Goal: Book appointment/travel/reservation

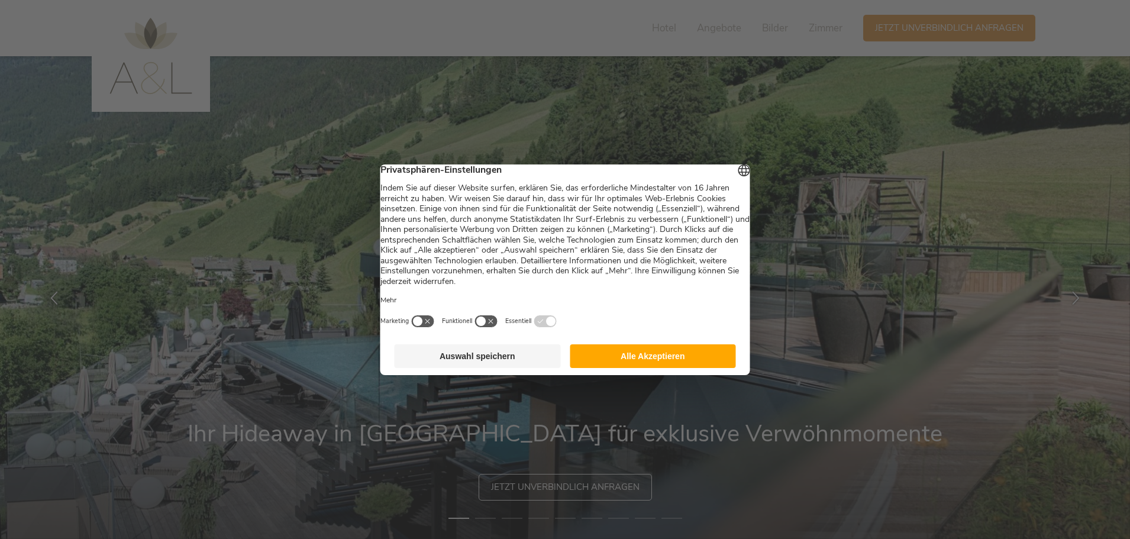
click at [625, 364] on button "Alle Akzeptieren" at bounding box center [653, 356] width 166 height 24
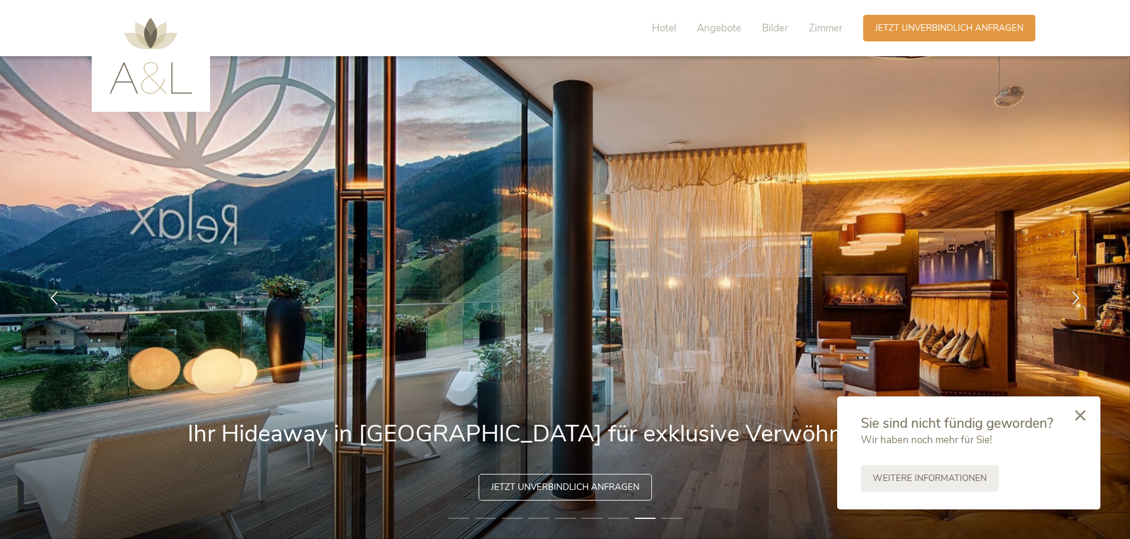
click at [1086, 413] on div at bounding box center [1080, 416] width 40 height 42
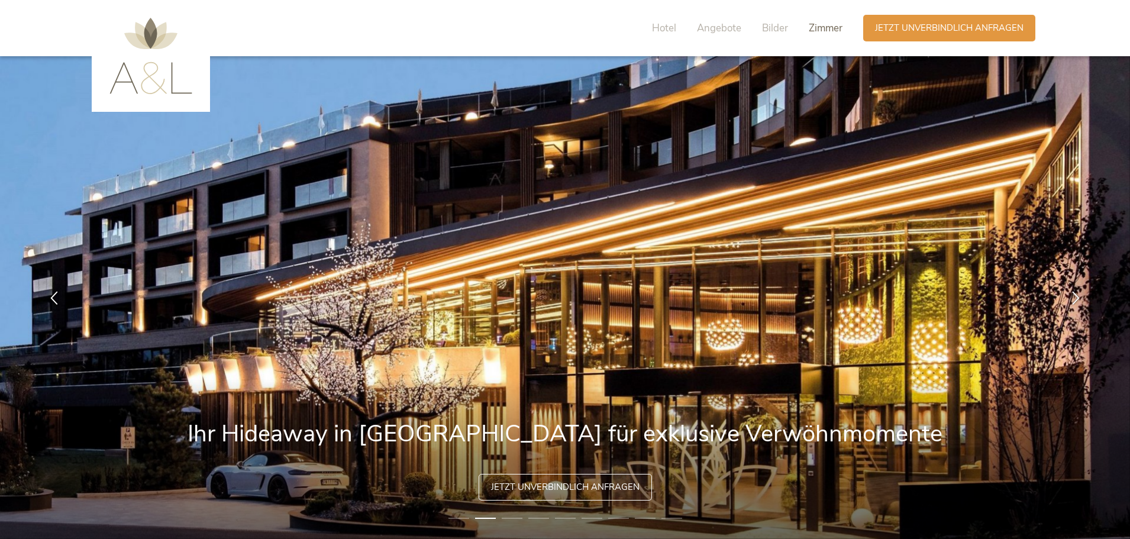
click at [824, 31] on span "Zimmer" at bounding box center [826, 28] width 34 height 14
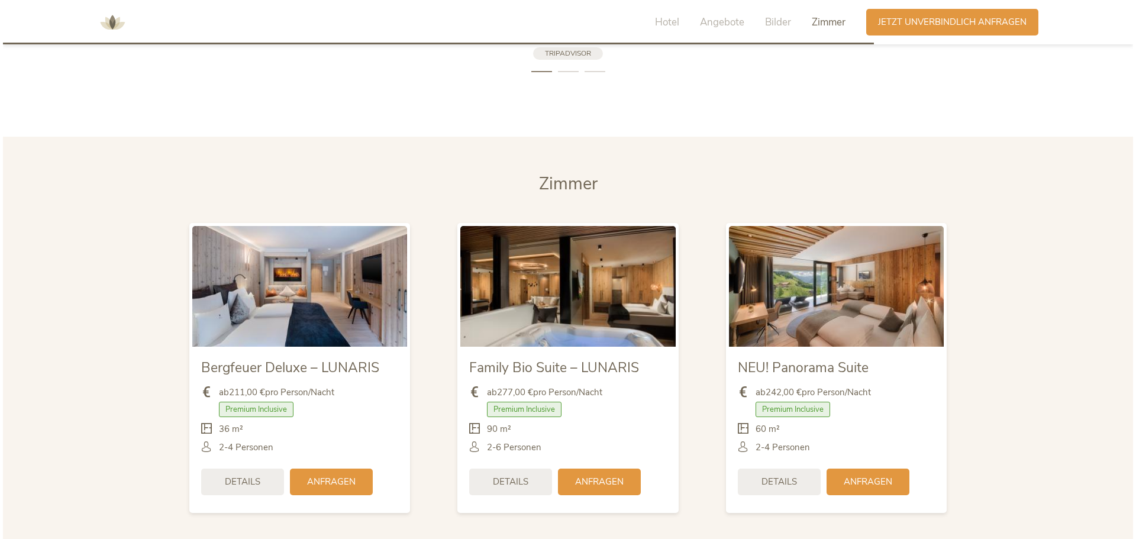
scroll to position [2730, 0]
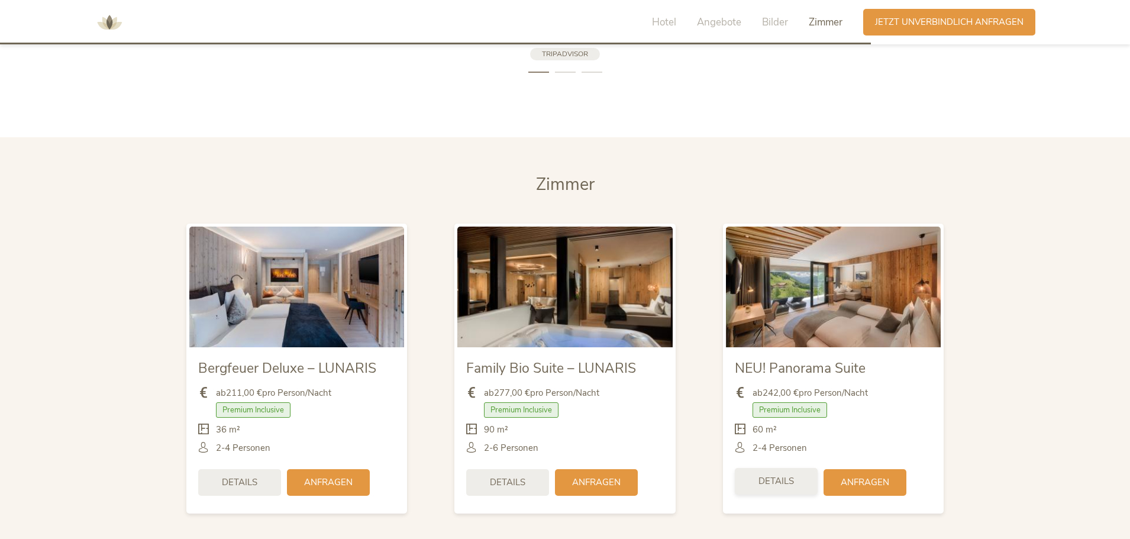
click at [782, 475] on span "Details" at bounding box center [777, 481] width 36 height 12
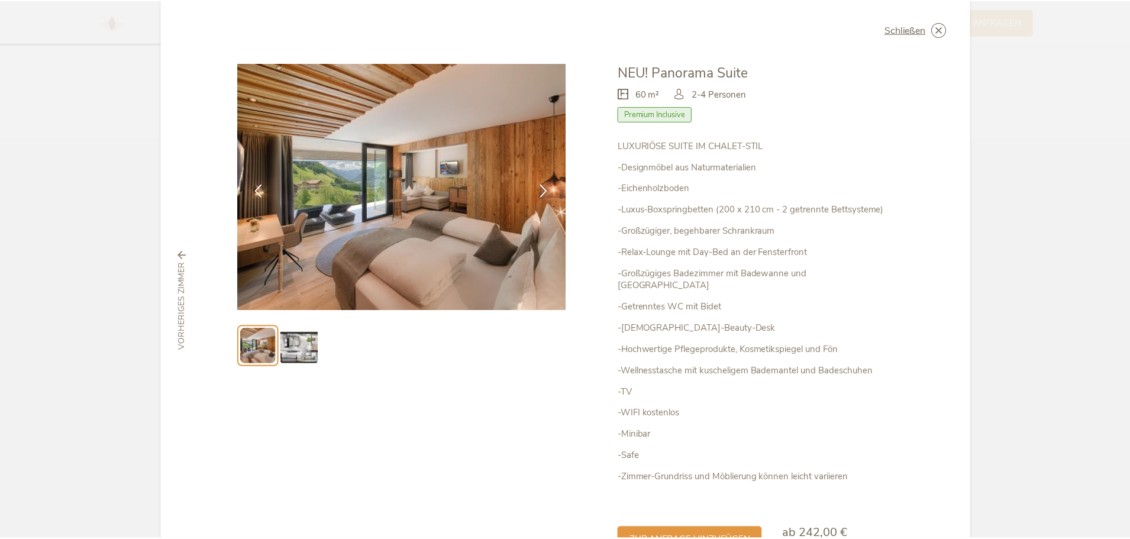
scroll to position [0, 0]
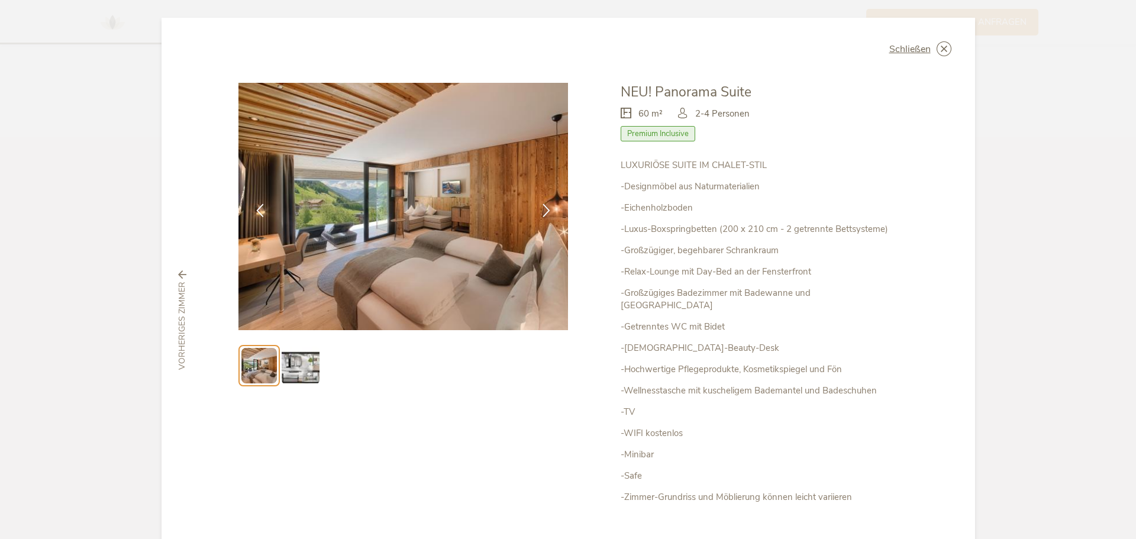
click at [310, 365] on img at bounding box center [301, 366] width 38 height 38
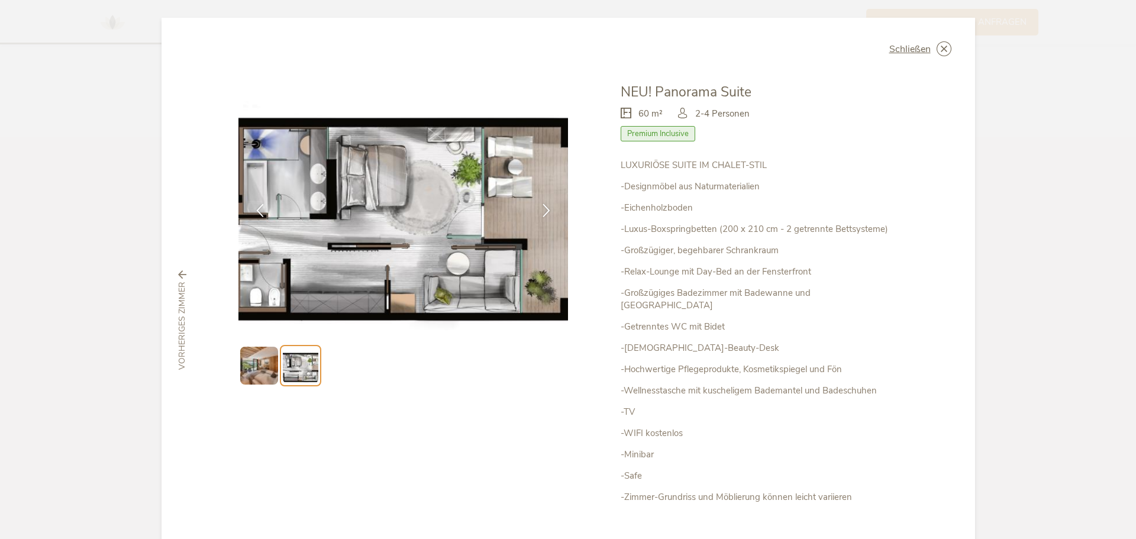
click at [252, 364] on img at bounding box center [259, 366] width 38 height 38
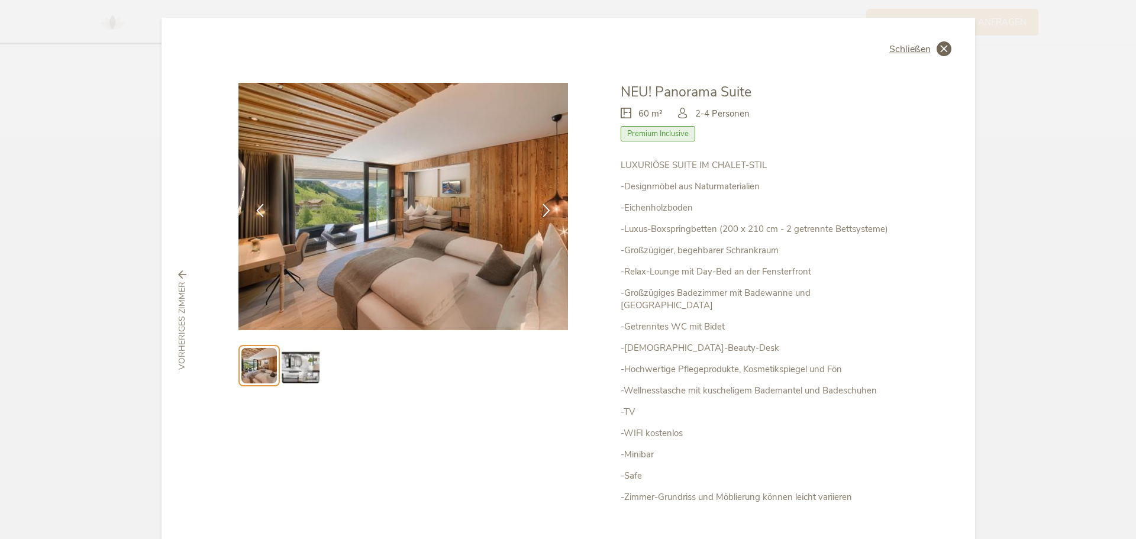
click at [911, 50] on span "Schließen" at bounding box center [909, 48] width 41 height 9
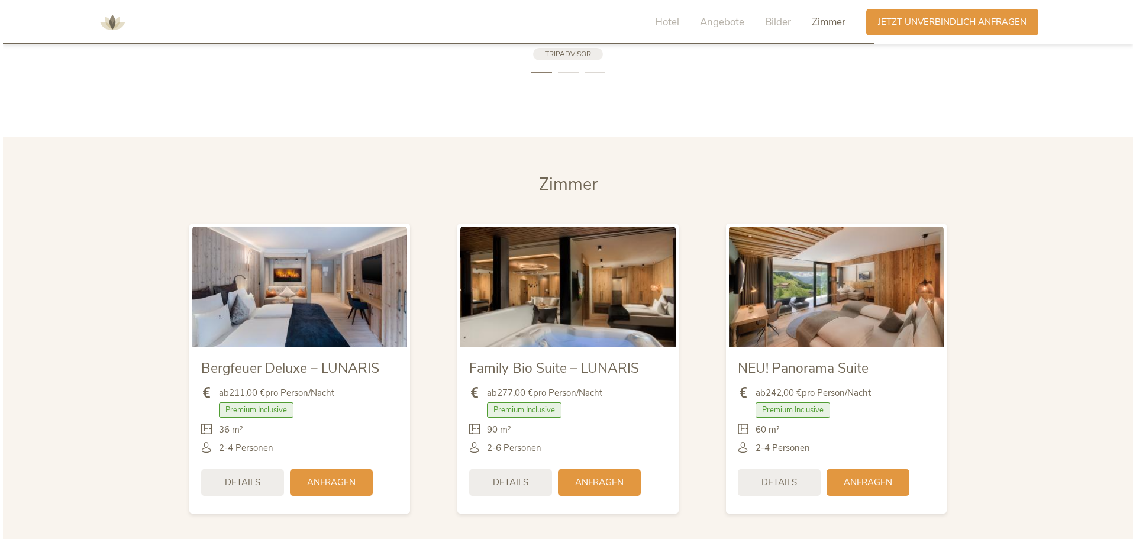
scroll to position [2729, 0]
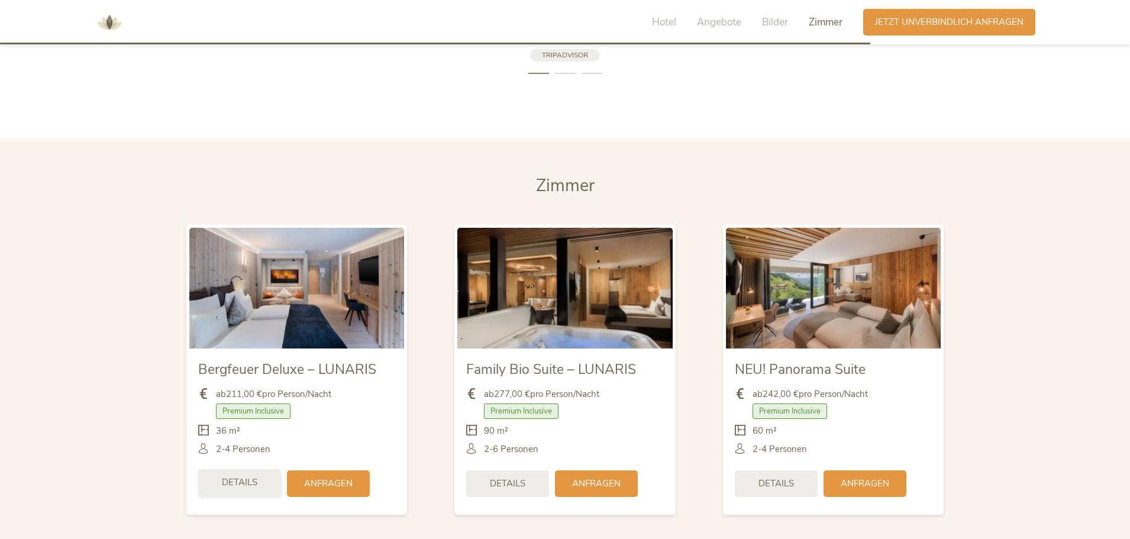
click at [242, 476] on span "Details" at bounding box center [240, 482] width 36 height 12
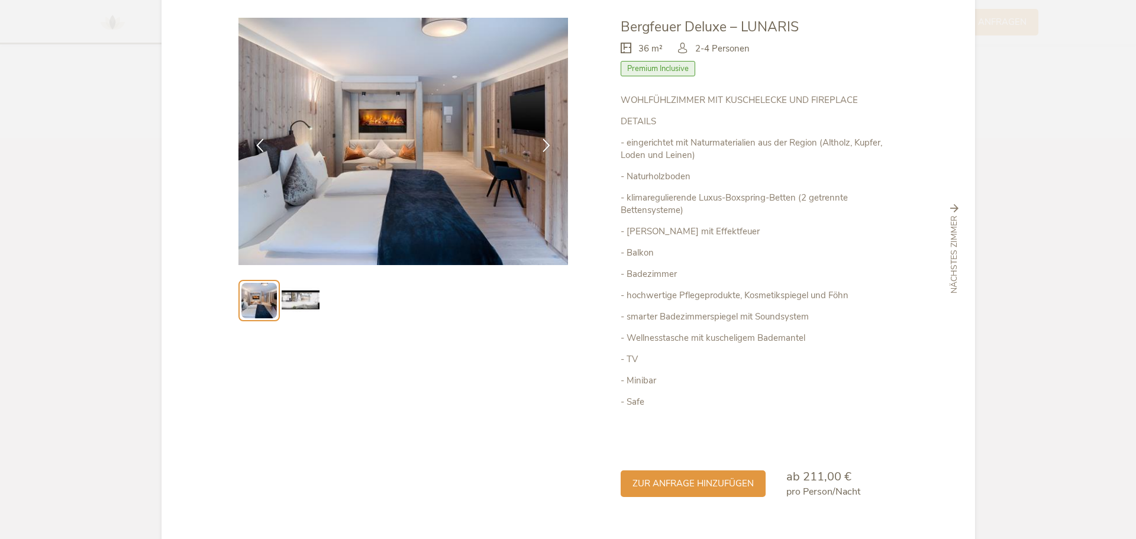
scroll to position [90, 0]
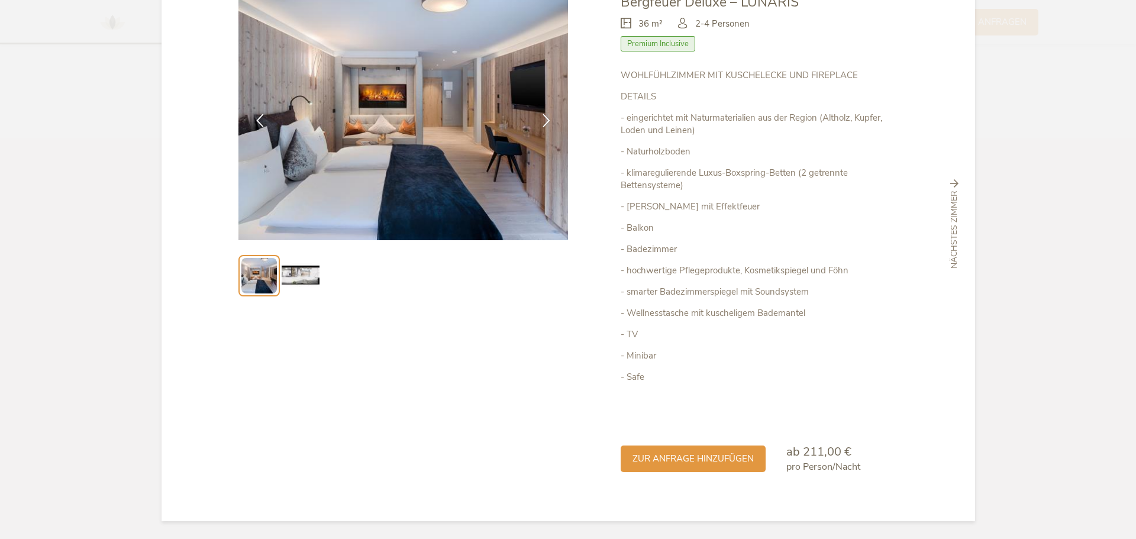
click at [298, 278] on img at bounding box center [301, 276] width 38 height 38
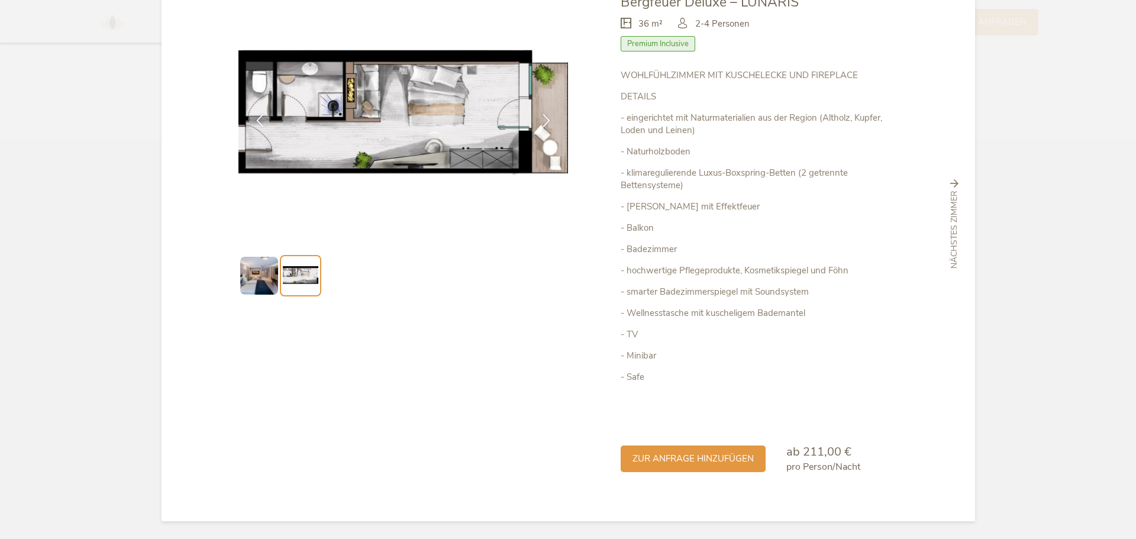
click at [246, 276] on img at bounding box center [259, 276] width 38 height 38
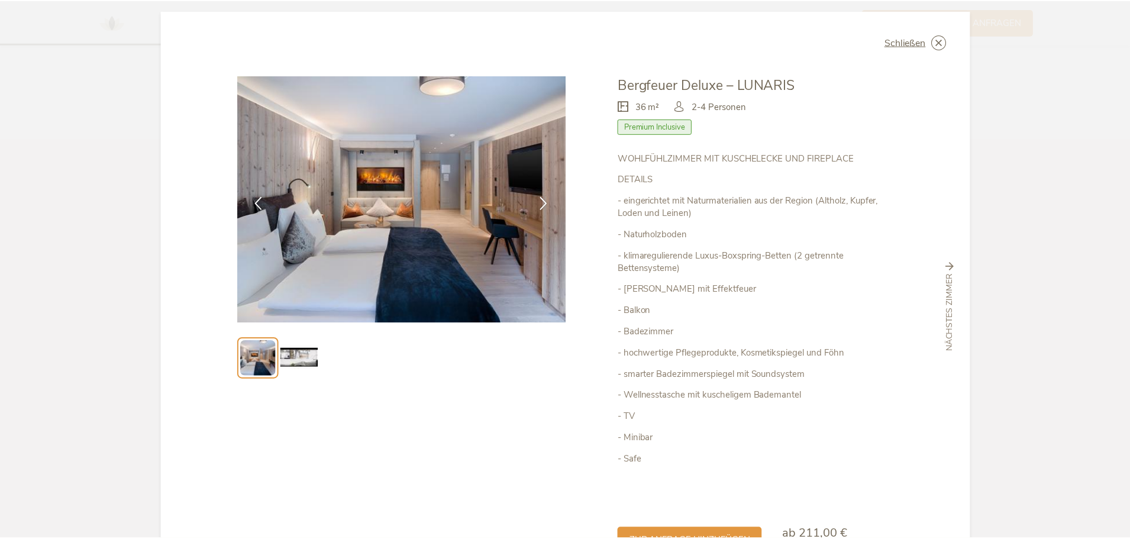
scroll to position [0, 0]
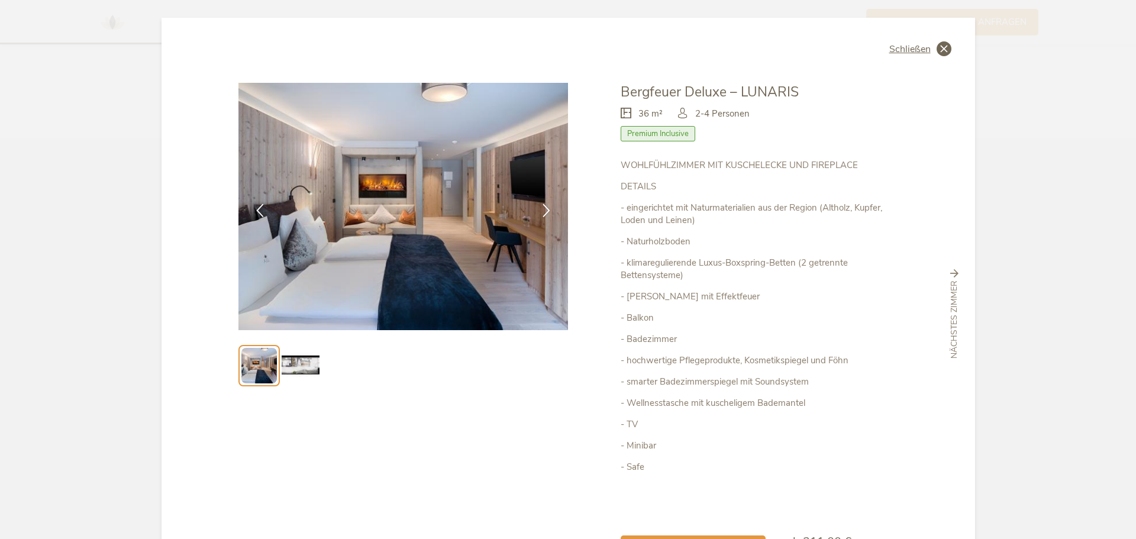
click at [940, 48] on icon at bounding box center [944, 48] width 15 height 15
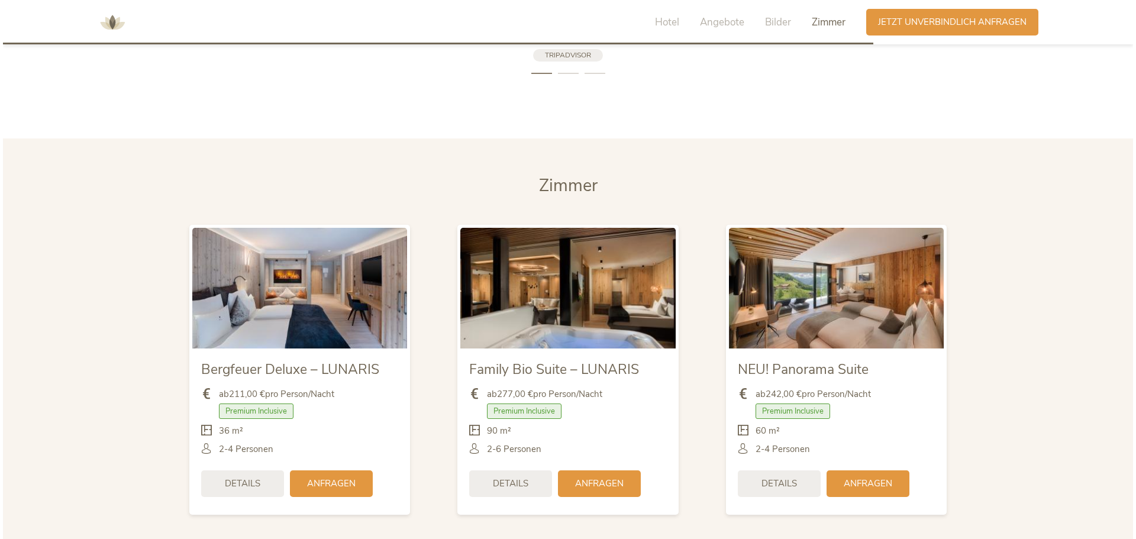
scroll to position [2728, 0]
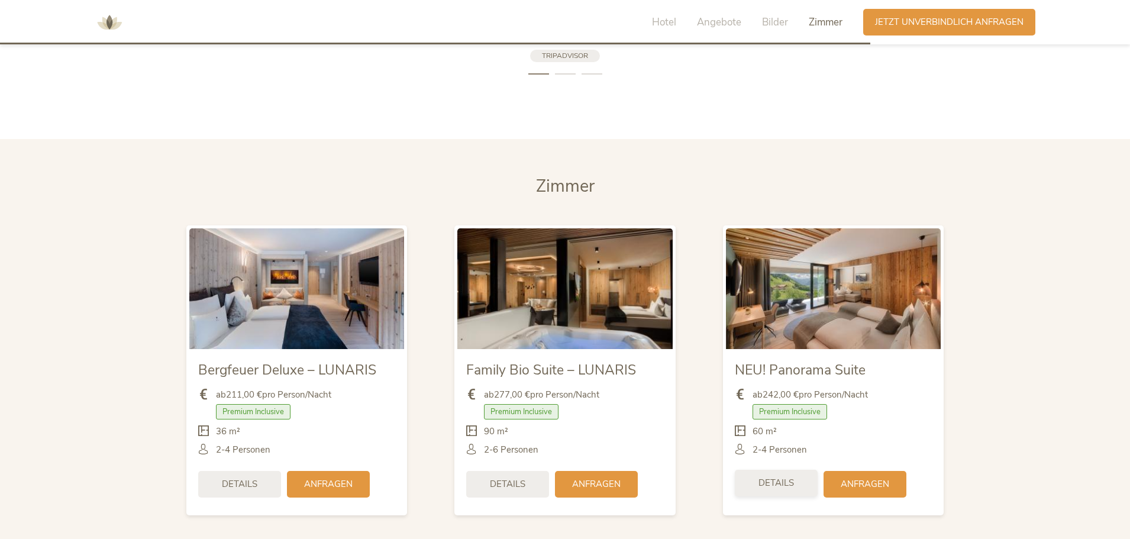
click at [782, 477] on span "Details" at bounding box center [777, 483] width 36 height 12
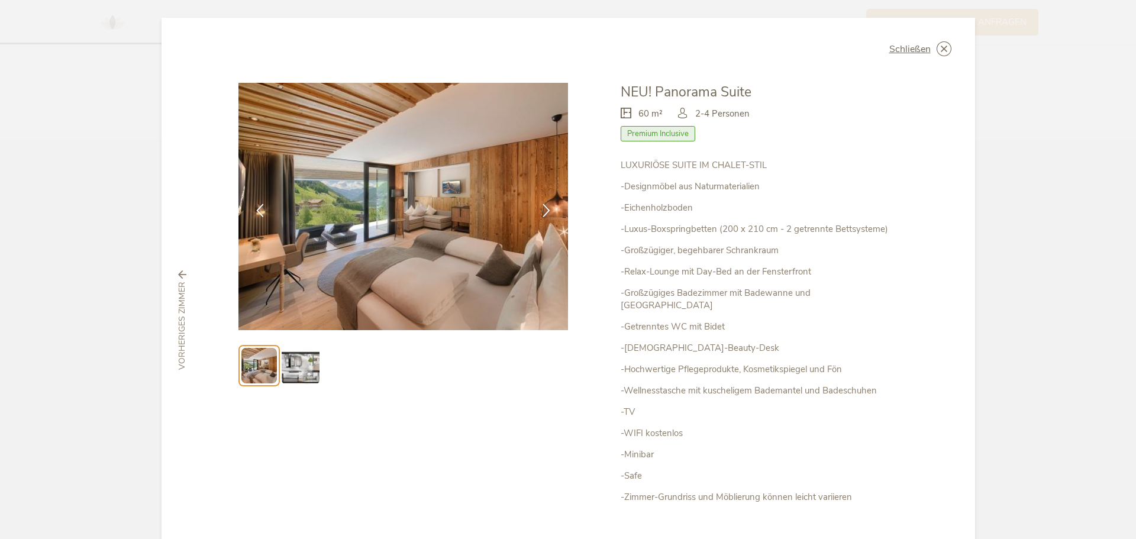
click at [301, 369] on img at bounding box center [301, 366] width 38 height 38
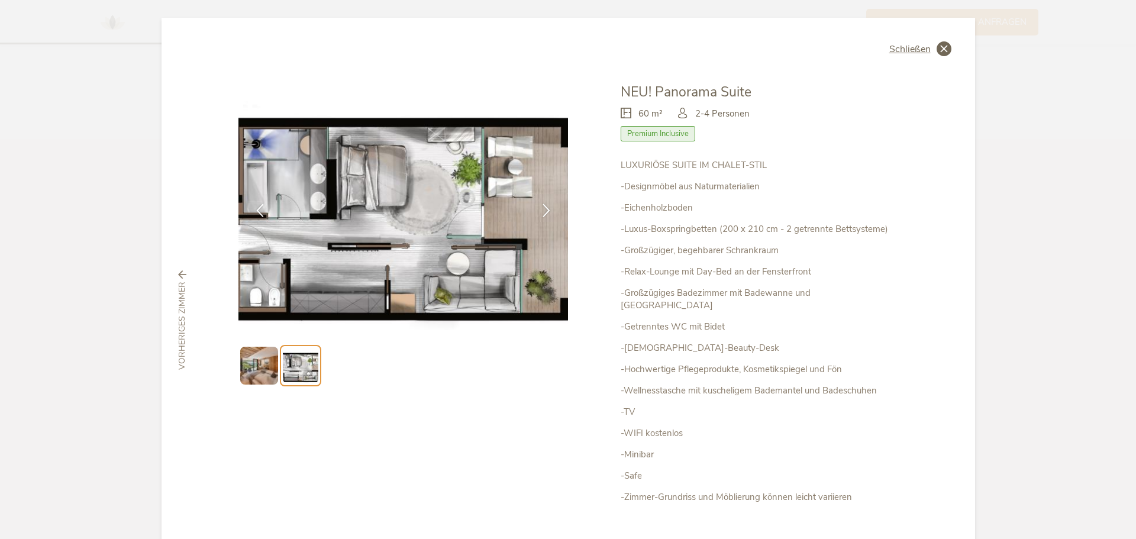
click at [939, 52] on icon at bounding box center [944, 48] width 15 height 15
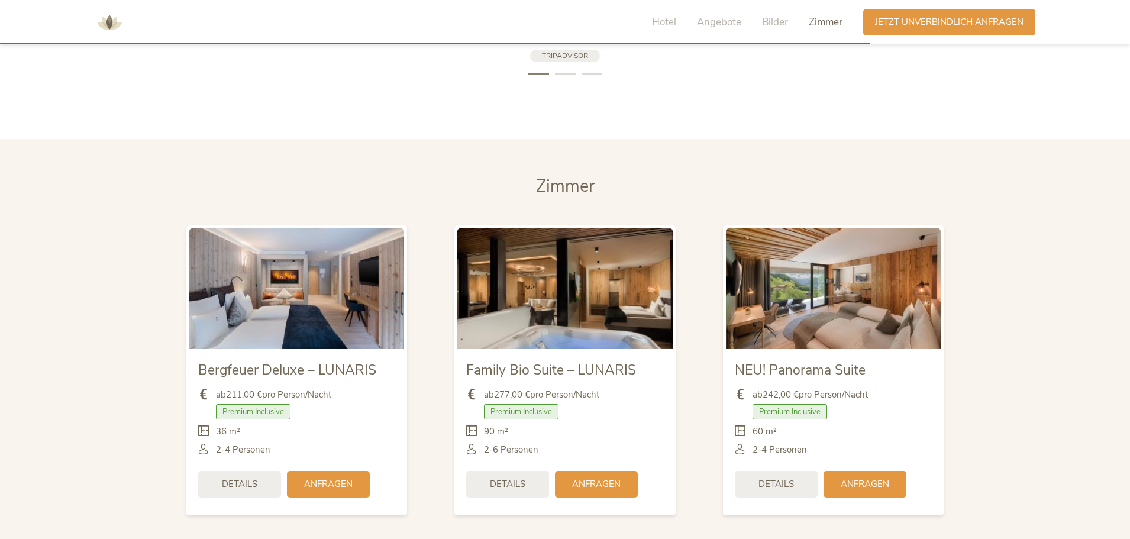
click at [625, 320] on img at bounding box center [564, 288] width 215 height 121
click at [514, 477] on span "Details" at bounding box center [508, 483] width 36 height 12
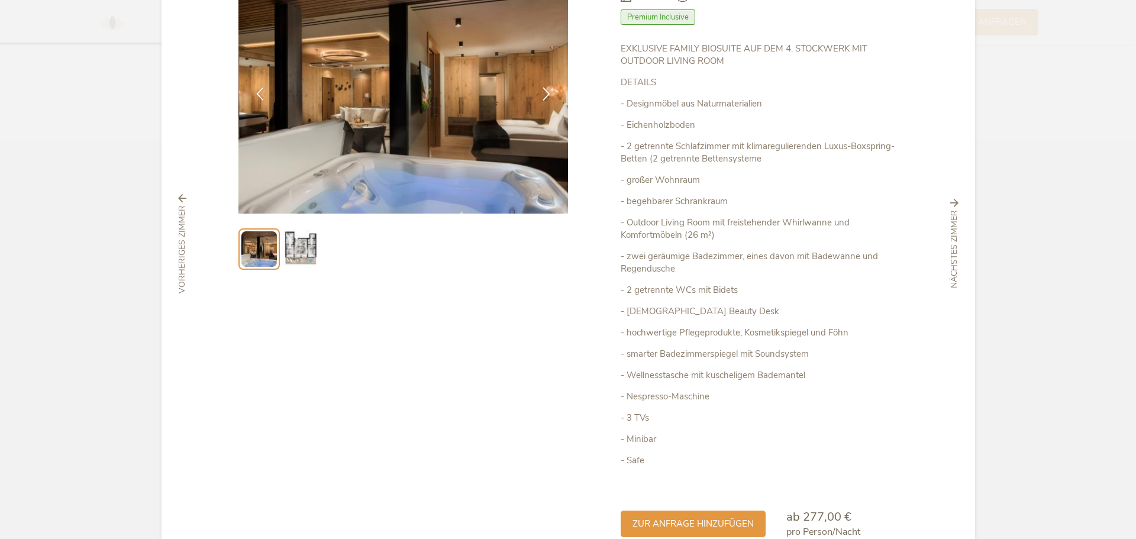
scroll to position [117, 0]
click at [308, 244] on img at bounding box center [301, 249] width 38 height 38
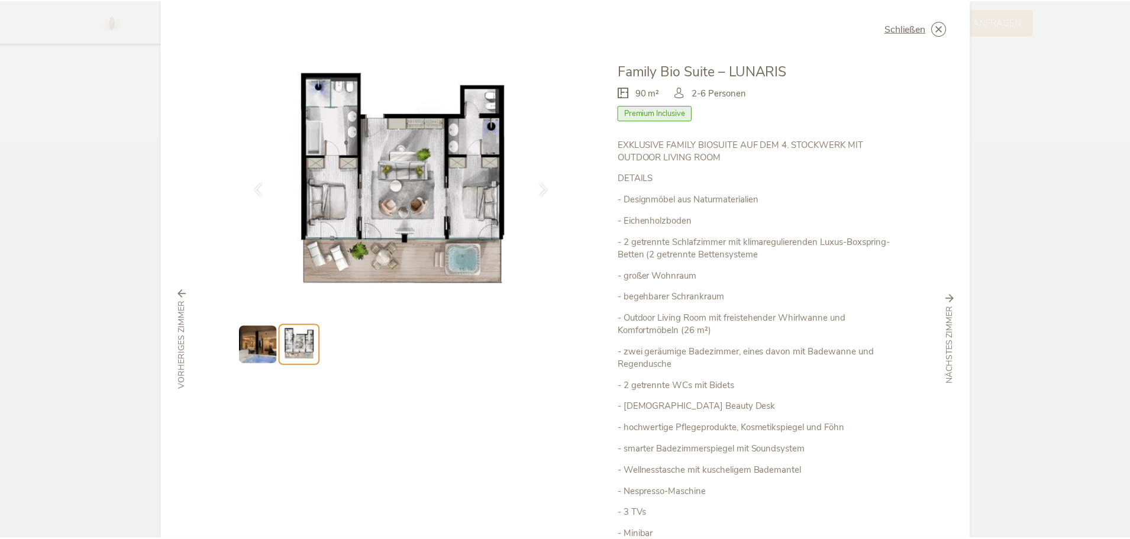
scroll to position [0, 0]
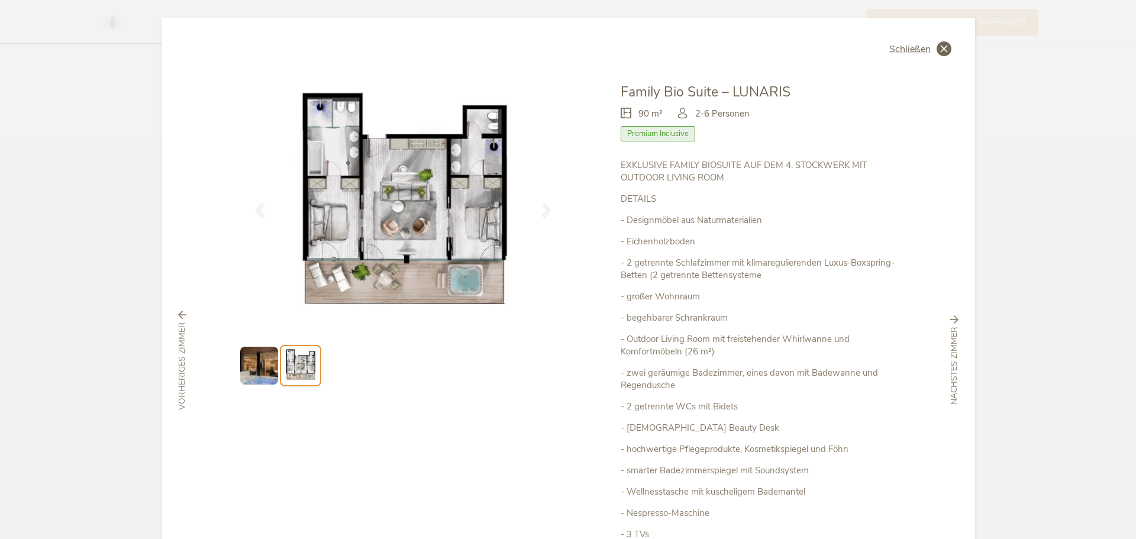
click at [940, 49] on icon at bounding box center [944, 48] width 15 height 15
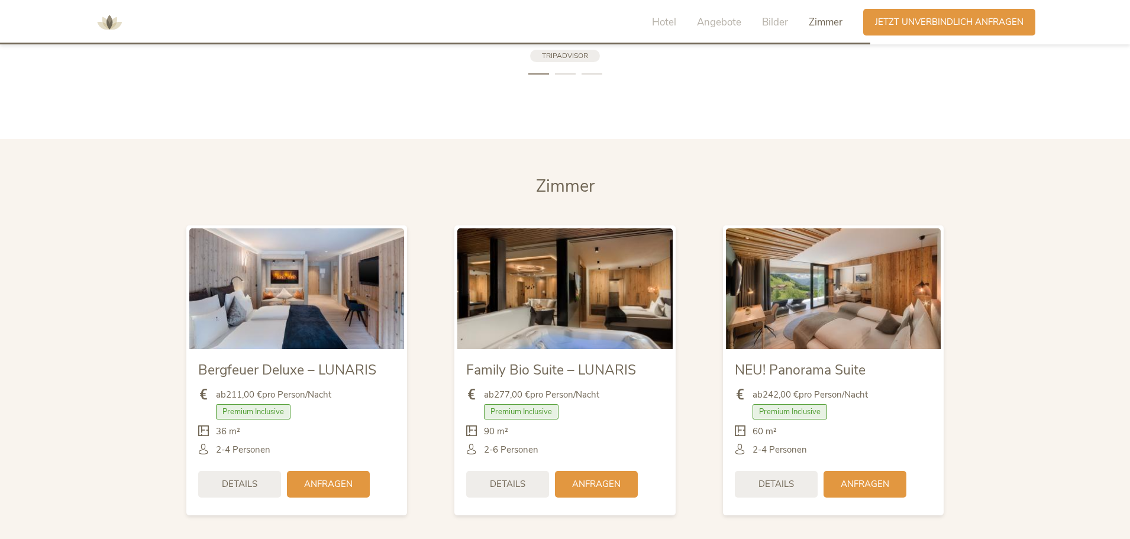
click at [530, 280] on img at bounding box center [564, 288] width 215 height 121
click at [520, 477] on span "Details" at bounding box center [508, 483] width 36 height 12
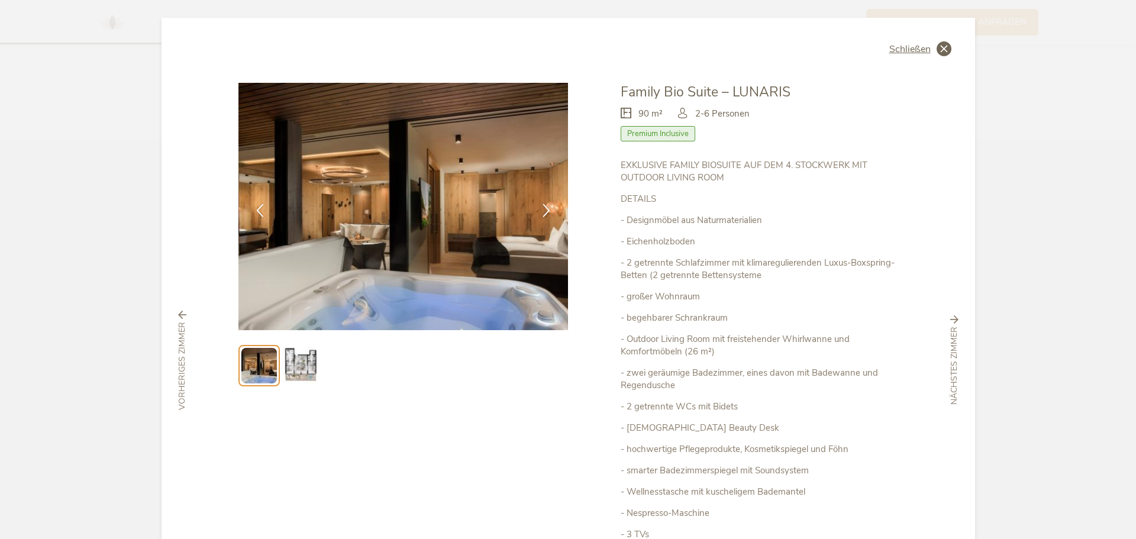
click at [941, 44] on icon at bounding box center [944, 48] width 15 height 15
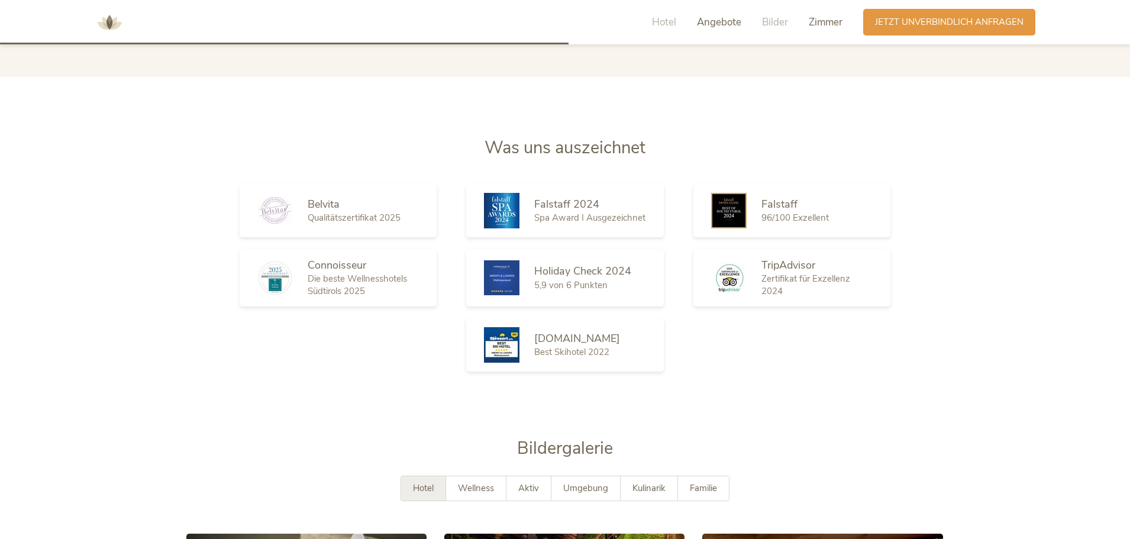
click at [823, 19] on span "Zimmer" at bounding box center [826, 22] width 34 height 14
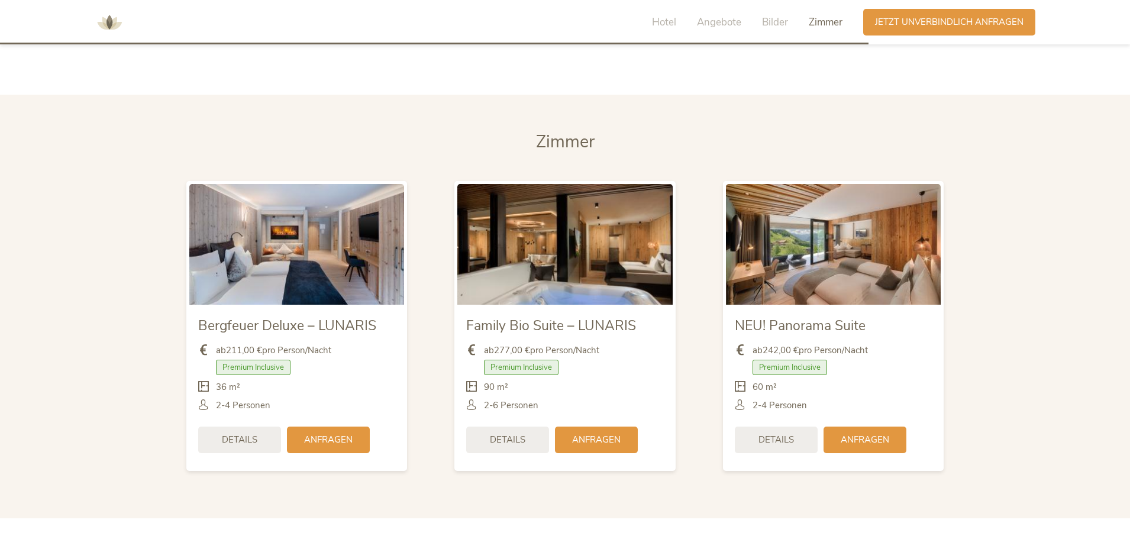
scroll to position [2789, 0]
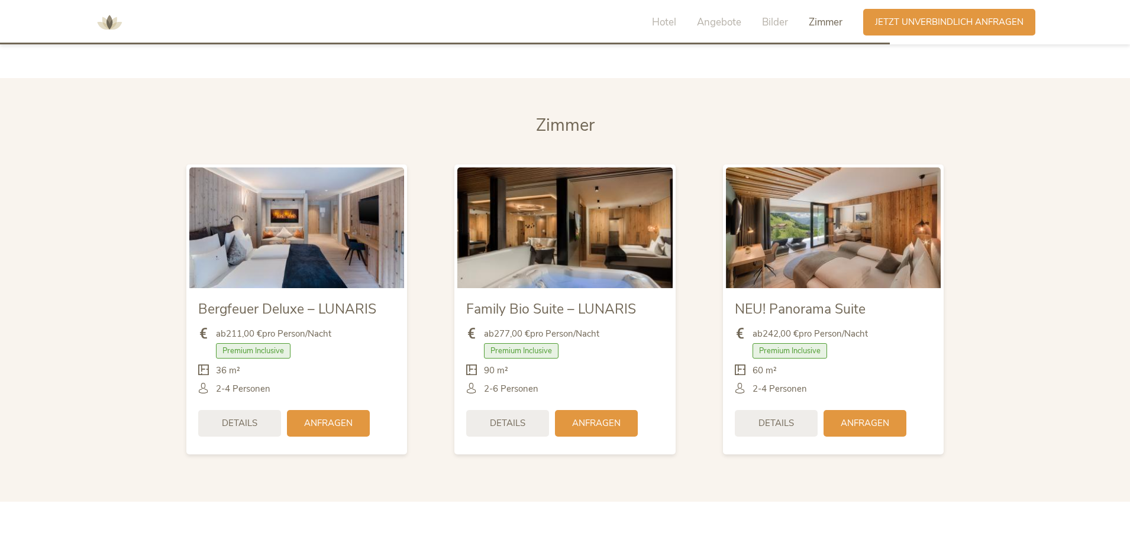
click at [1079, 285] on section "[PERSON_NAME] Bergfeuer Deluxe – LUNARIS ab 211,00 € pro Person/Nacht Premium I…" at bounding box center [565, 290] width 1130 height 424
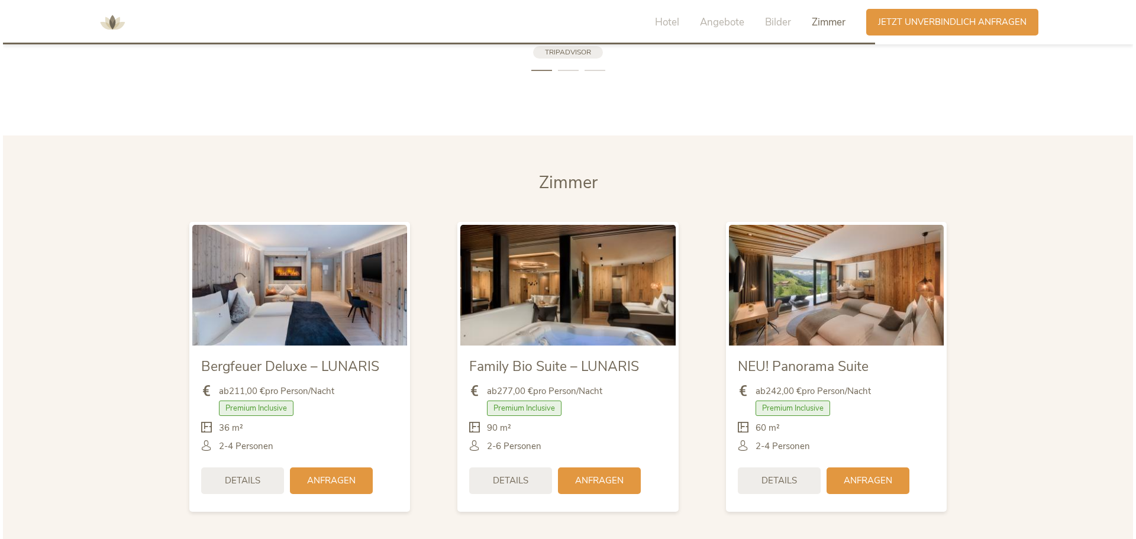
scroll to position [2731, 0]
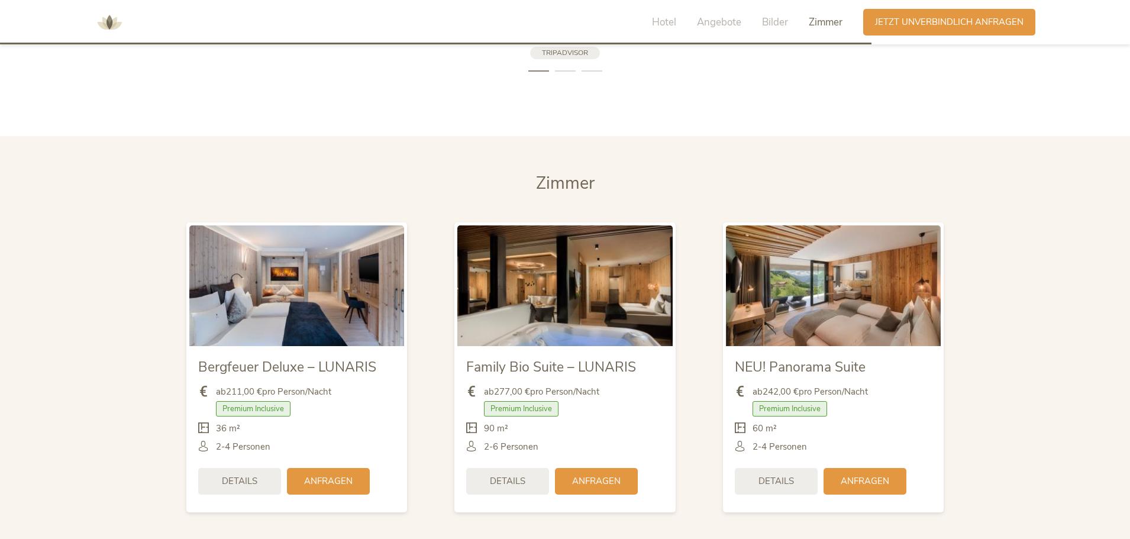
click at [763, 475] on span "Details" at bounding box center [777, 481] width 36 height 12
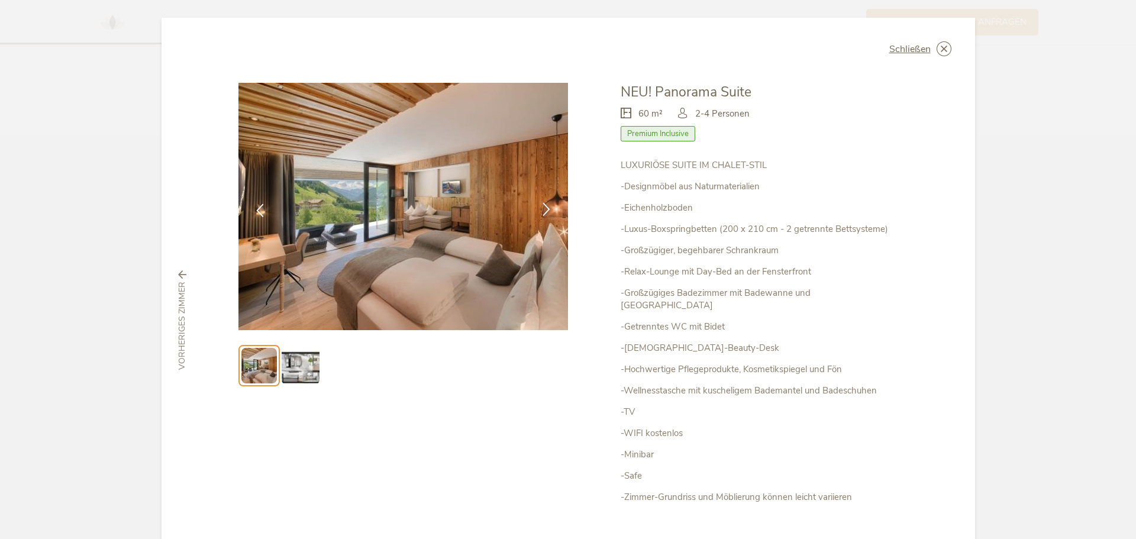
click at [540, 203] on icon at bounding box center [547, 209] width 14 height 14
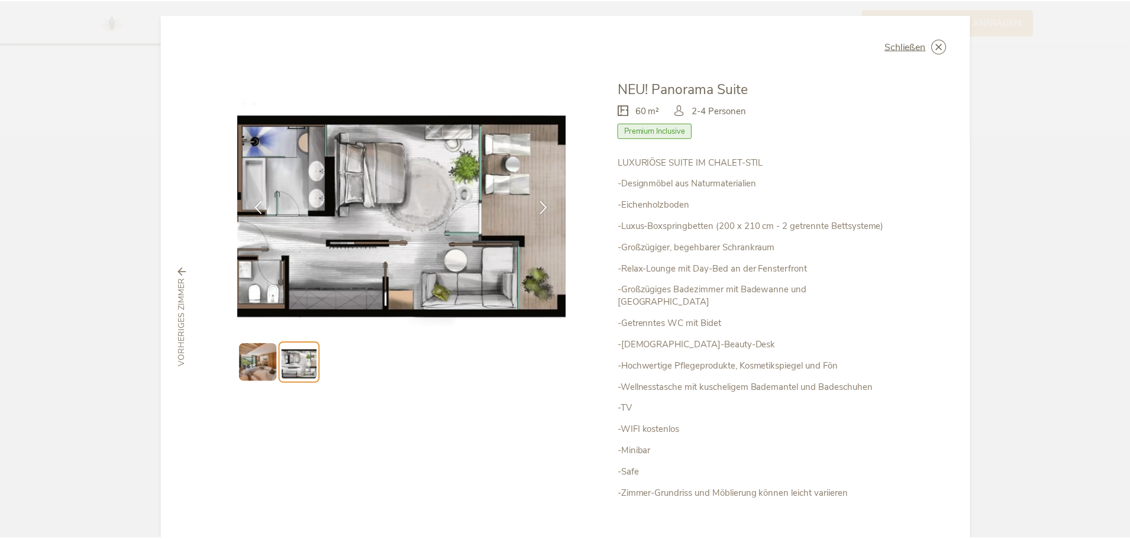
scroll to position [0, 0]
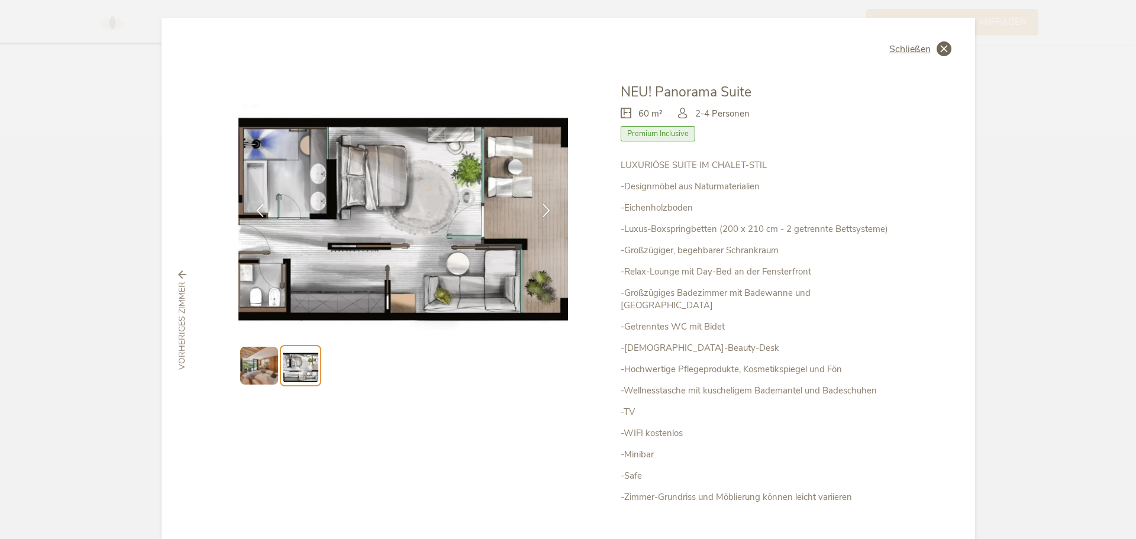
click at [940, 47] on icon at bounding box center [944, 48] width 15 height 15
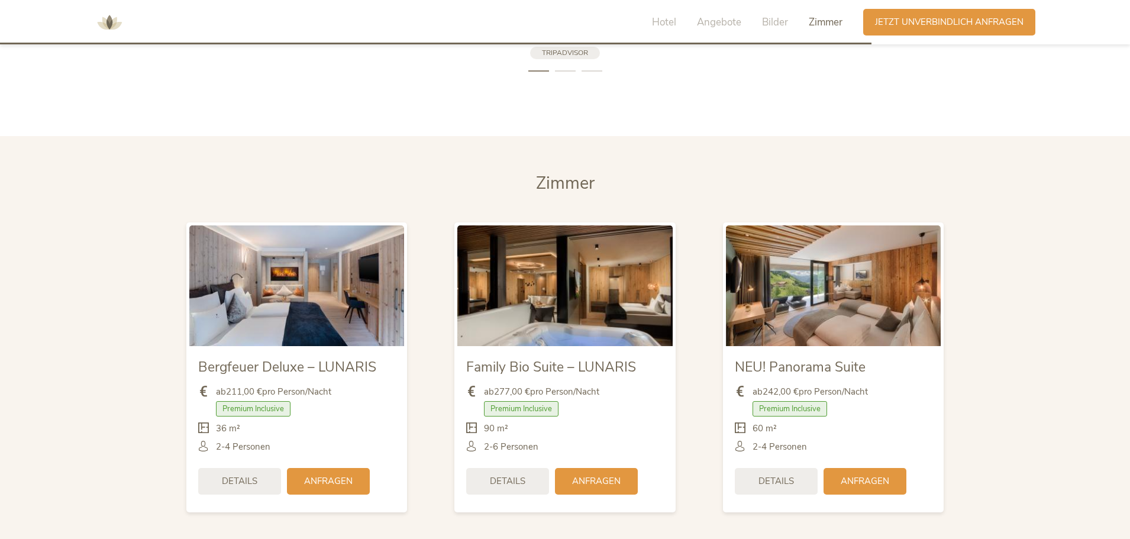
scroll to position [2730, 0]
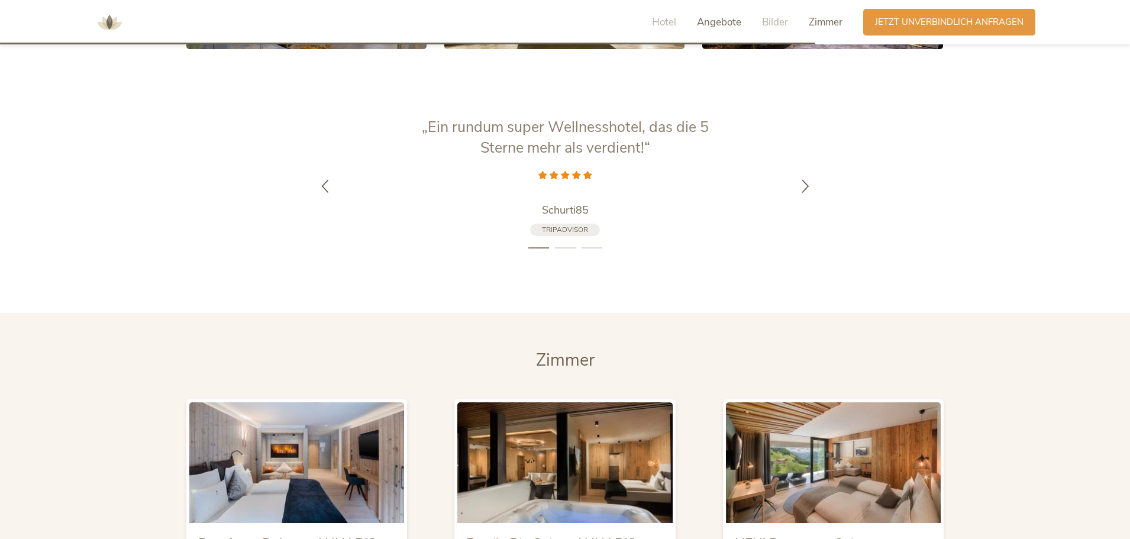
click at [725, 18] on span "Angebote" at bounding box center [719, 22] width 44 height 14
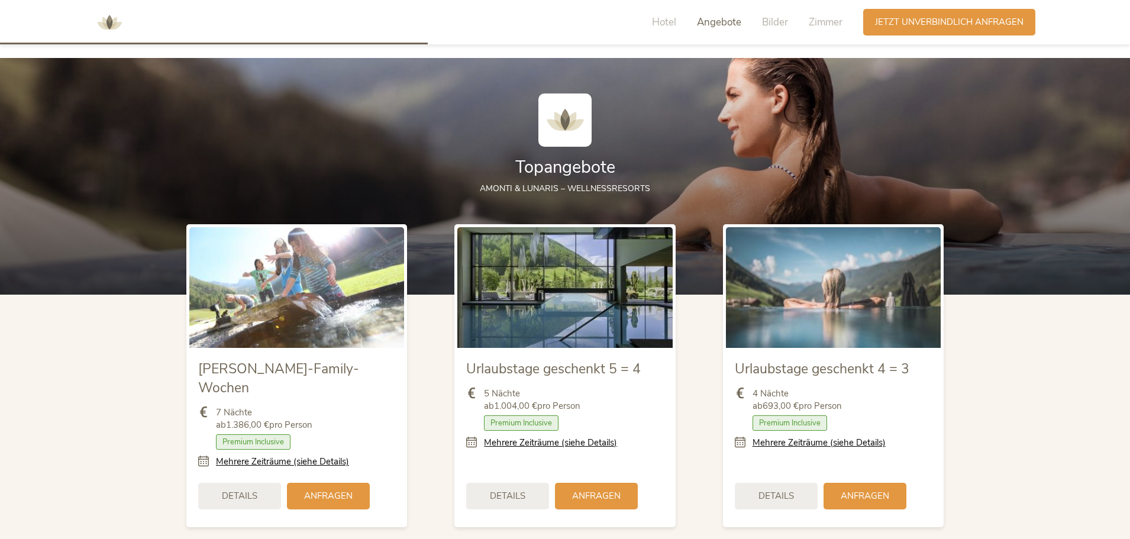
scroll to position [1283, 0]
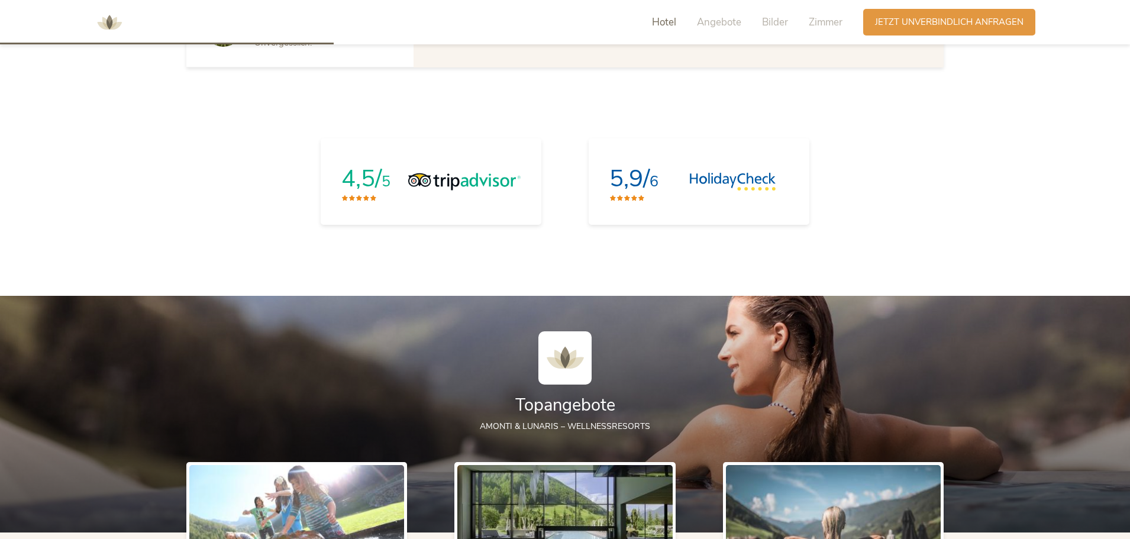
click at [665, 24] on span "Hotel" at bounding box center [664, 22] width 24 height 14
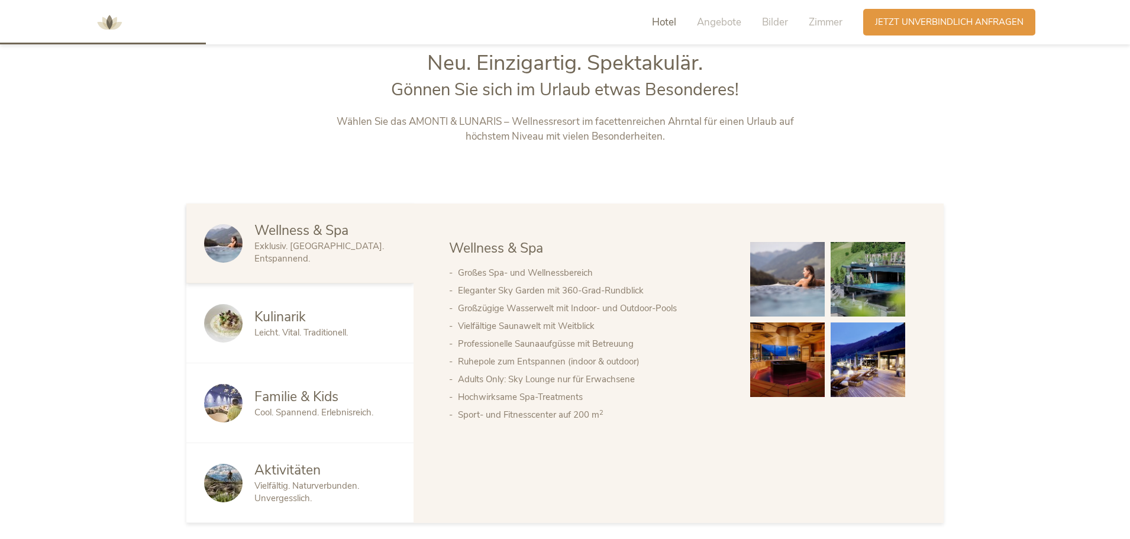
scroll to position [580, 0]
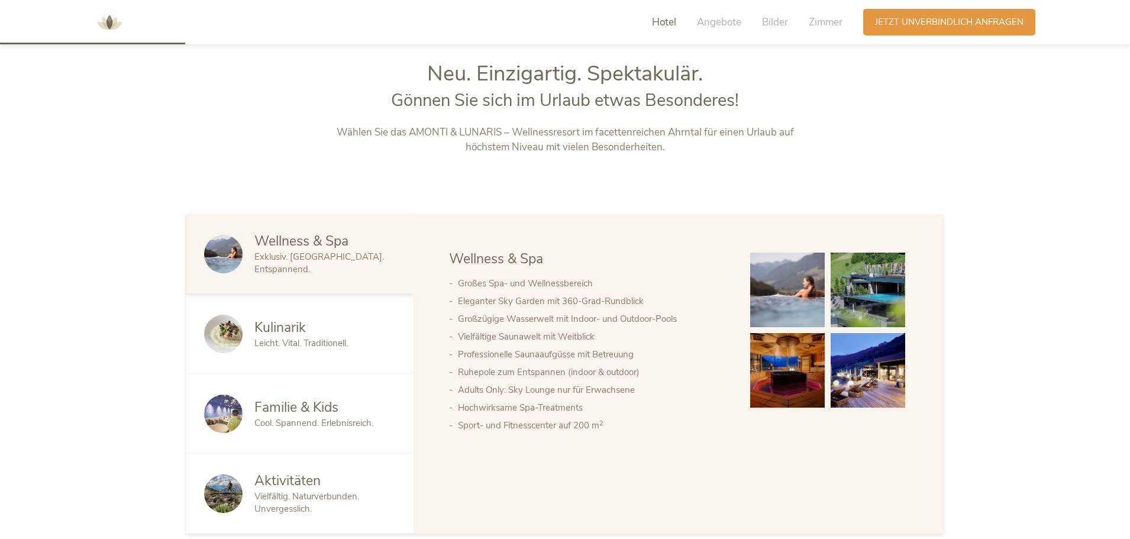
click at [296, 312] on div "Kulinarik Leicht. Vital. Traditionell." at bounding box center [299, 334] width 227 height 80
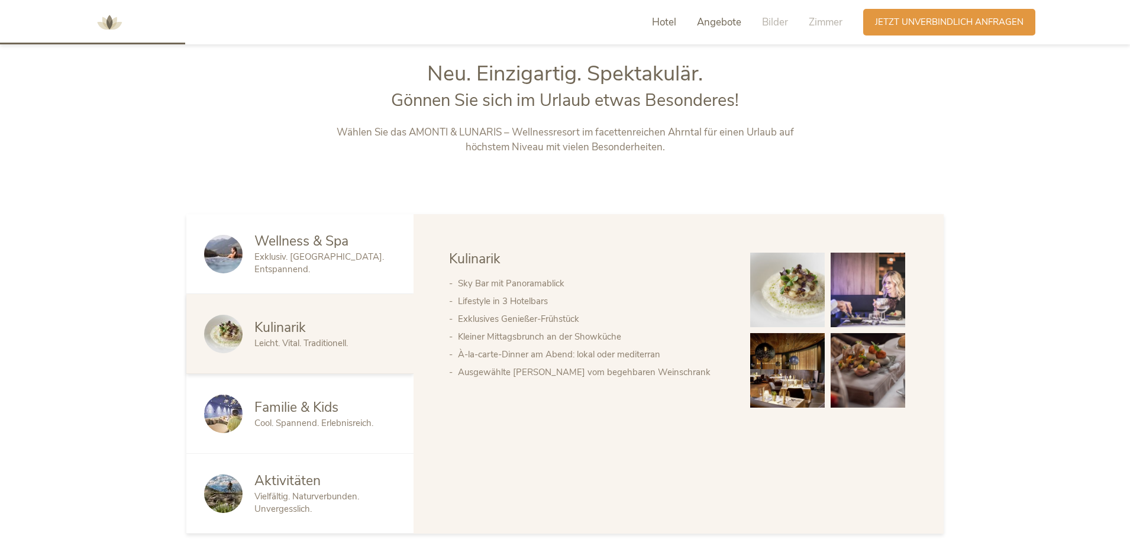
click at [717, 22] on span "Angebote" at bounding box center [719, 22] width 44 height 14
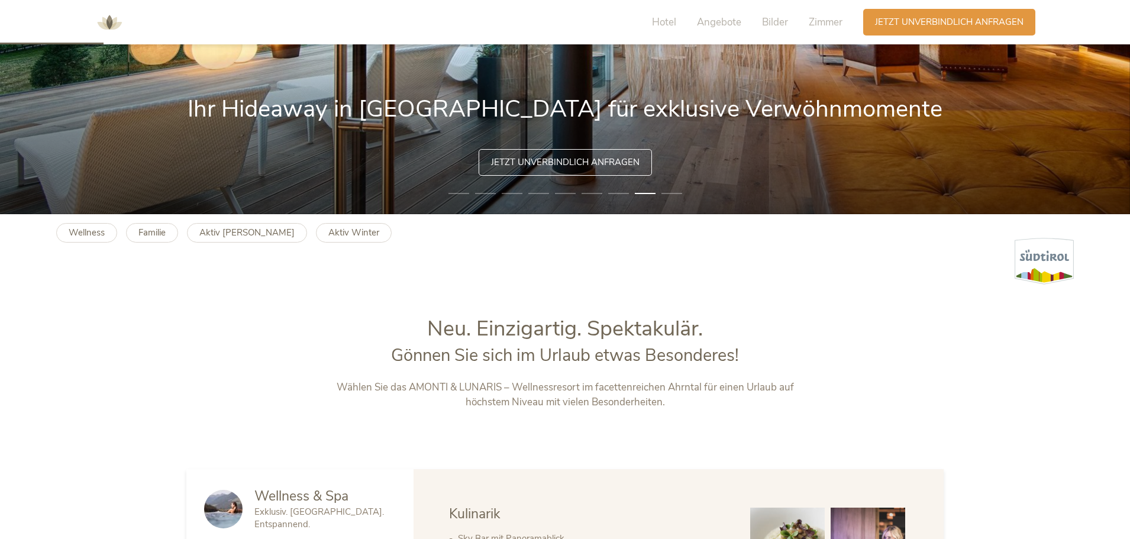
scroll to position [324, 0]
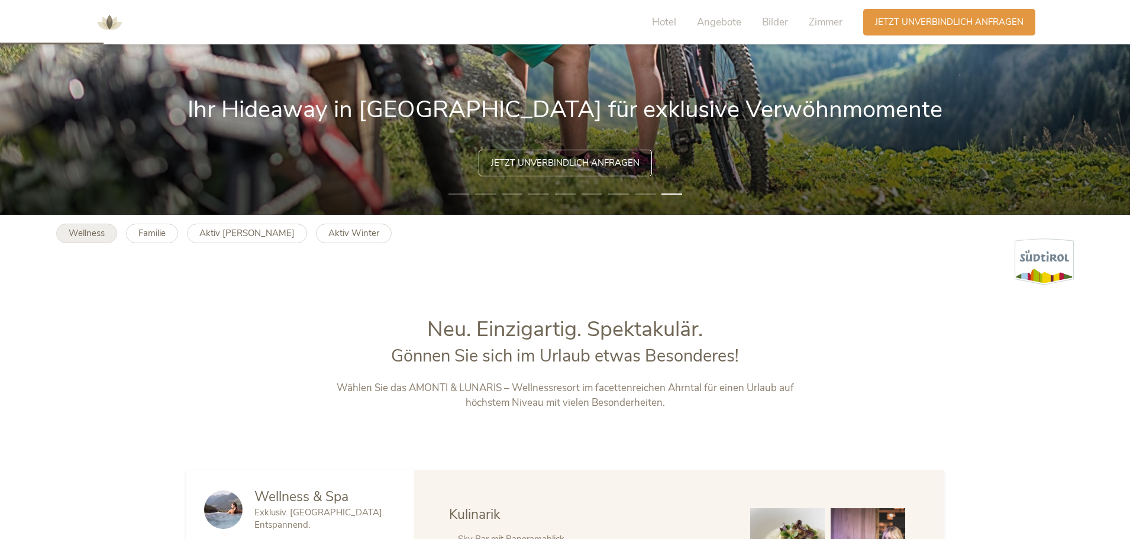
click at [93, 235] on b "Wellness" at bounding box center [87, 233] width 36 height 12
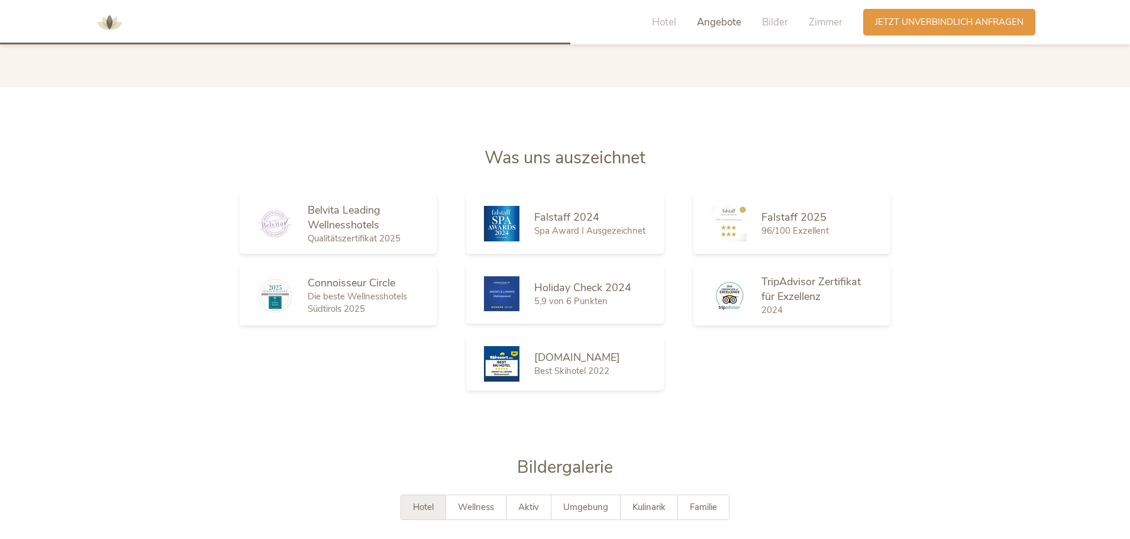
scroll to position [1833, 0]
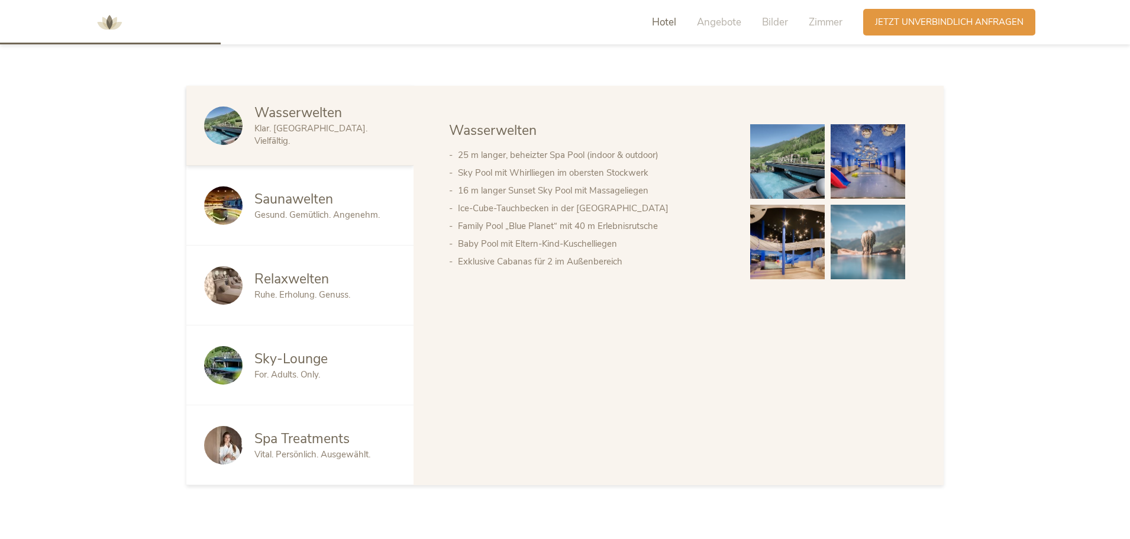
click at [672, 22] on span "Hotel" at bounding box center [664, 22] width 24 height 14
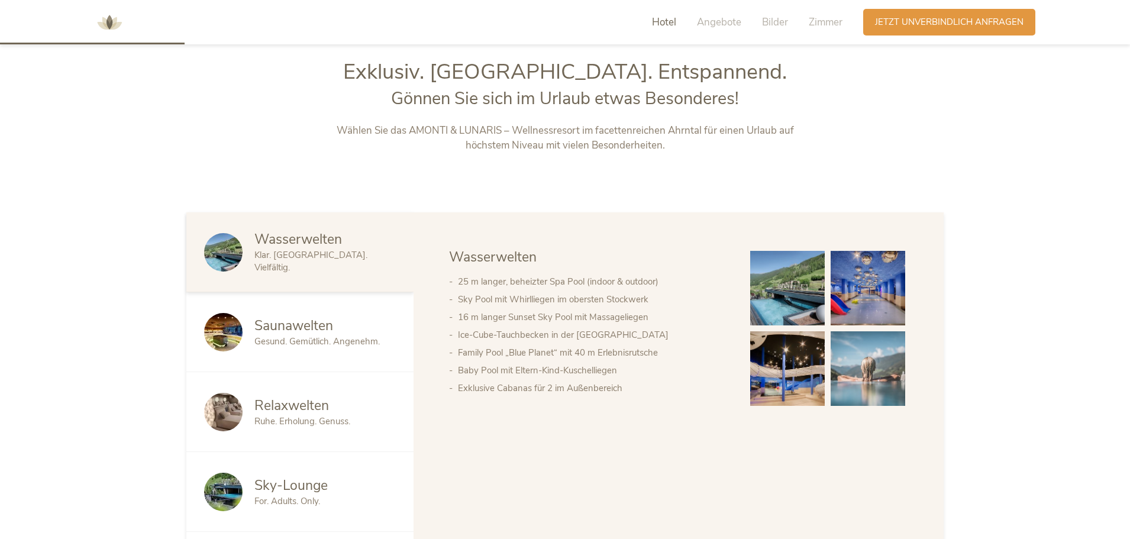
scroll to position [580, 0]
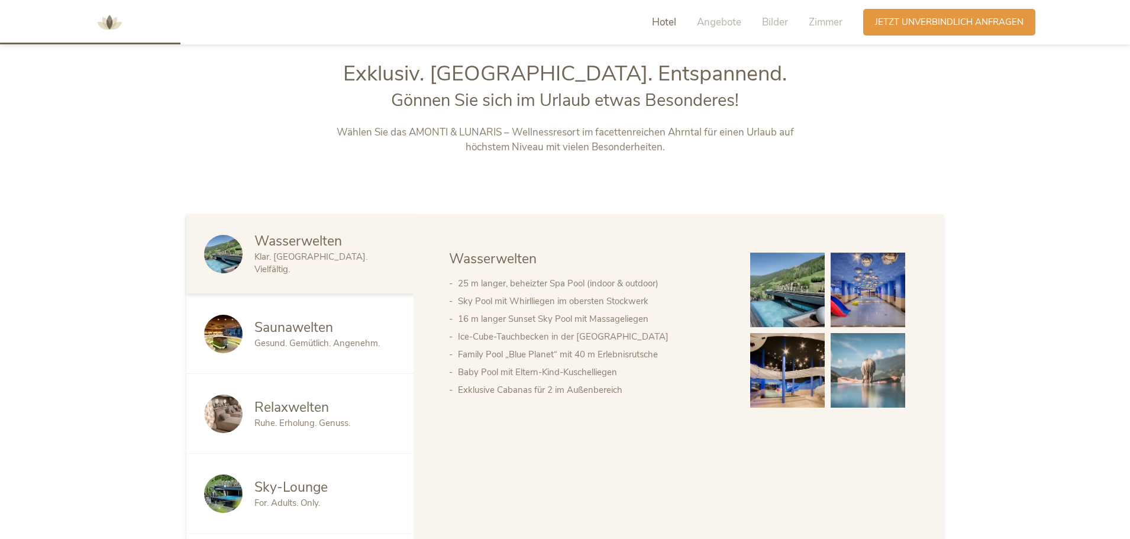
click at [315, 320] on span "Saunawelten" at bounding box center [293, 327] width 79 height 18
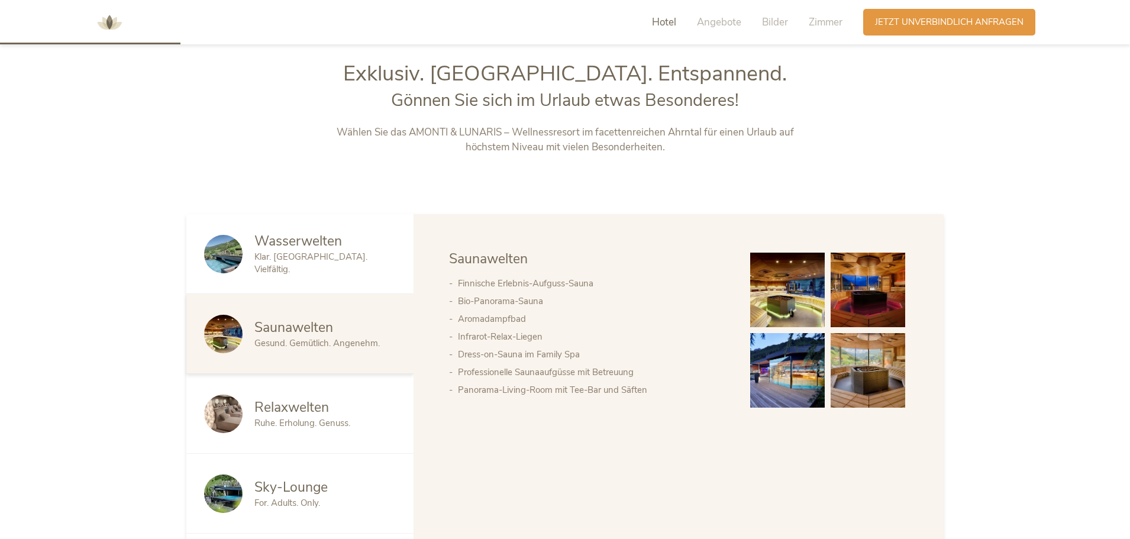
click at [772, 304] on img at bounding box center [787, 290] width 75 height 75
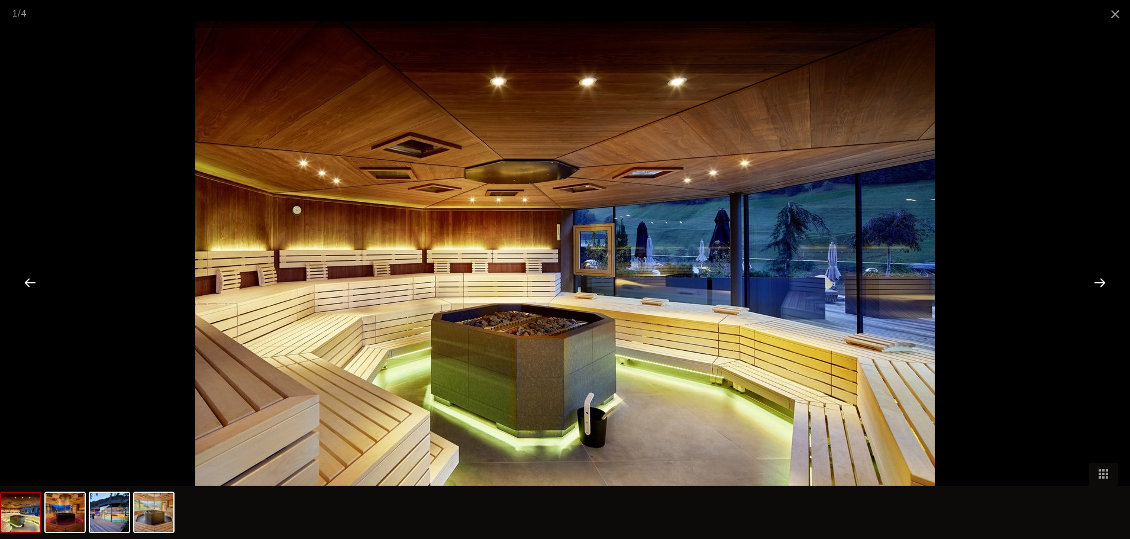
click at [1099, 280] on div at bounding box center [1100, 282] width 37 height 37
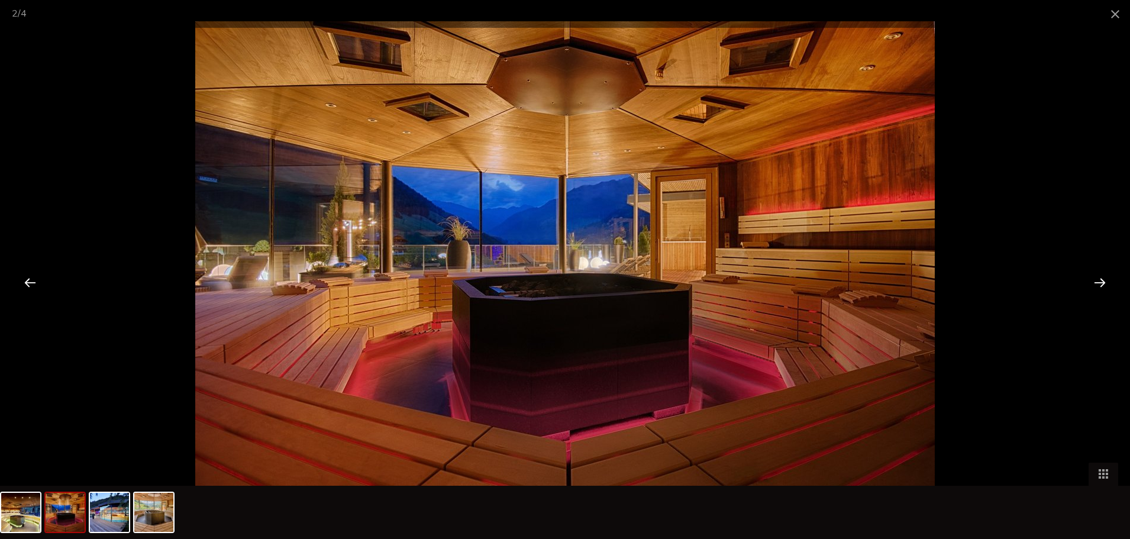
click at [1099, 280] on div at bounding box center [1100, 282] width 37 height 37
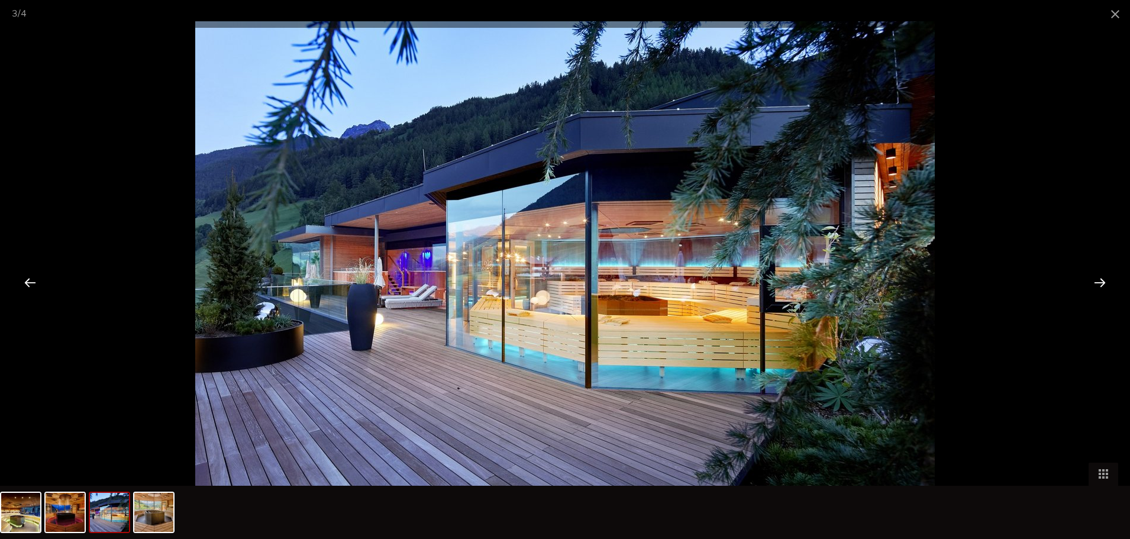
click at [1099, 280] on div at bounding box center [1100, 282] width 37 height 37
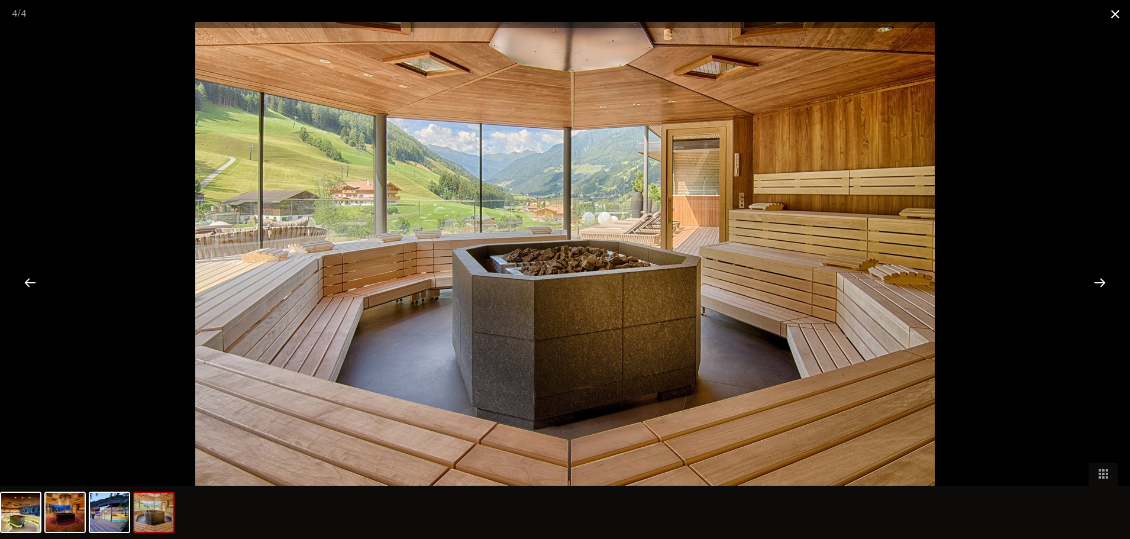
click at [1114, 12] on span at bounding box center [1116, 14] width 30 height 28
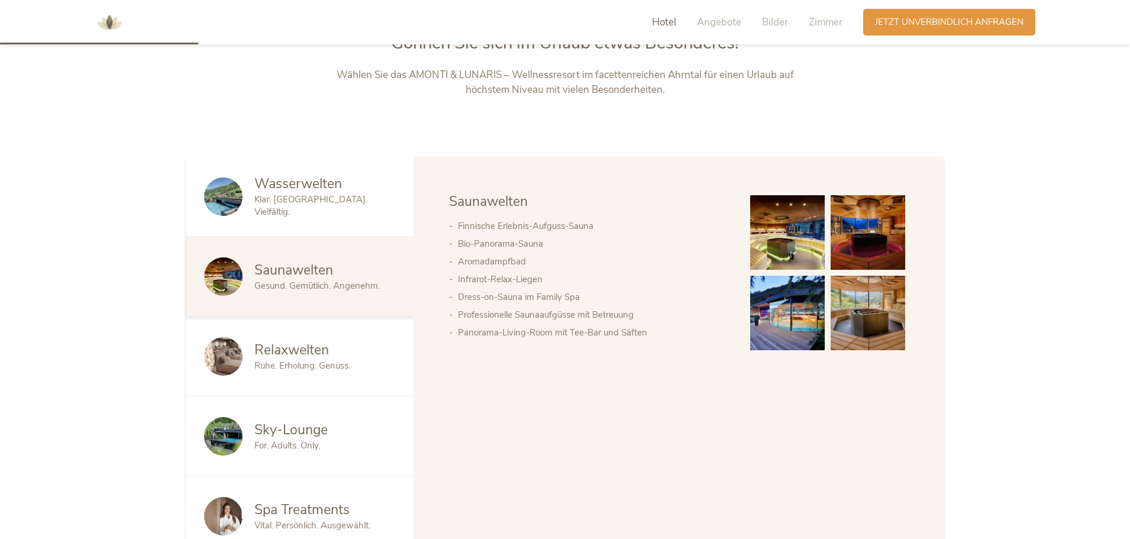
scroll to position [638, 0]
click at [304, 357] on span "Relaxwelten" at bounding box center [291, 349] width 75 height 18
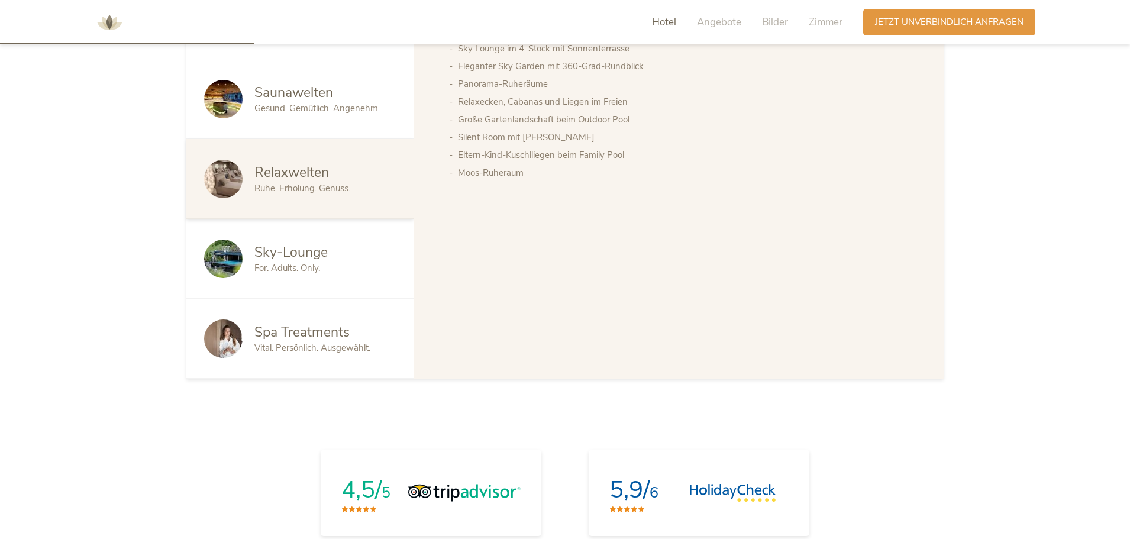
scroll to position [815, 0]
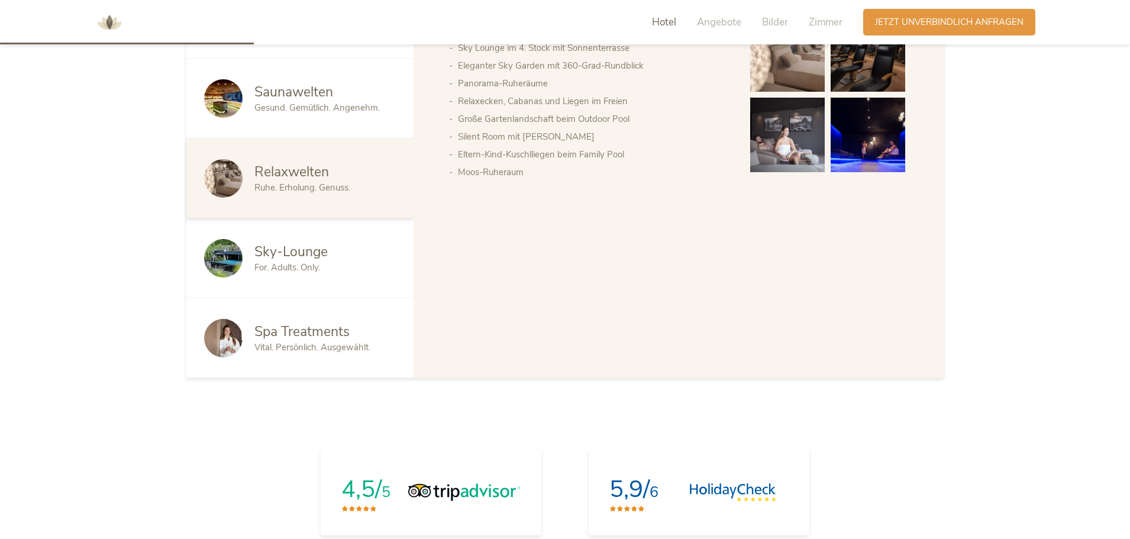
click at [317, 255] on span "Sky-Lounge" at bounding box center [290, 252] width 73 height 18
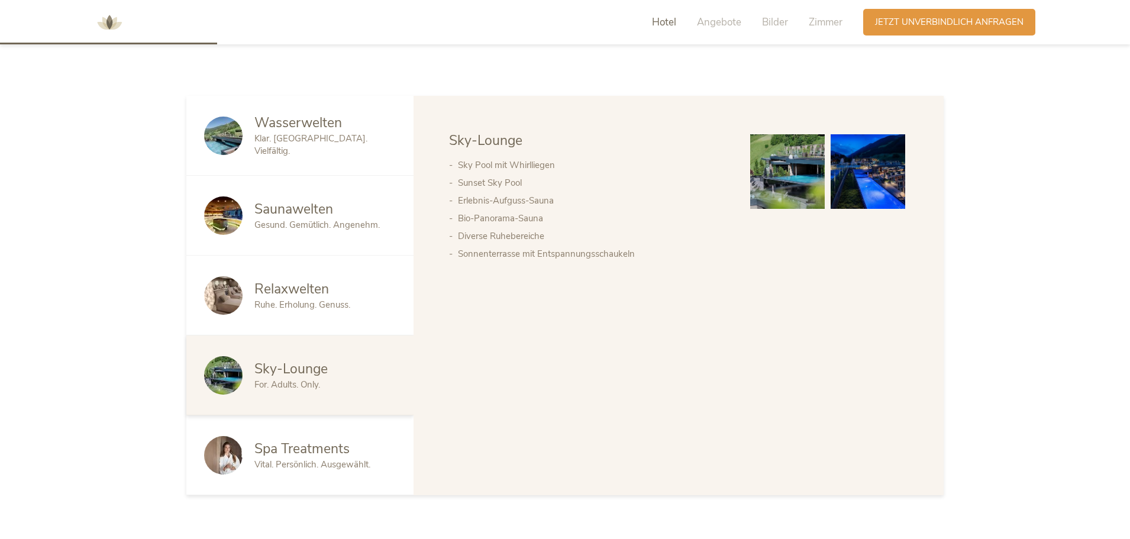
scroll to position [698, 0]
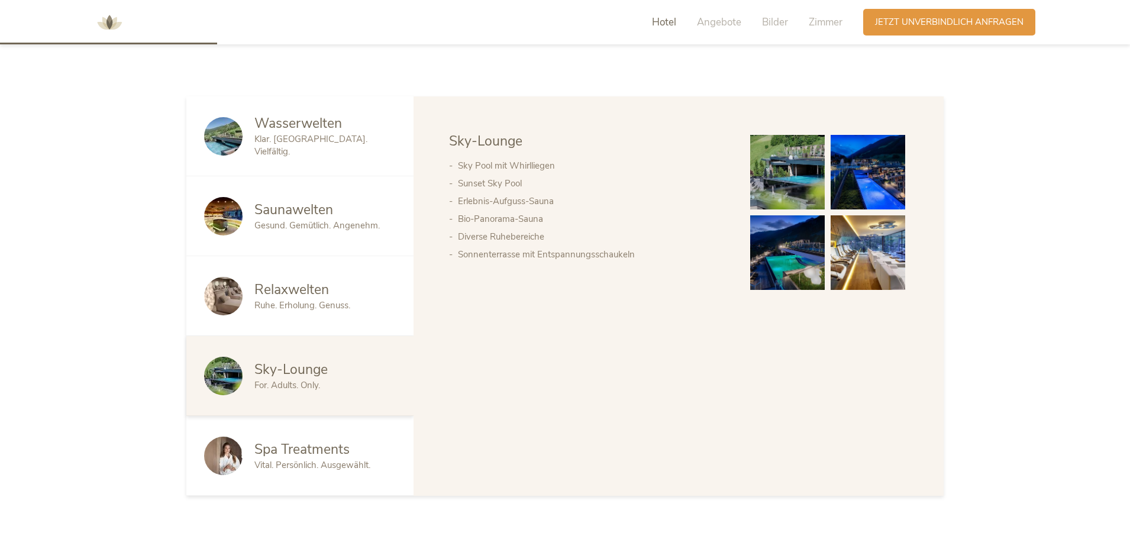
click at [813, 164] on img at bounding box center [787, 172] width 75 height 75
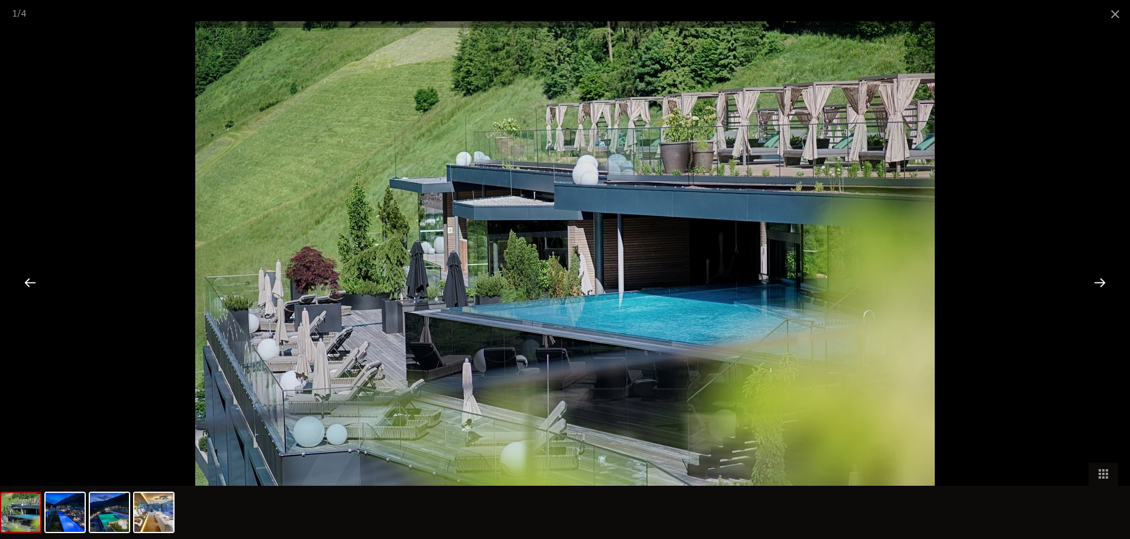
click at [1100, 279] on div at bounding box center [1100, 282] width 37 height 37
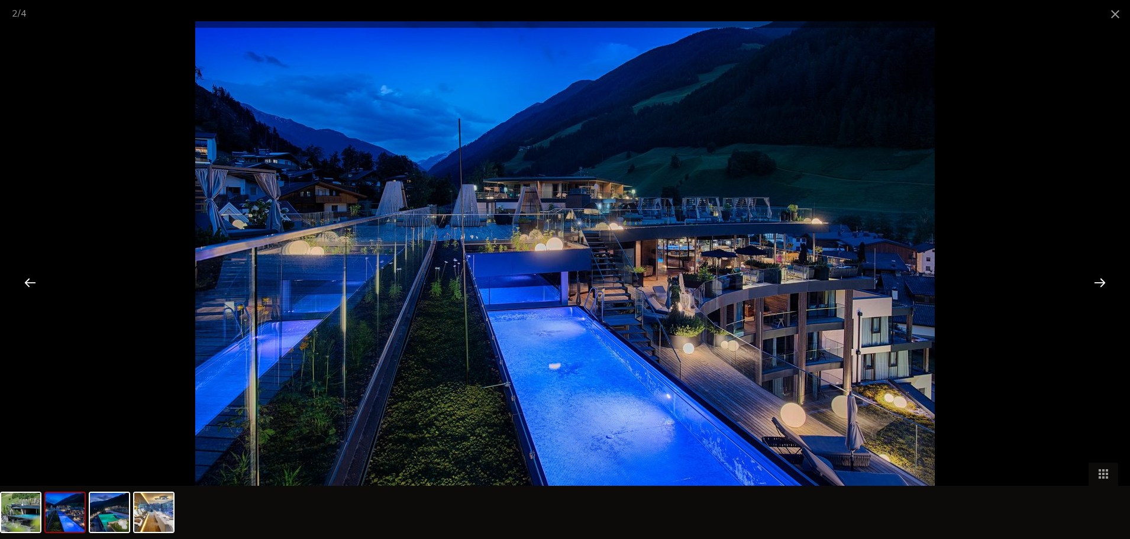
click at [1100, 279] on div at bounding box center [1100, 282] width 37 height 37
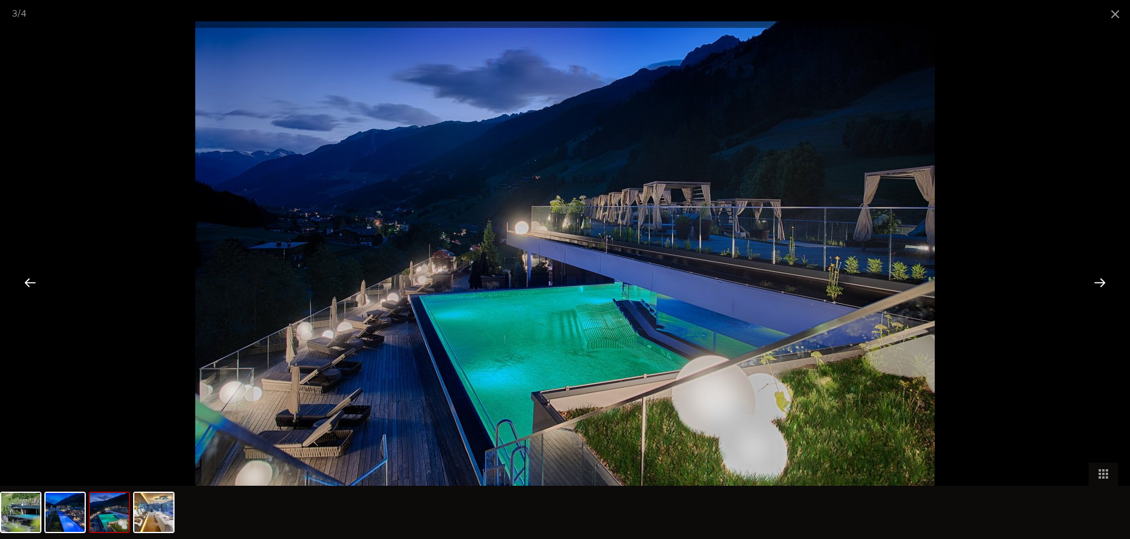
click at [1100, 279] on div at bounding box center [1100, 282] width 37 height 37
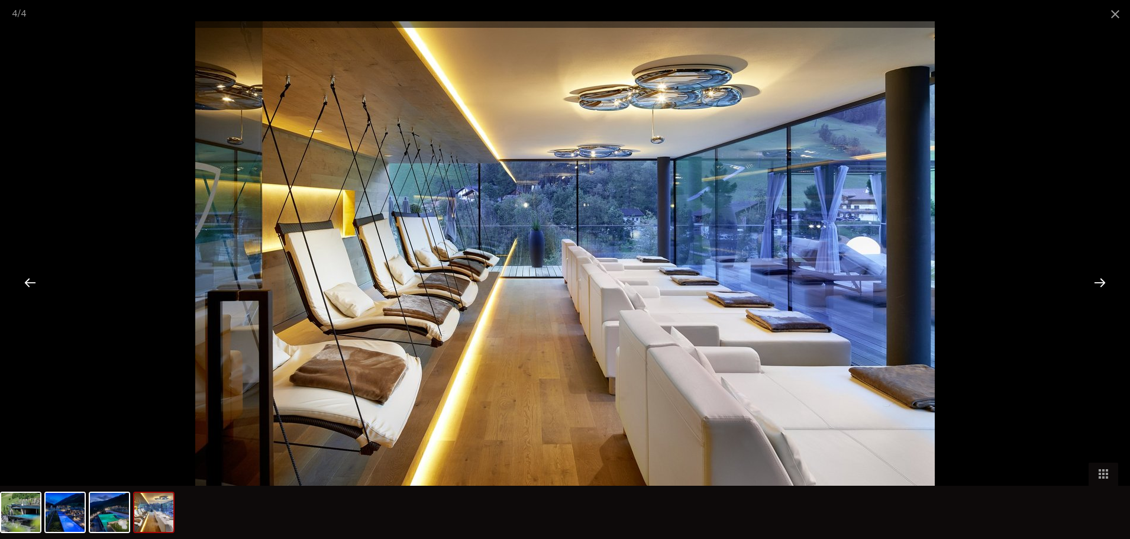
click at [1100, 279] on div at bounding box center [1100, 282] width 37 height 37
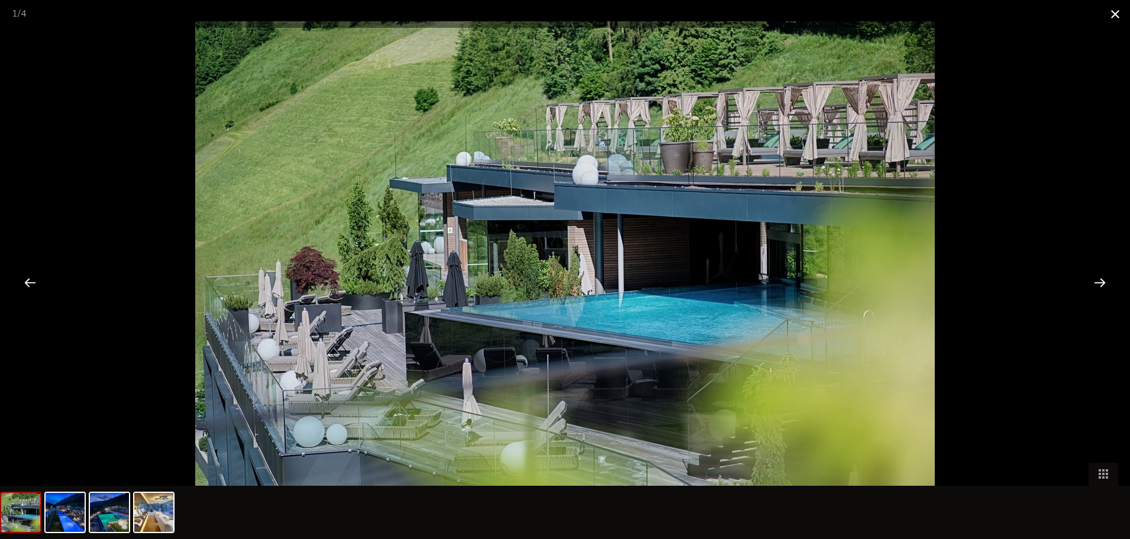
click at [1111, 10] on span at bounding box center [1116, 14] width 30 height 28
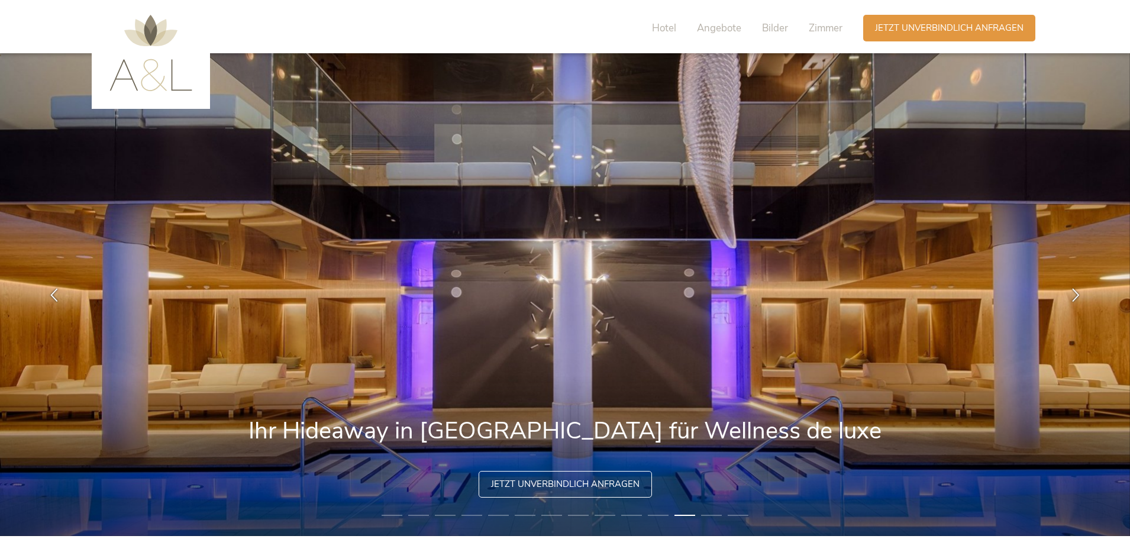
scroll to position [0, 0]
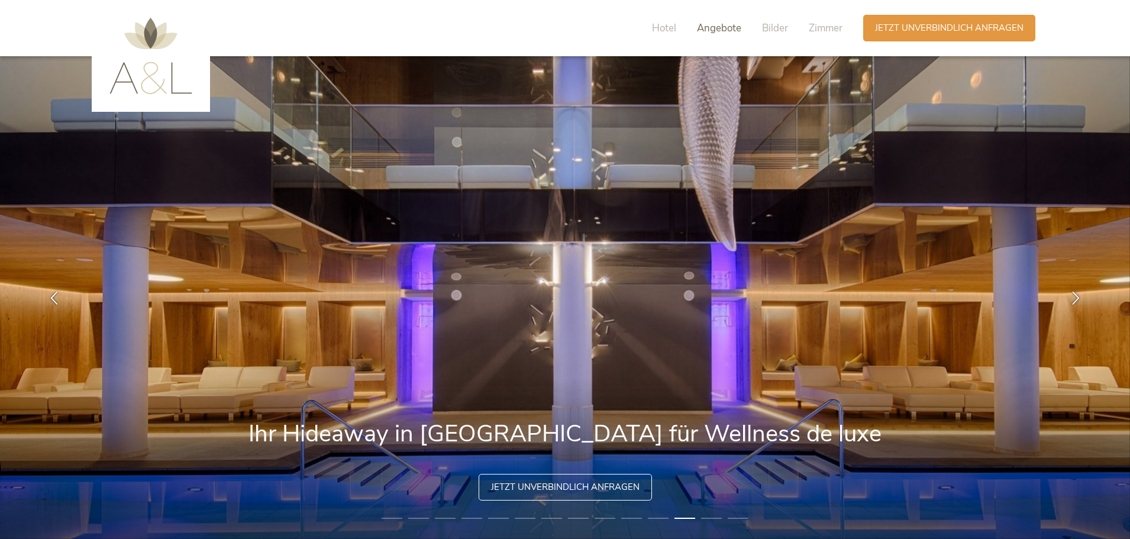
click at [714, 31] on span "Angebote" at bounding box center [719, 28] width 44 height 14
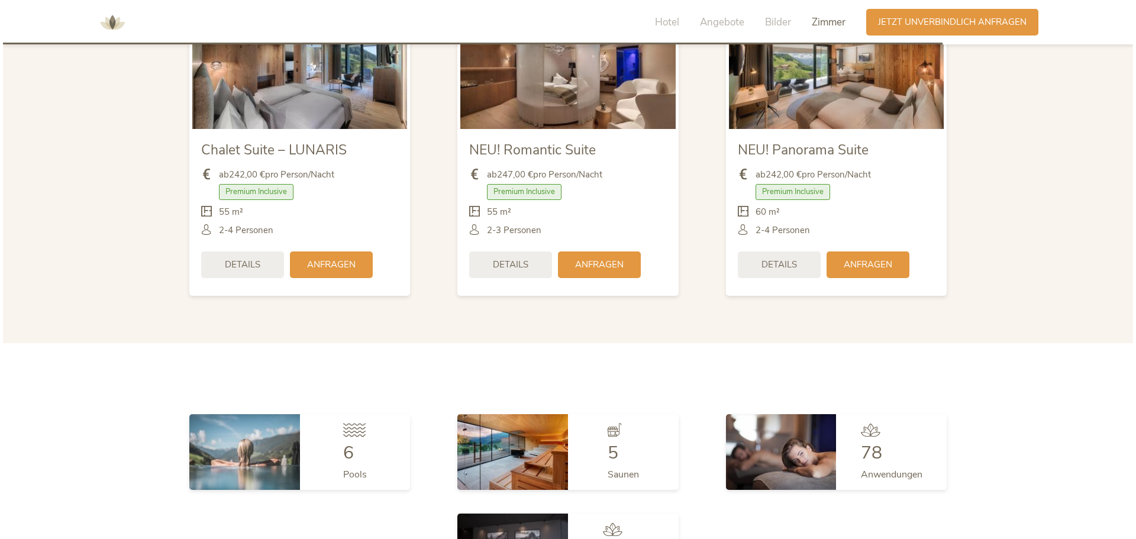
scroll to position [3019, 0]
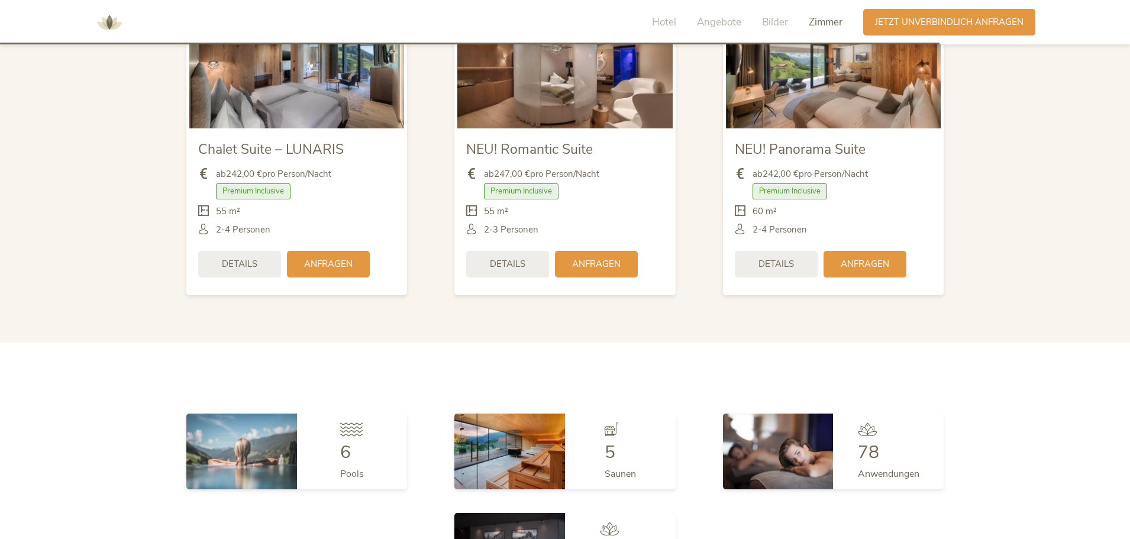
click at [781, 189] on span "Premium Inclusive" at bounding box center [790, 190] width 75 height 15
click at [865, 201] on div "Premium Inclusive" at bounding box center [833, 193] width 197 height 21
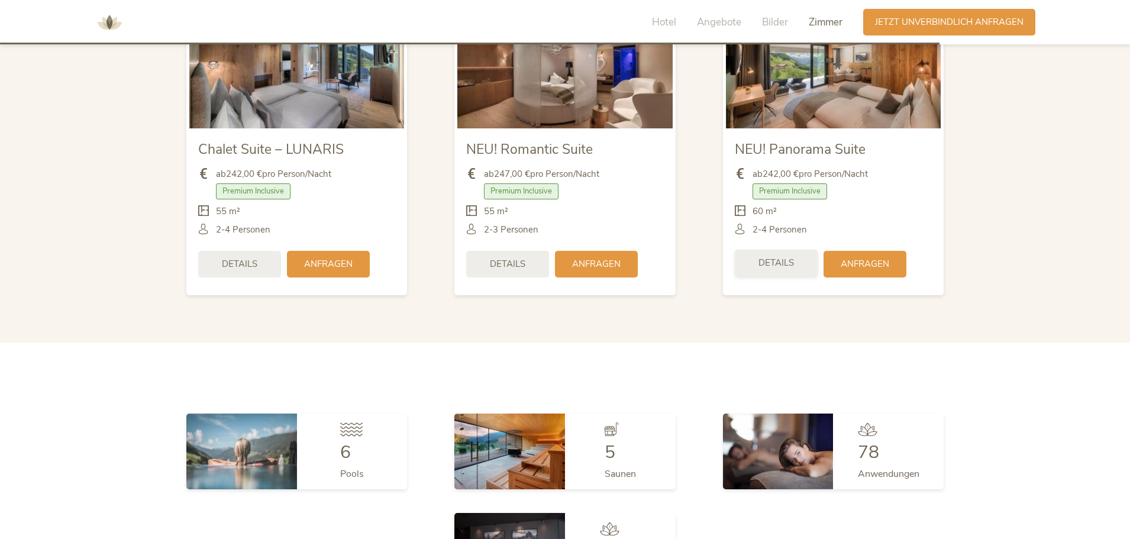
click at [786, 257] on span "Details" at bounding box center [777, 263] width 36 height 12
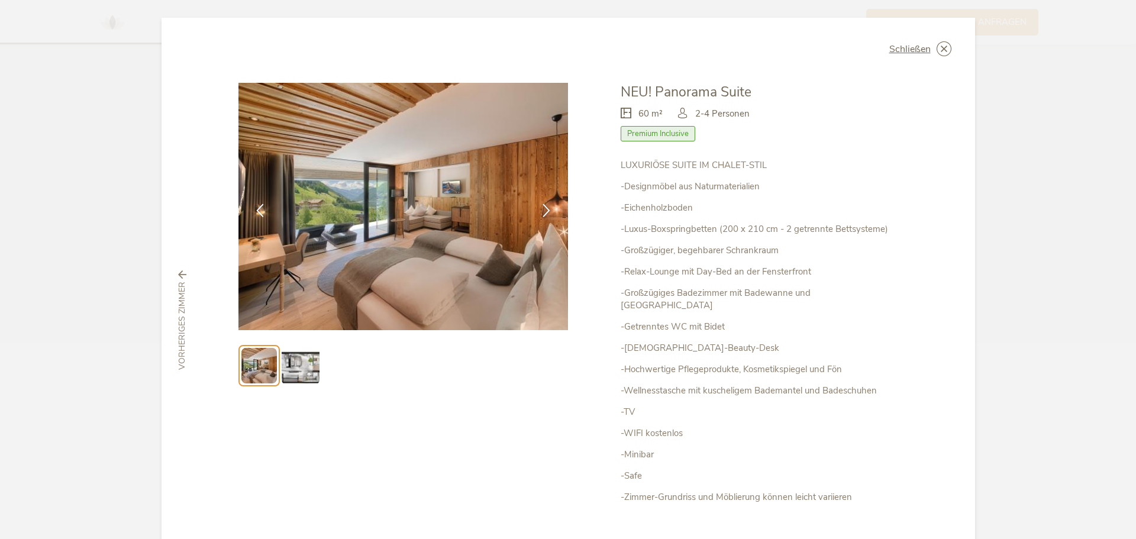
click at [675, 136] on span "Premium Inclusive" at bounding box center [658, 133] width 75 height 15
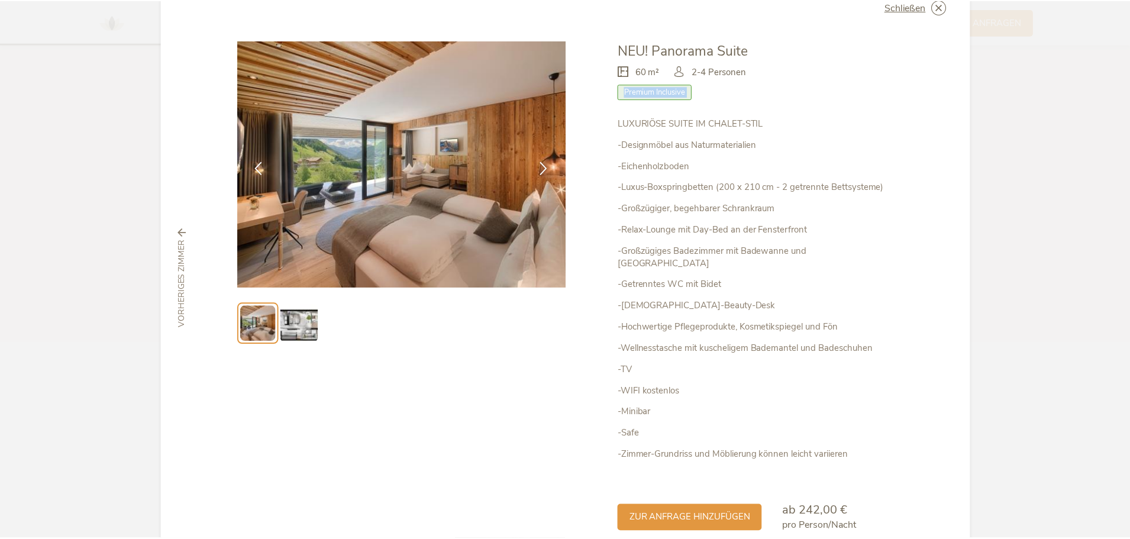
scroll to position [0, 0]
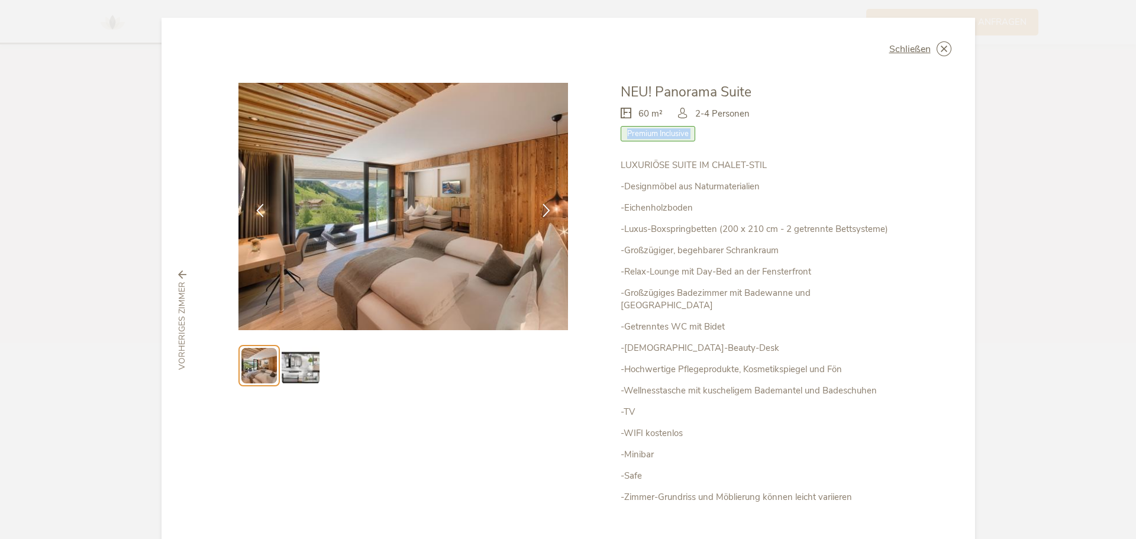
click at [816, 155] on div "60 m² 2-4 Personen Premium Inclusive" at bounding box center [759, 130] width 277 height 57
click at [919, 47] on span "Schließen" at bounding box center [909, 48] width 41 height 9
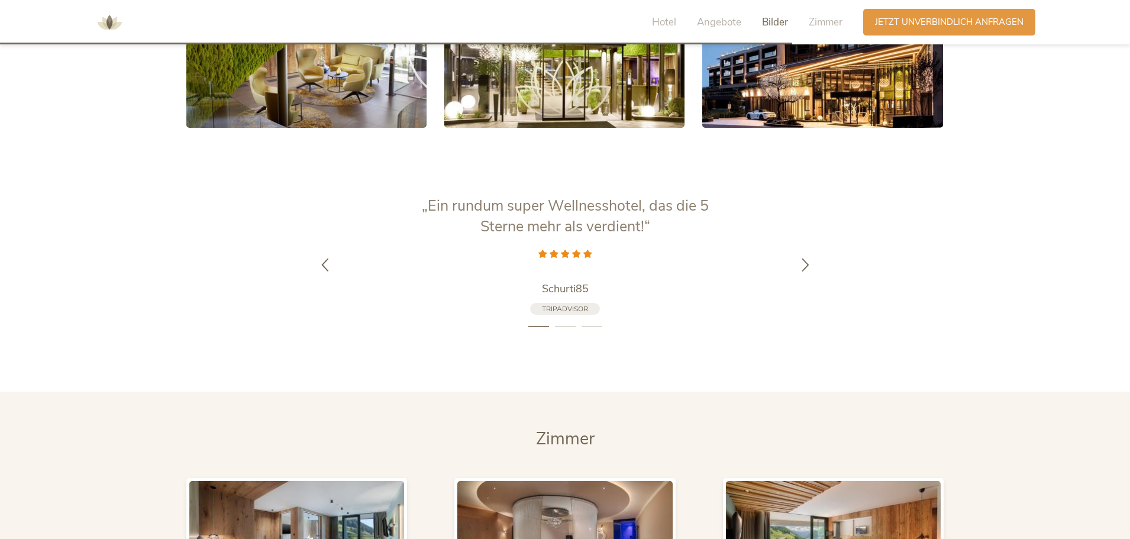
scroll to position [2545, 0]
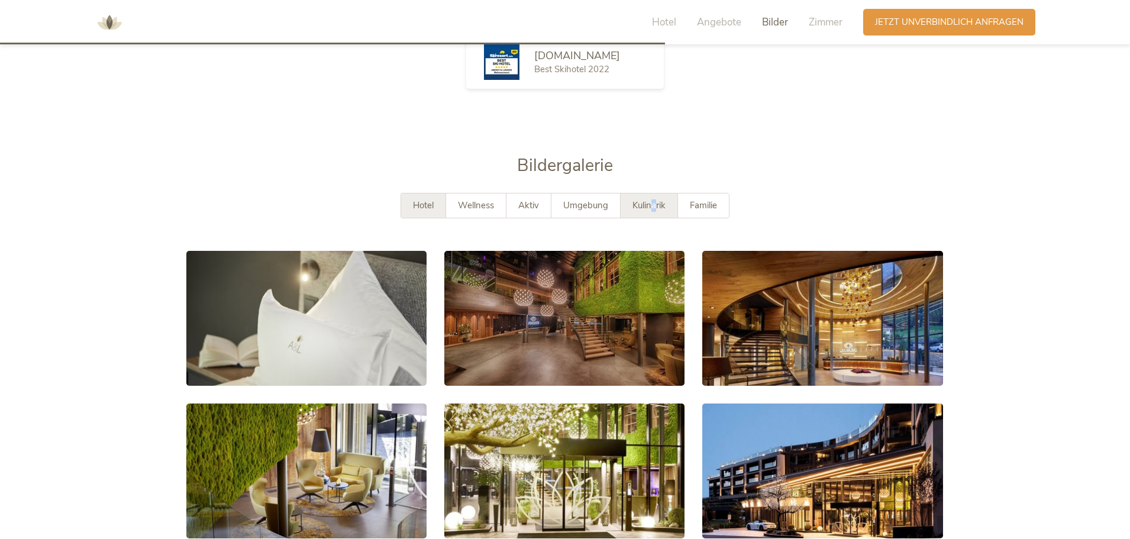
click at [652, 201] on div "Kulinarik" at bounding box center [649, 206] width 57 height 24
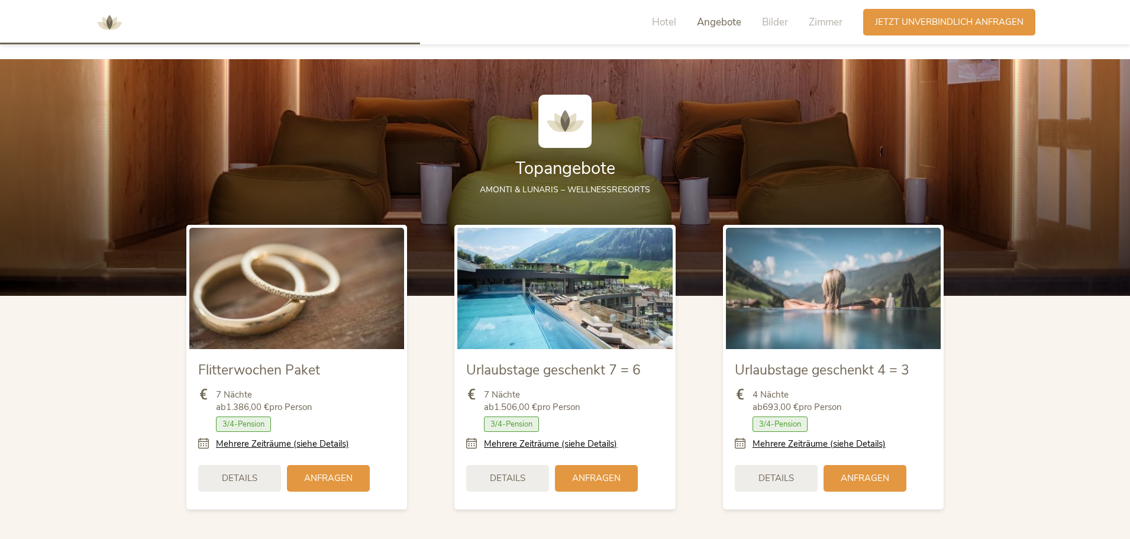
scroll to position [1362, 0]
click at [663, 21] on span "Hotel" at bounding box center [664, 22] width 24 height 14
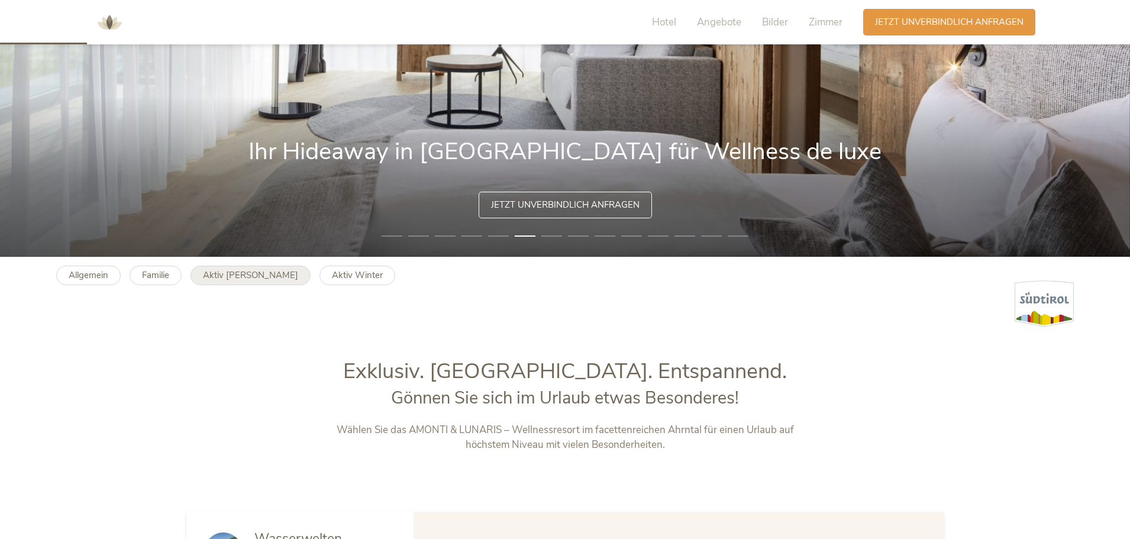
scroll to position [283, 0]
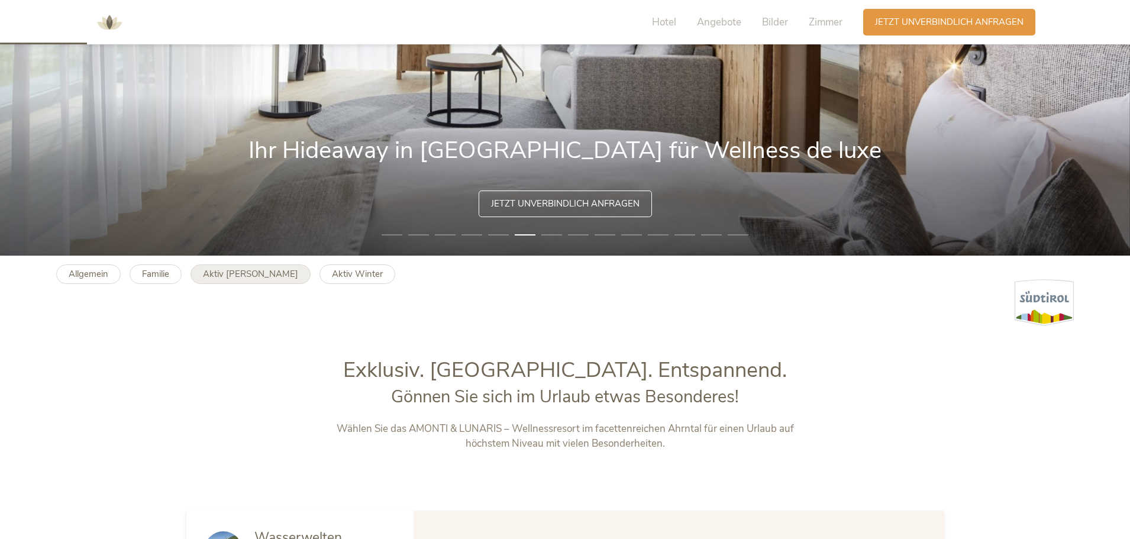
click at [246, 282] on link "Aktiv [PERSON_NAME]" at bounding box center [251, 275] width 120 height 20
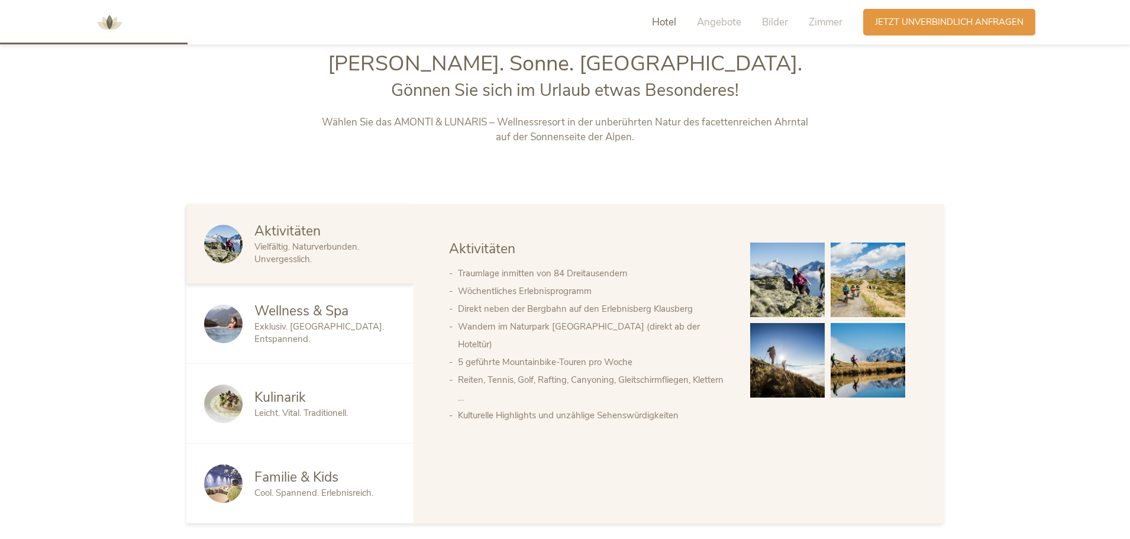
scroll to position [591, 0]
click at [305, 399] on span "Kulinarik" at bounding box center [279, 396] width 51 height 18
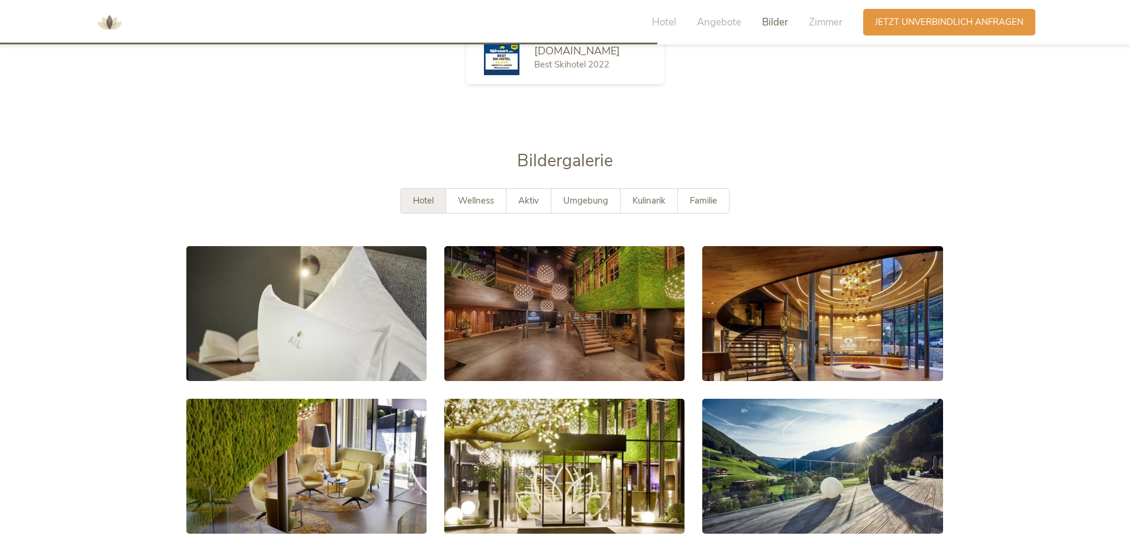
scroll to position [2070, 0]
click at [652, 194] on span "Kulinarik" at bounding box center [649, 200] width 33 height 12
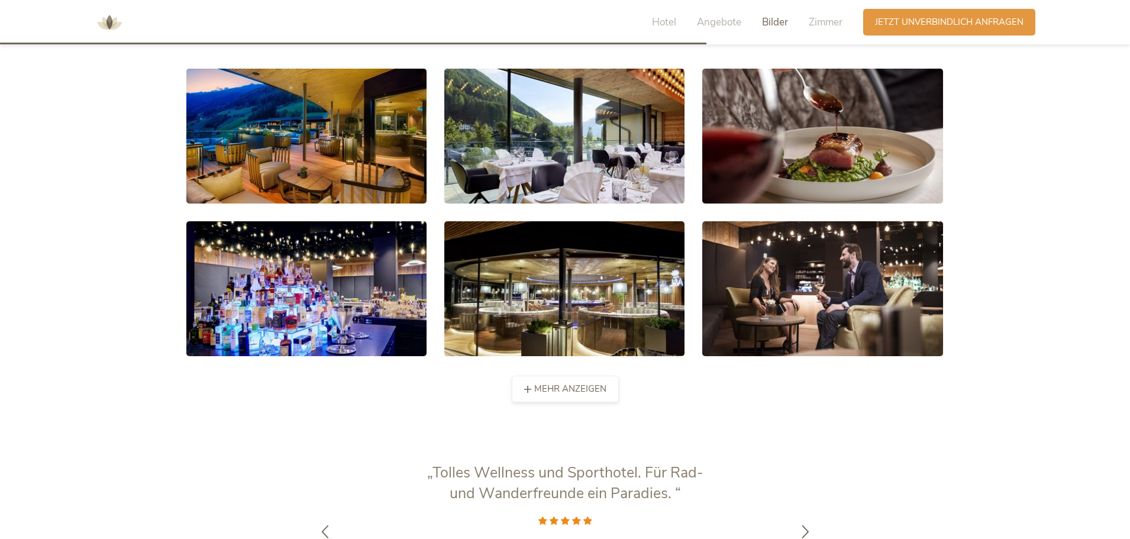
scroll to position [2248, 0]
click at [540, 382] on span "mehr anzeigen" at bounding box center [570, 388] width 72 height 12
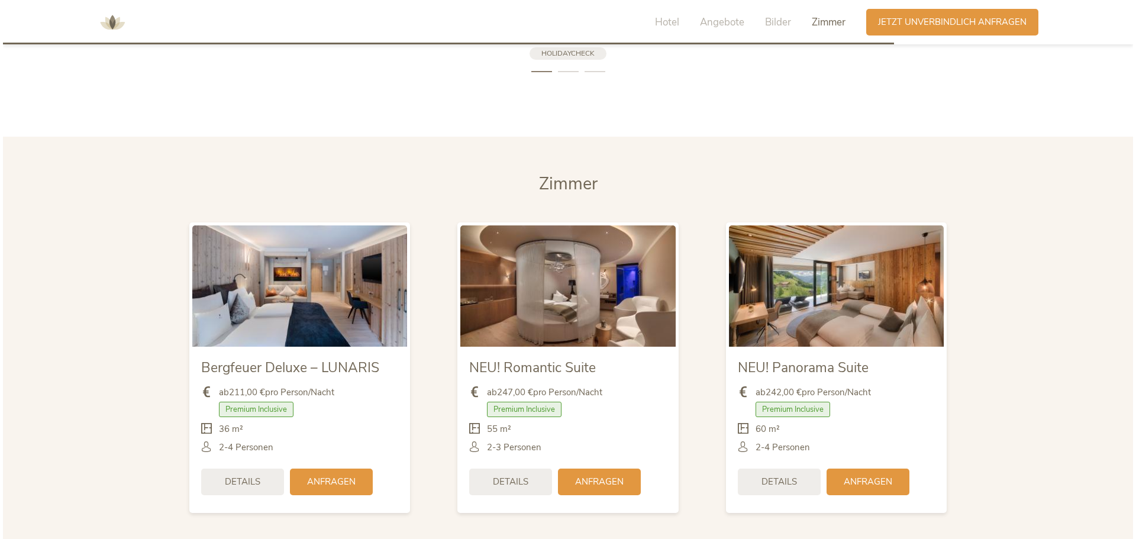
scroll to position [3075, 0]
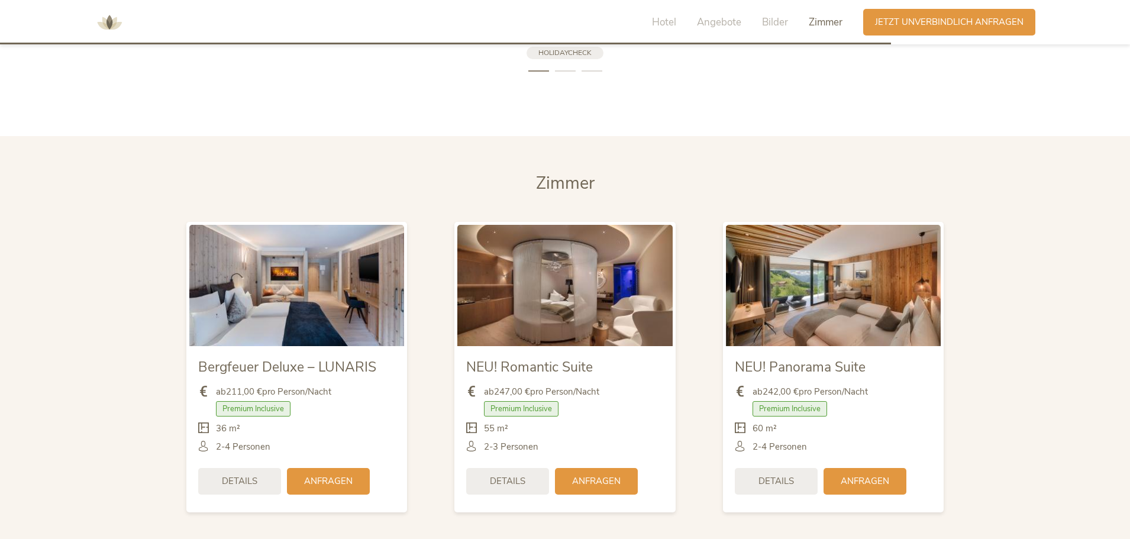
click at [567, 294] on img at bounding box center [564, 285] width 215 height 121
click at [501, 474] on span "Details" at bounding box center [508, 480] width 36 height 12
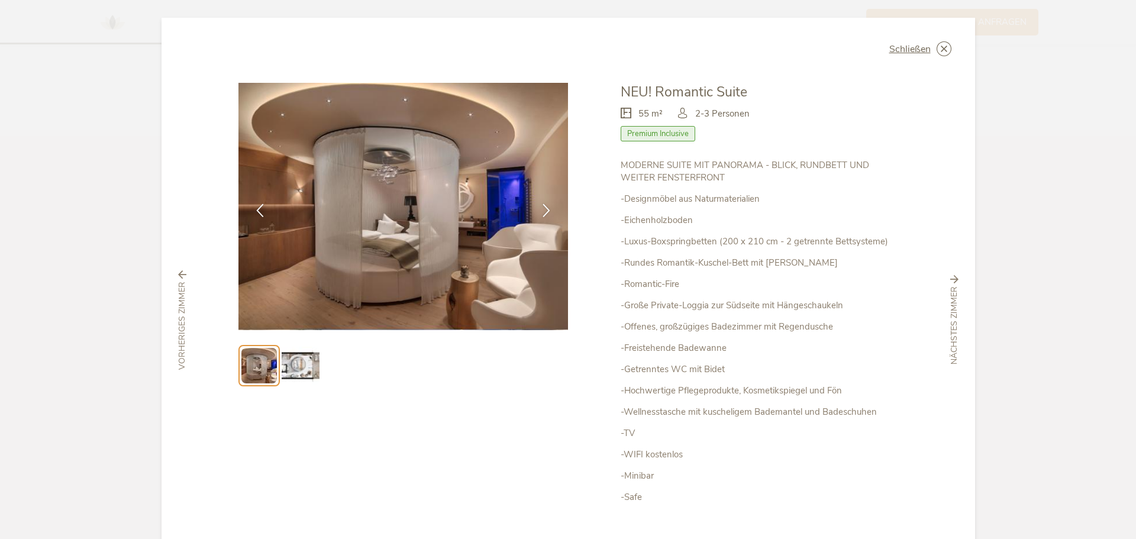
click at [296, 373] on img at bounding box center [301, 366] width 38 height 38
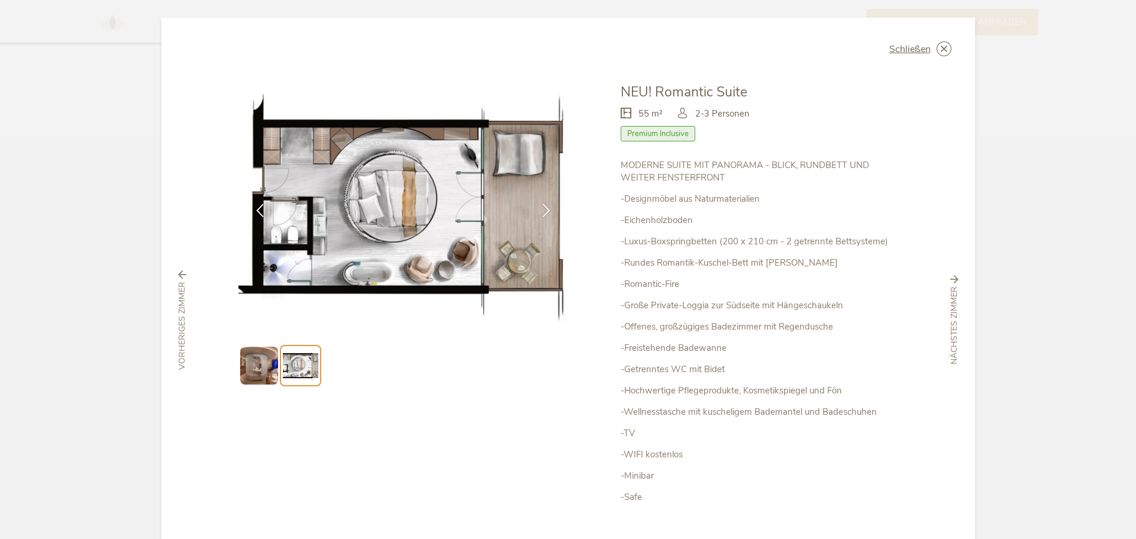
click at [258, 364] on img at bounding box center [259, 366] width 38 height 38
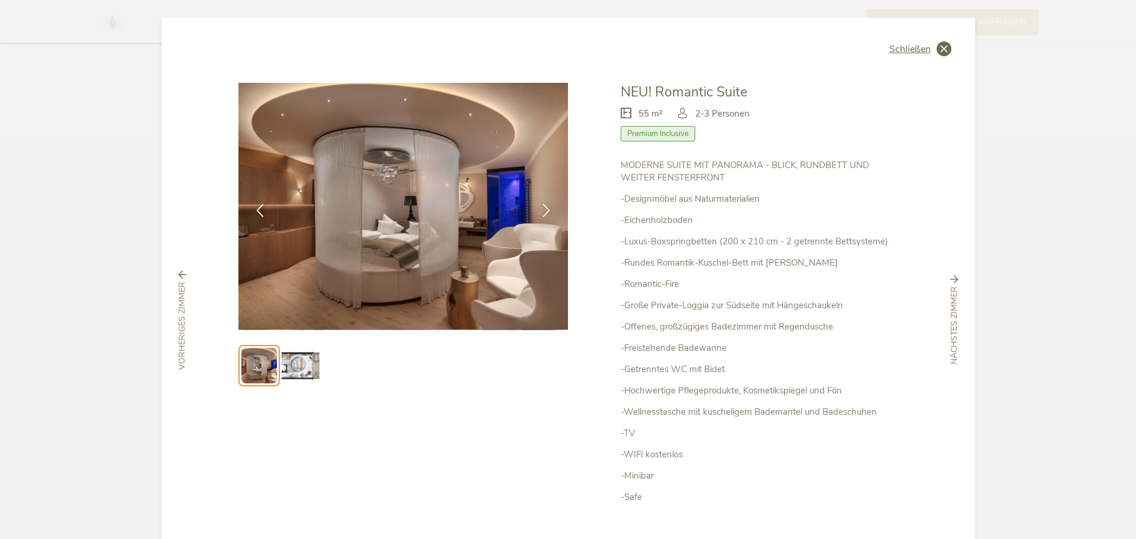
click at [948, 49] on icon at bounding box center [944, 48] width 15 height 15
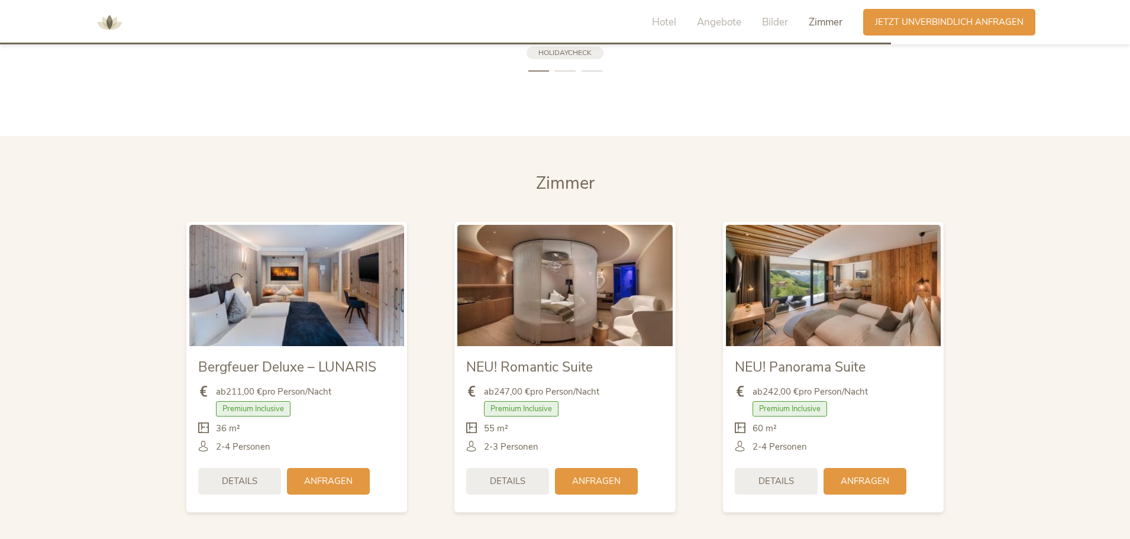
click at [866, 277] on img at bounding box center [833, 285] width 215 height 121
click at [783, 474] on span "Details" at bounding box center [777, 480] width 36 height 12
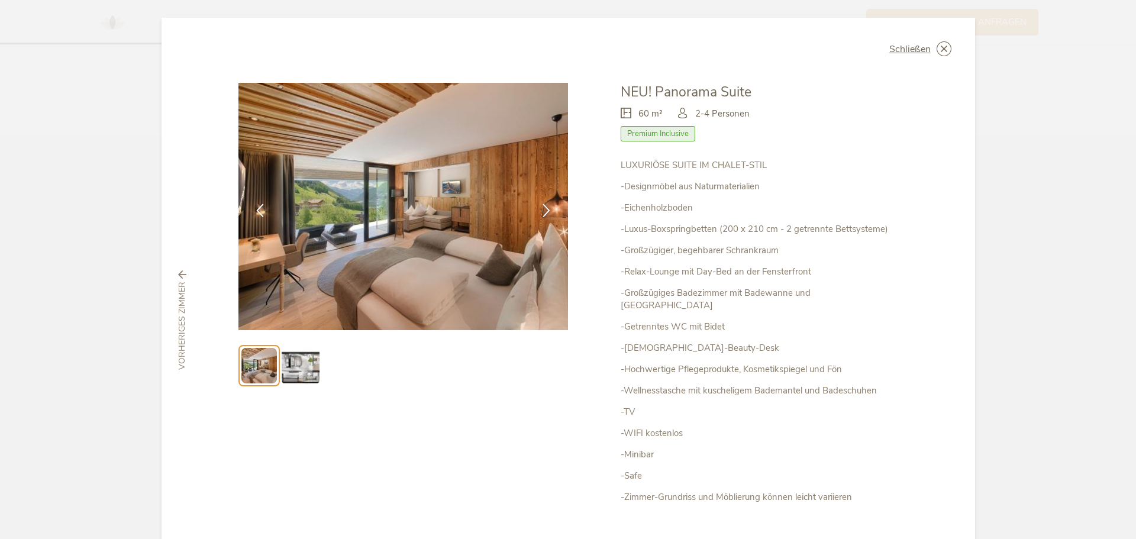
click at [176, 302] on span "vorheriges Zimmer" at bounding box center [182, 326] width 12 height 88
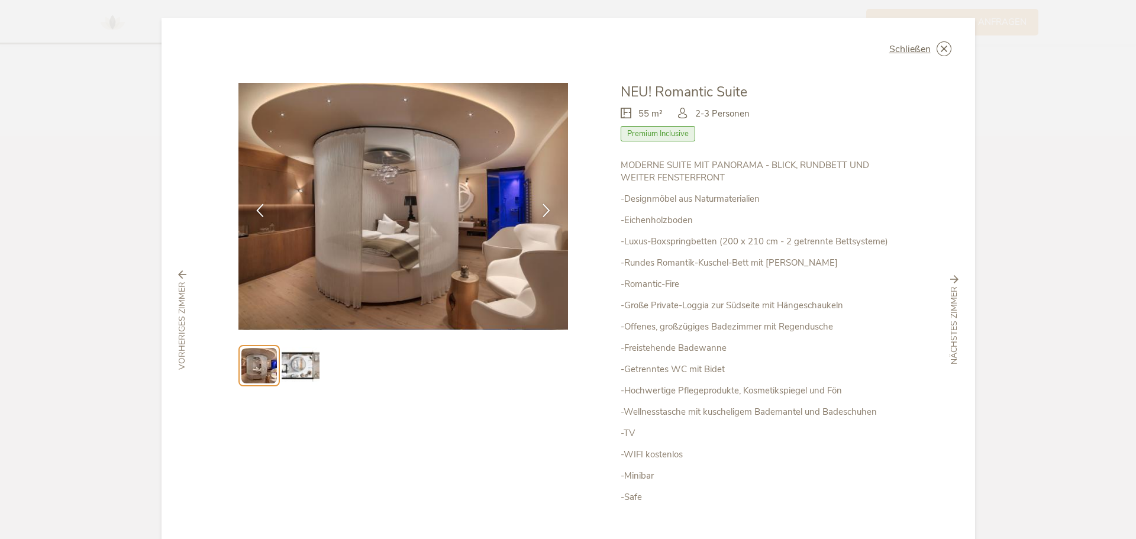
click at [176, 302] on span "vorheriges Zimmer" at bounding box center [182, 326] width 12 height 88
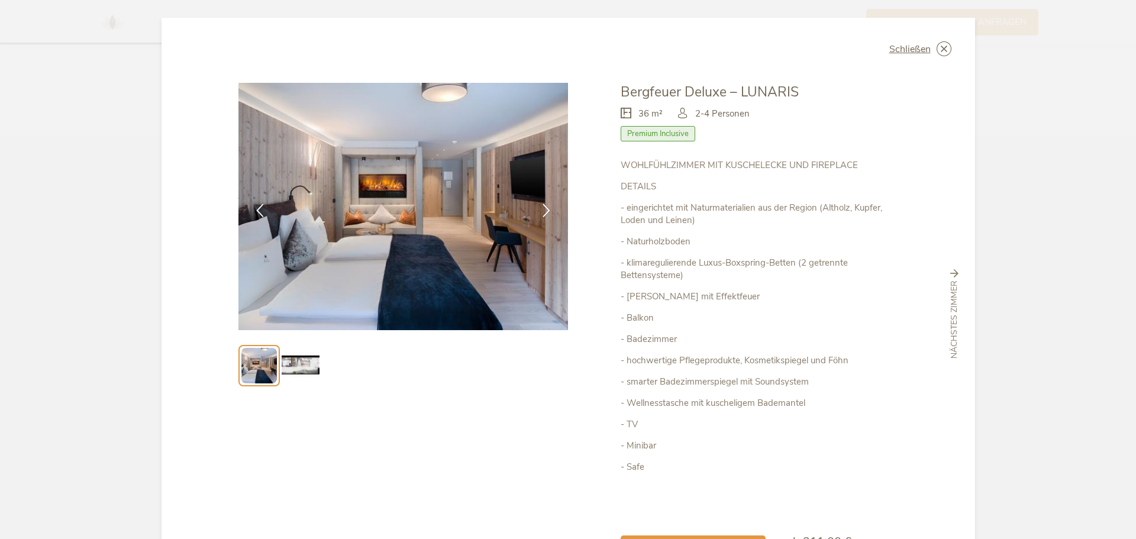
click at [949, 298] on span "nächstes Zimmer" at bounding box center [955, 320] width 12 height 78
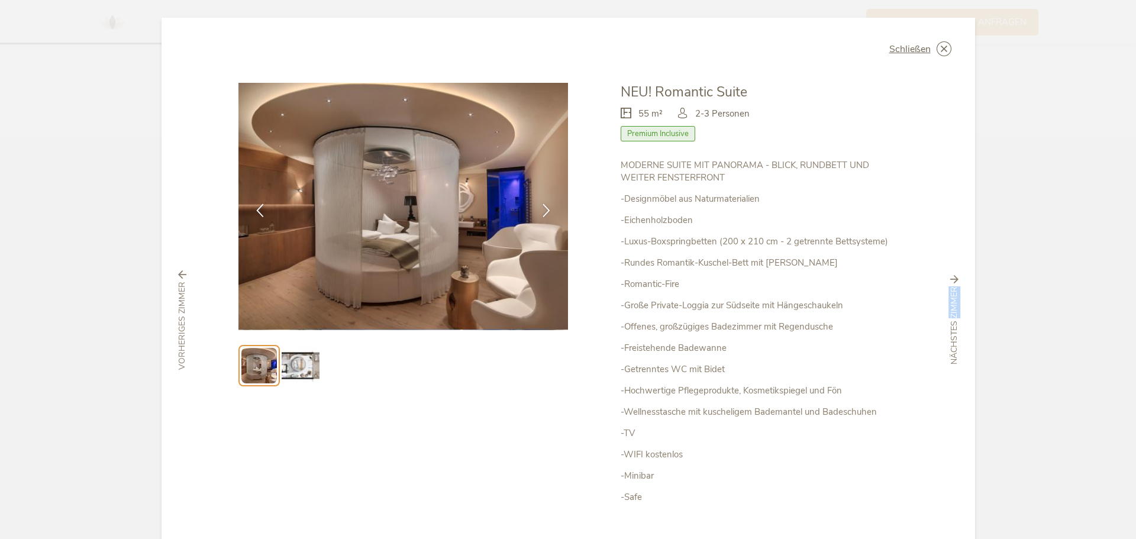
click at [949, 298] on span "nächstes Zimmer" at bounding box center [955, 326] width 12 height 78
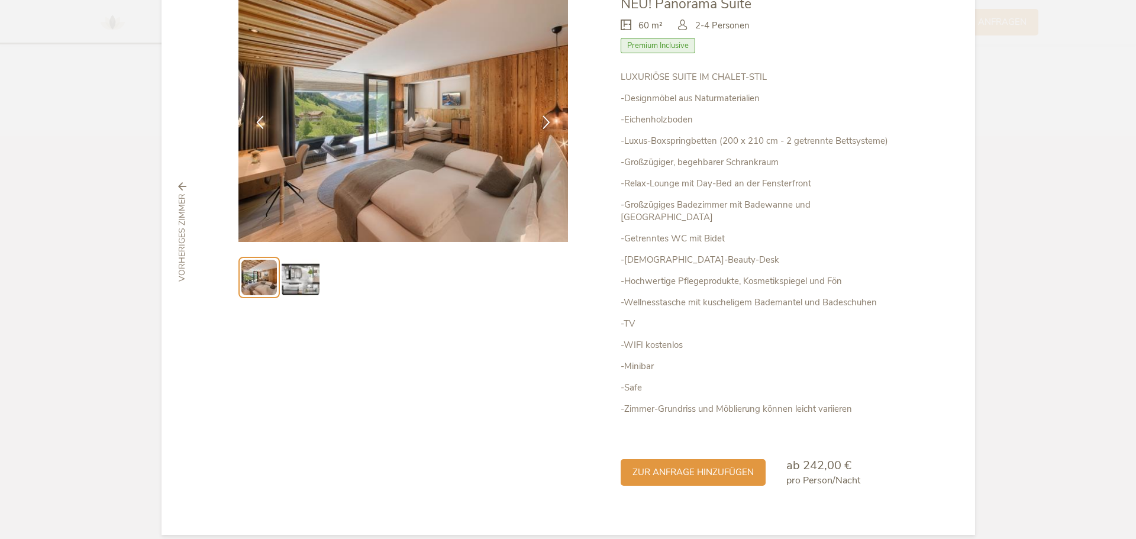
scroll to position [89, 0]
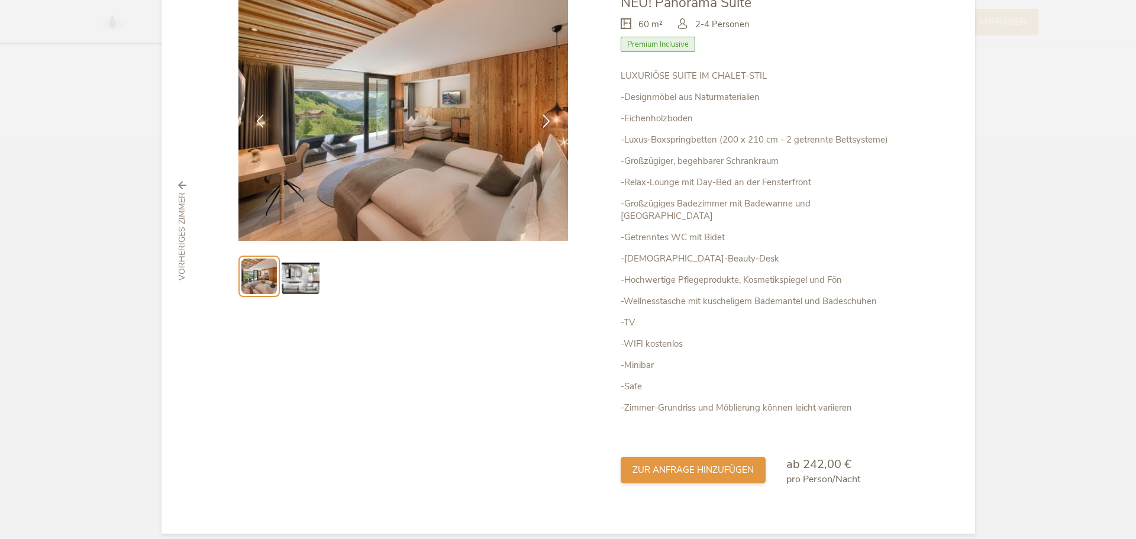
click at [733, 464] on span "zur Anfrage hinzufügen" at bounding box center [693, 470] width 121 height 12
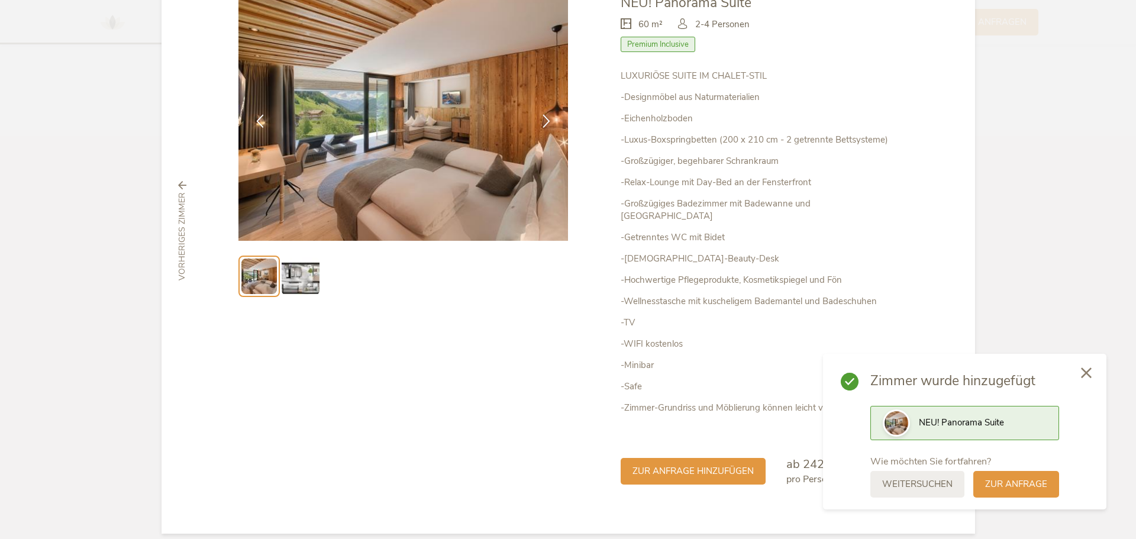
click at [1082, 376] on icon at bounding box center [1086, 372] width 11 height 11
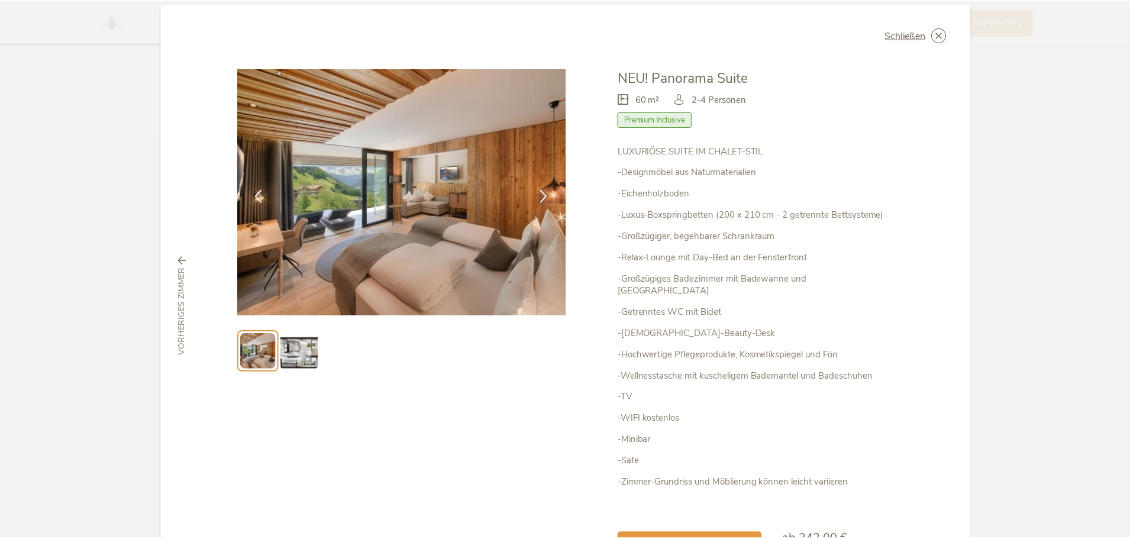
scroll to position [0, 0]
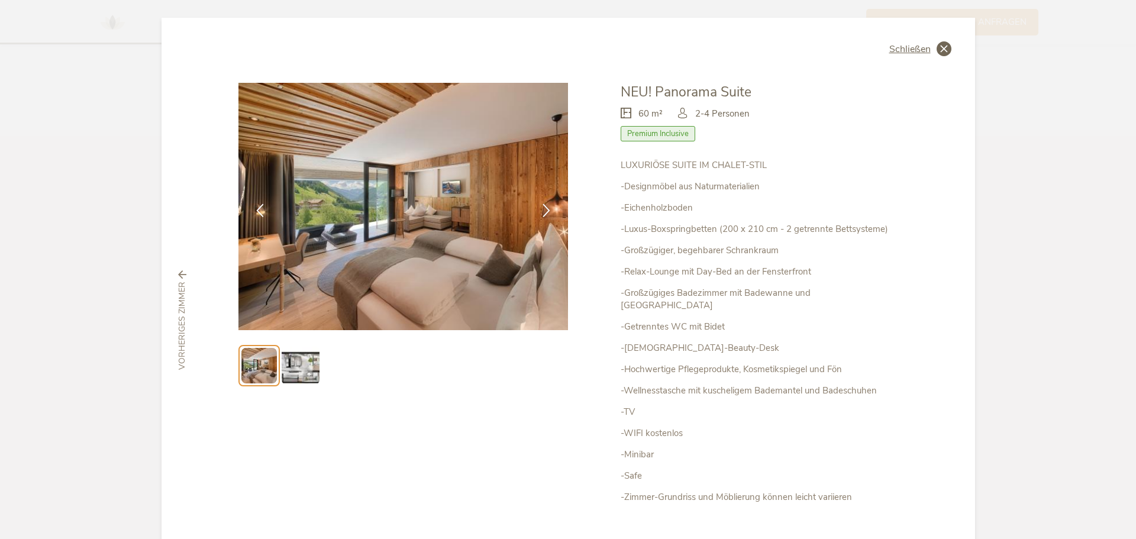
click at [937, 54] on icon at bounding box center [944, 48] width 15 height 15
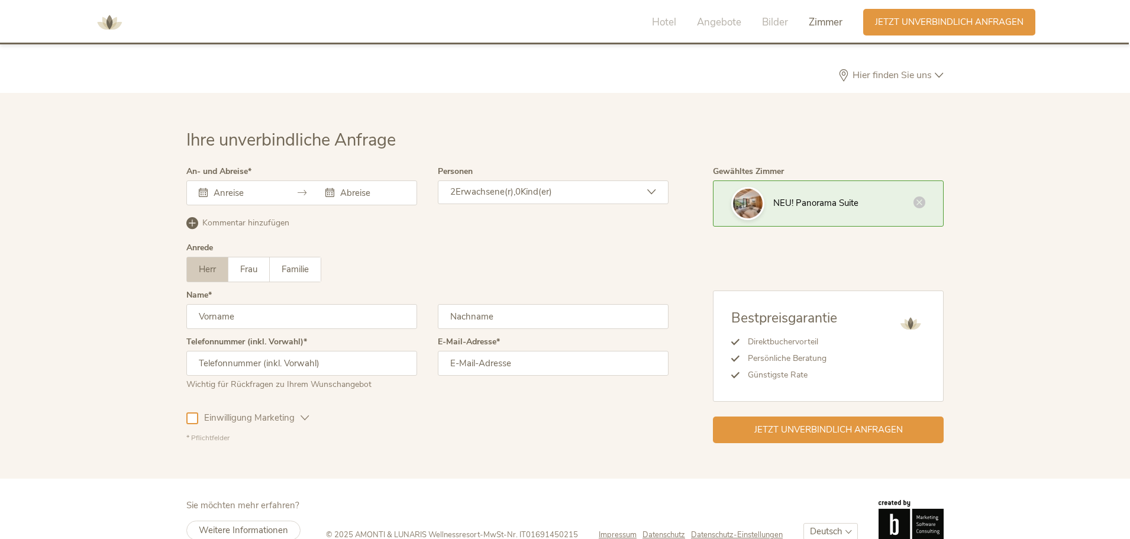
scroll to position [3900, 0]
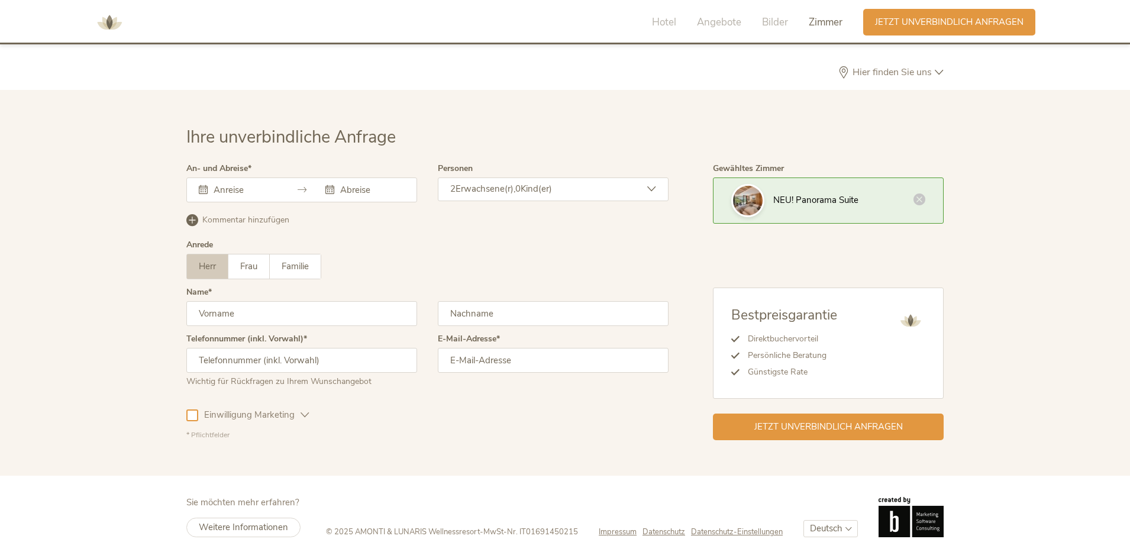
click at [227, 184] on input "text" at bounding box center [244, 190] width 67 height 12
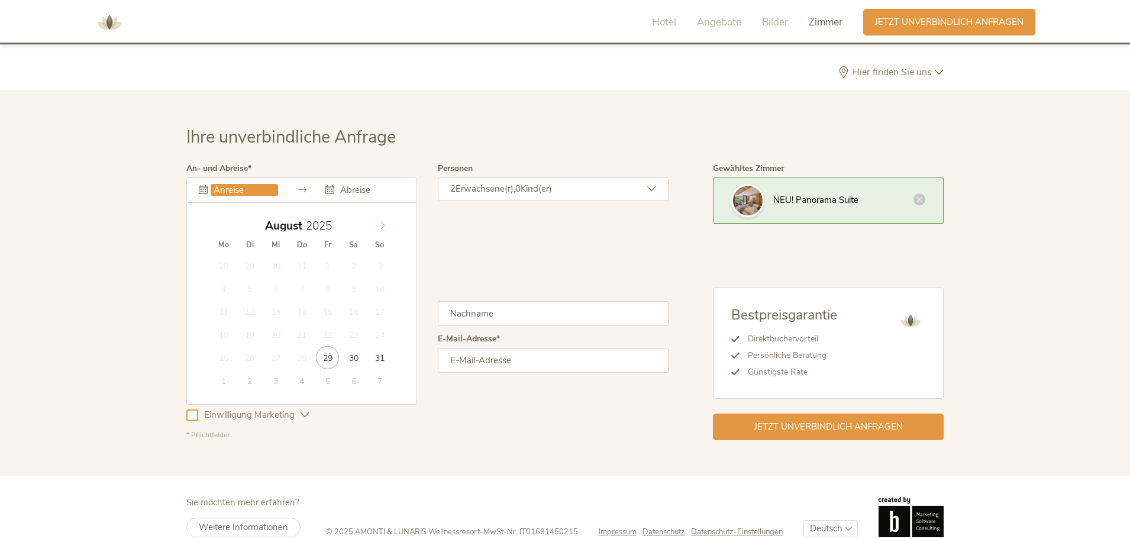
click at [383, 221] on icon at bounding box center [383, 225] width 8 height 8
type input "08.09.2025"
type input "10.09.2025"
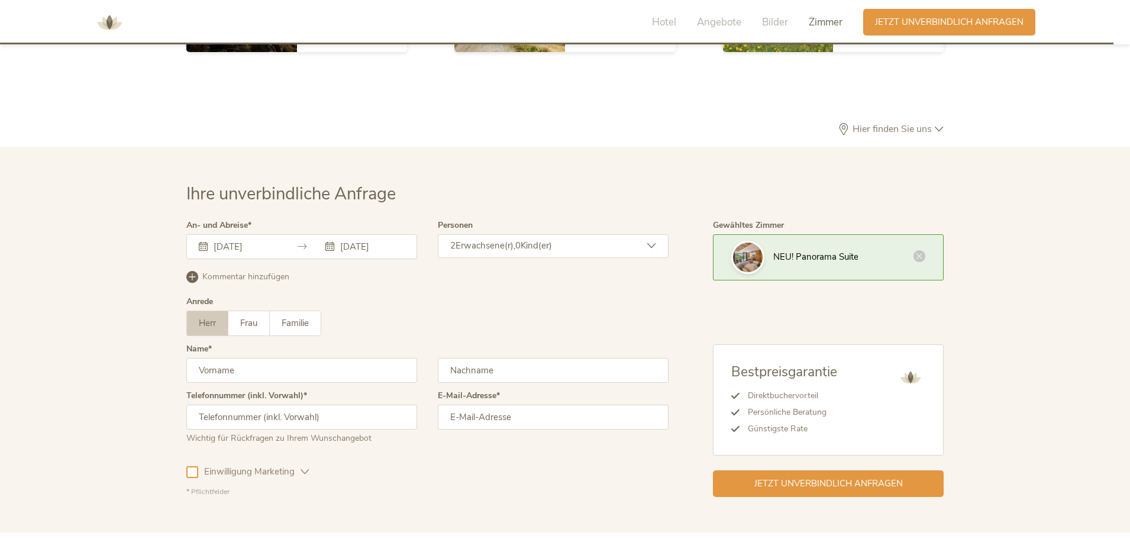
scroll to position [3842, 0]
click at [921, 250] on icon at bounding box center [920, 256] width 12 height 12
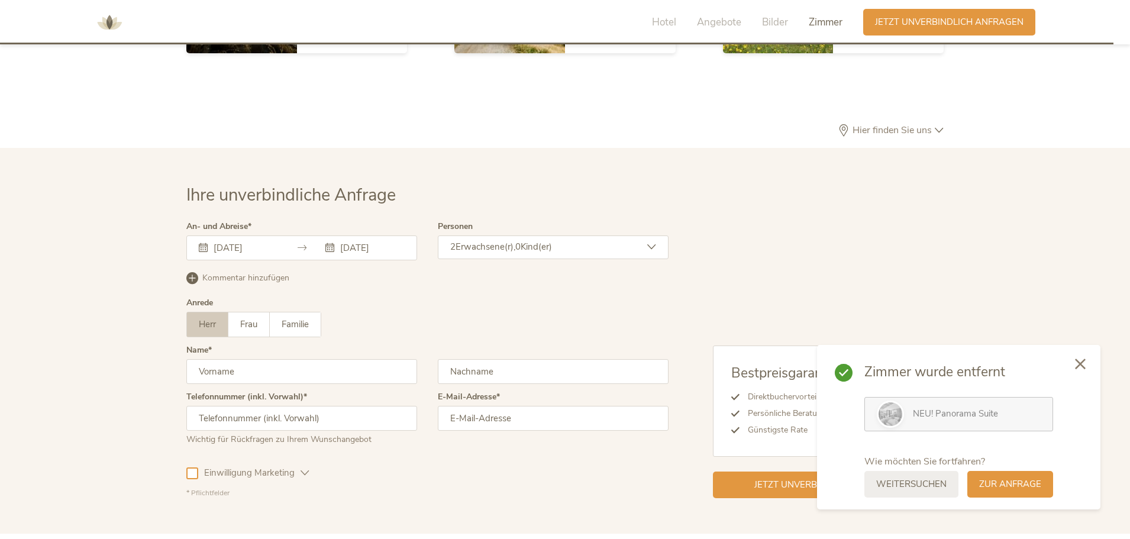
click at [1082, 365] on icon at bounding box center [1080, 364] width 11 height 11
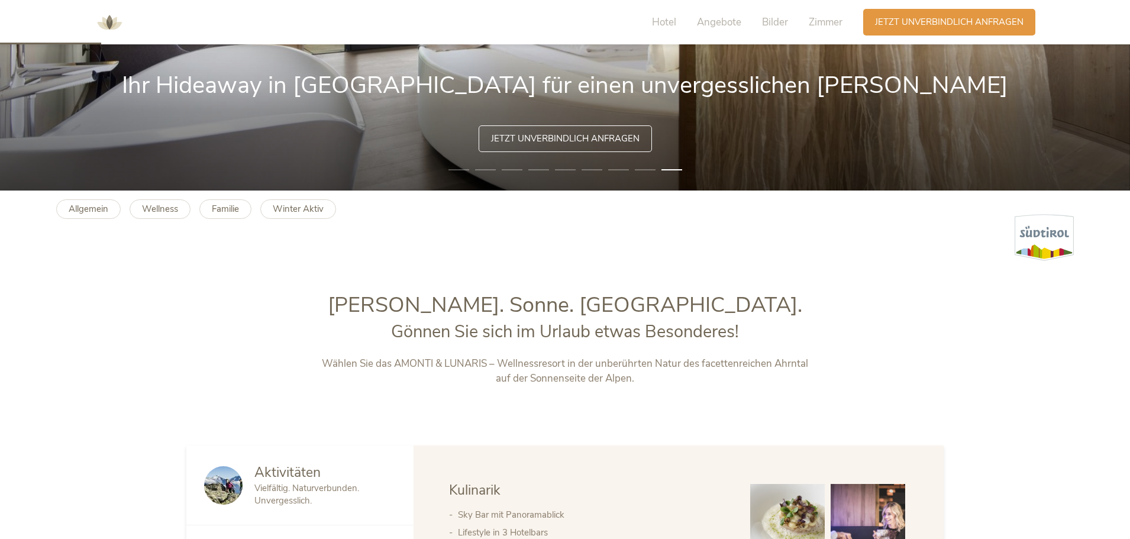
scroll to position [349, 0]
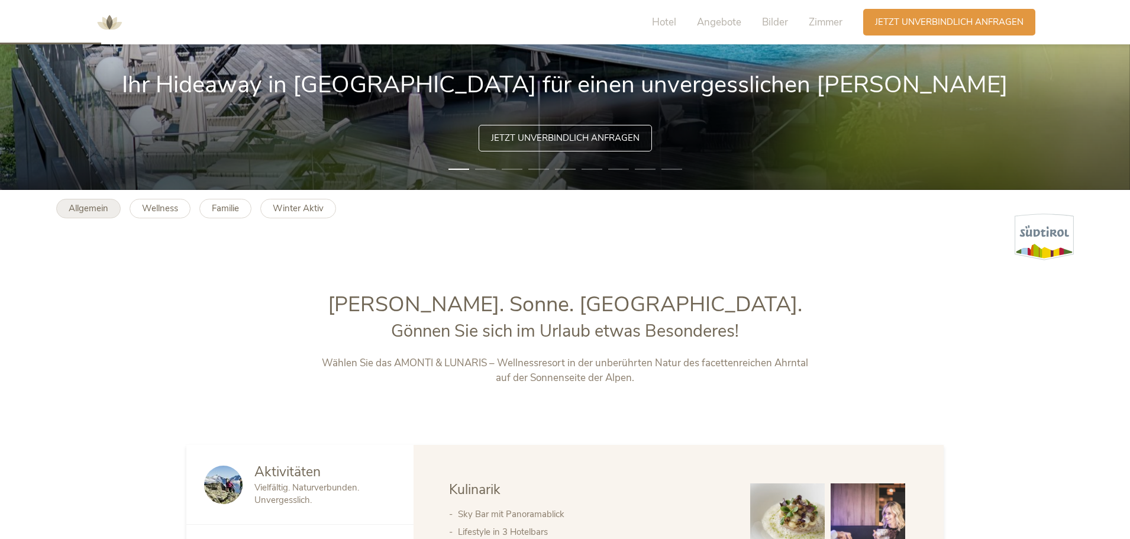
click at [98, 212] on b "Allgemein" at bounding box center [89, 208] width 40 height 12
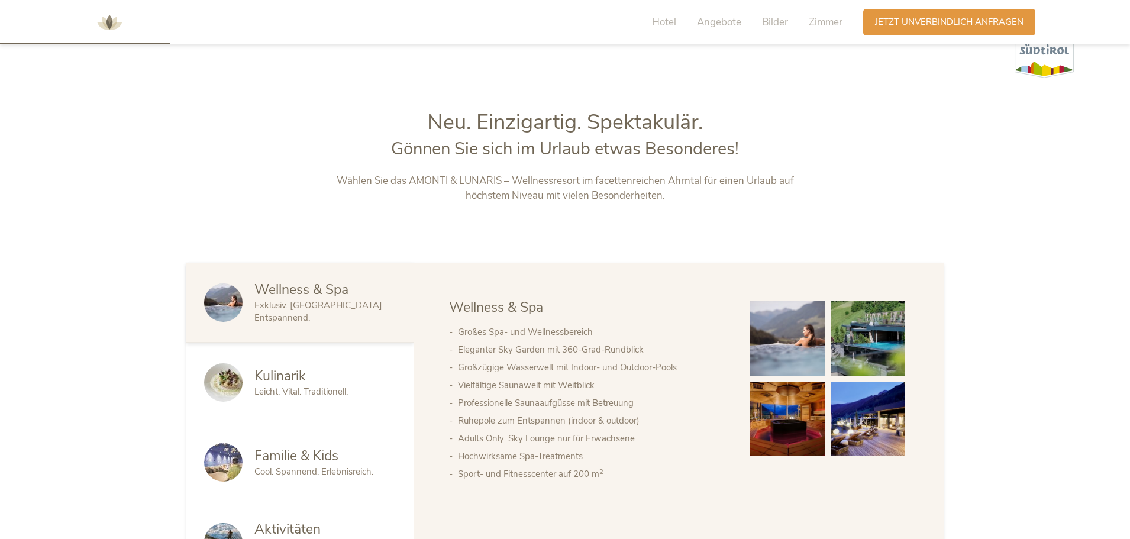
scroll to position [532, 0]
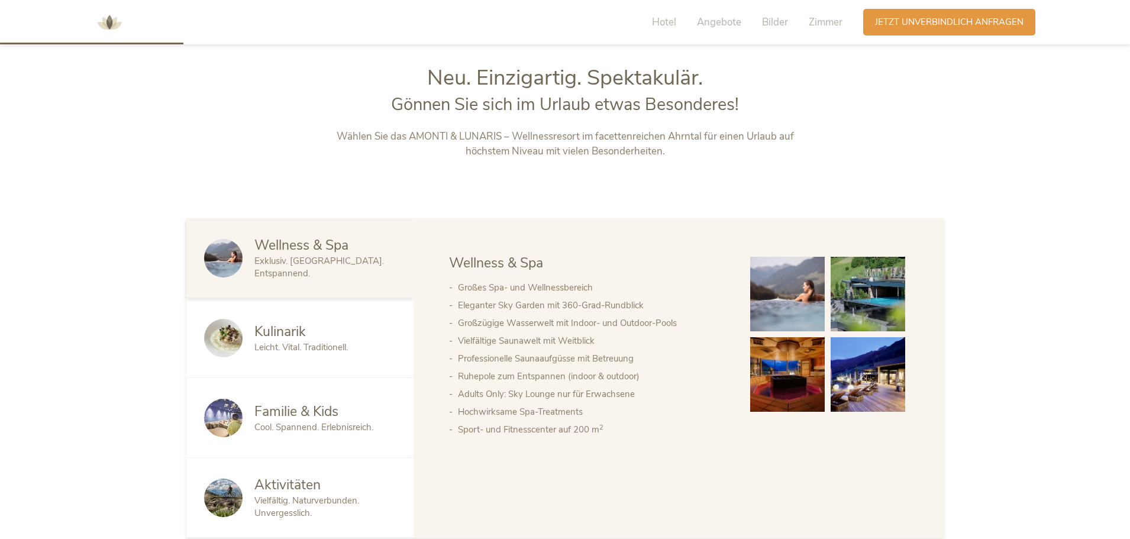
click at [293, 340] on span "Kulinarik" at bounding box center [279, 332] width 51 height 18
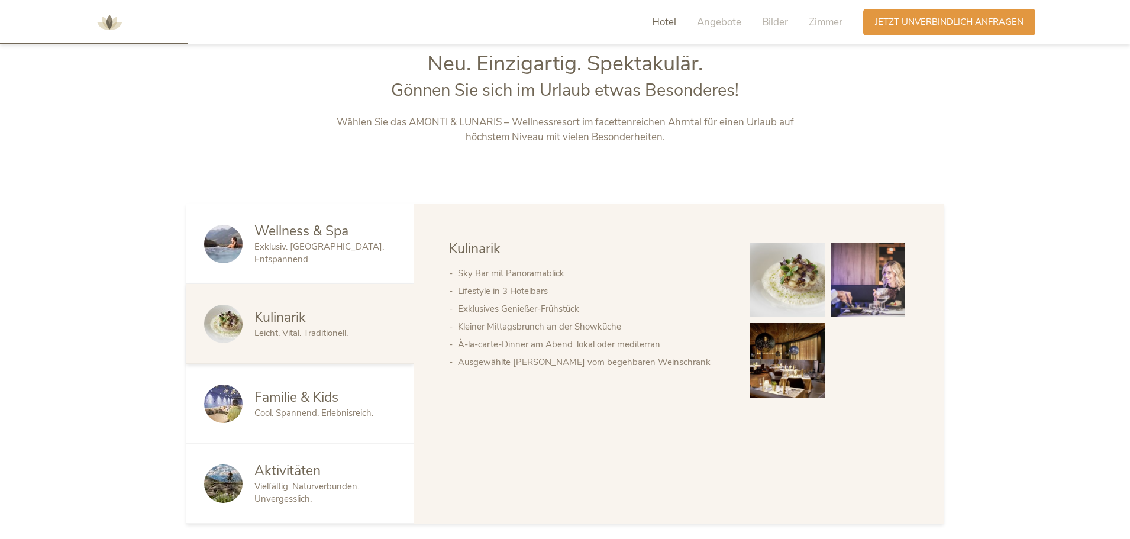
scroll to position [591, 0]
click at [808, 289] on img at bounding box center [787, 279] width 75 height 75
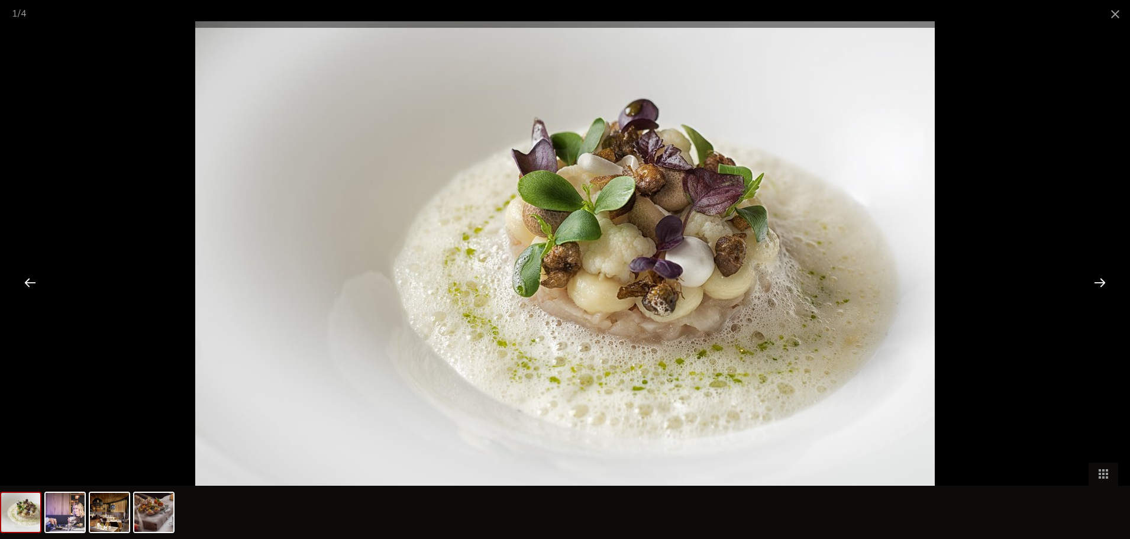
click at [1102, 280] on div at bounding box center [1100, 282] width 37 height 37
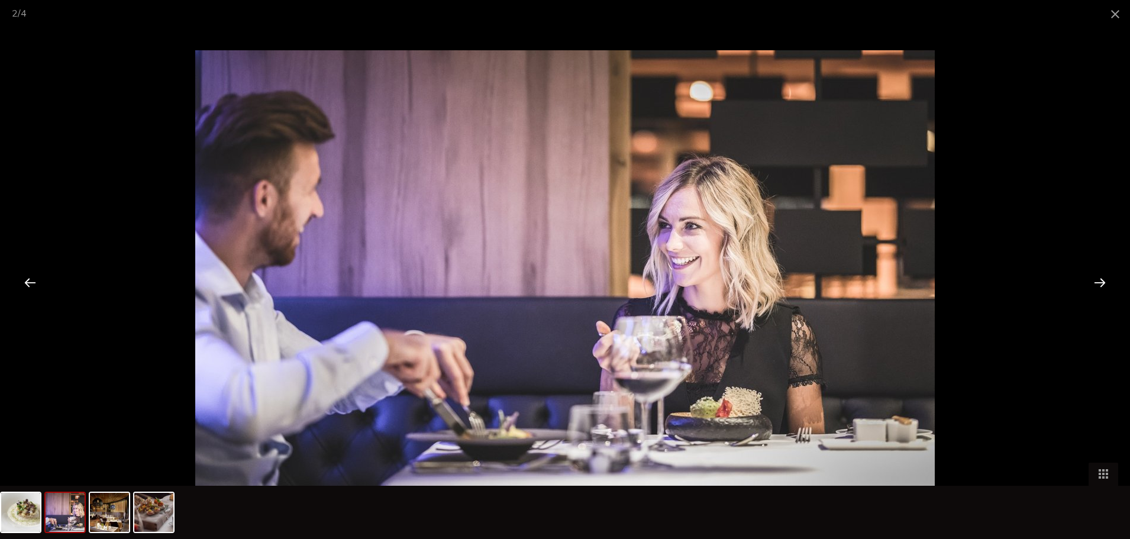
click at [1102, 280] on div at bounding box center [1100, 282] width 37 height 37
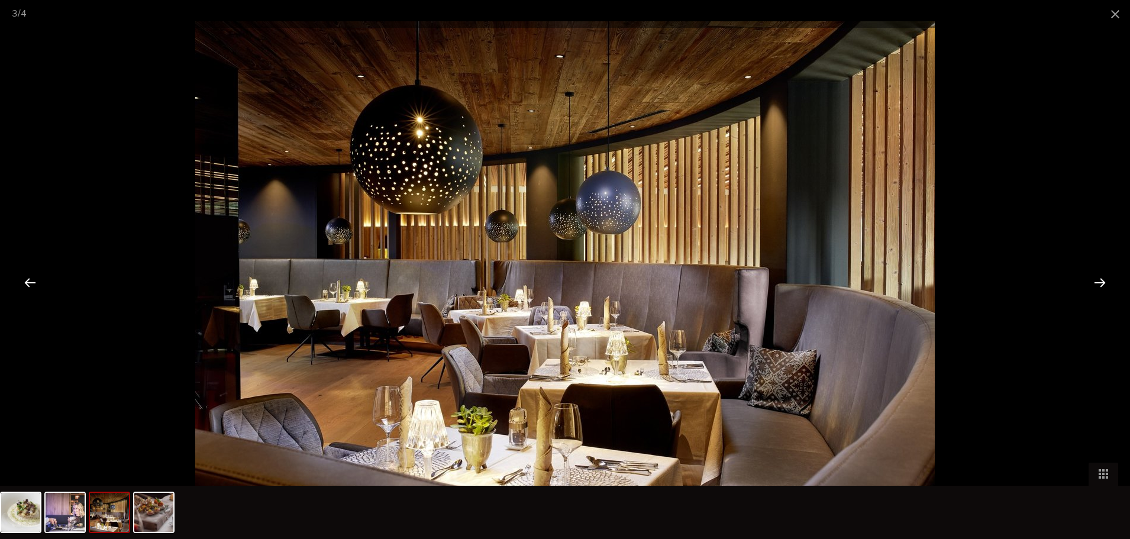
click at [1102, 280] on div at bounding box center [1100, 282] width 37 height 37
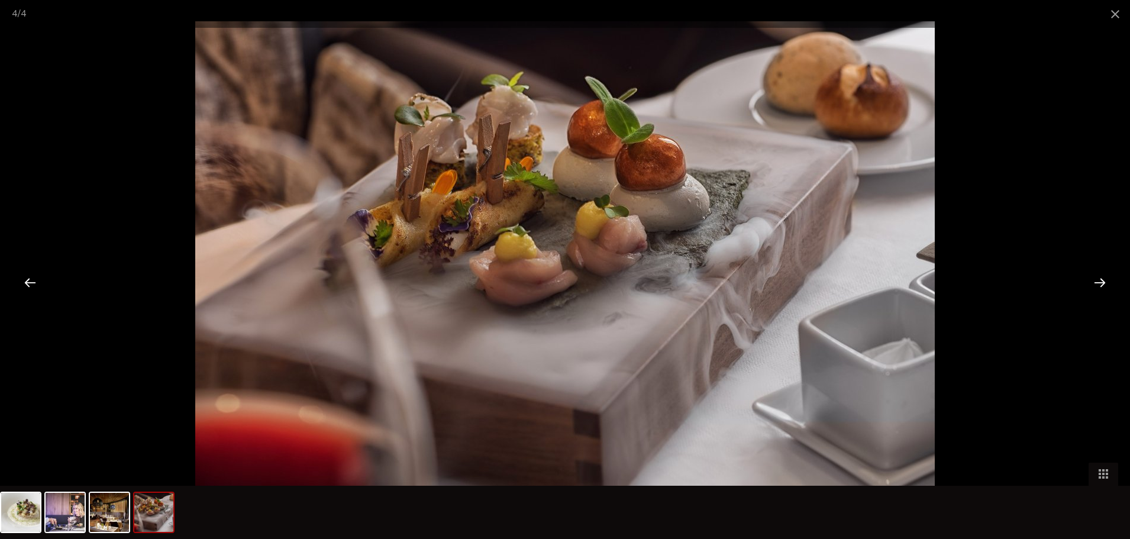
click at [1102, 280] on div at bounding box center [1100, 282] width 37 height 37
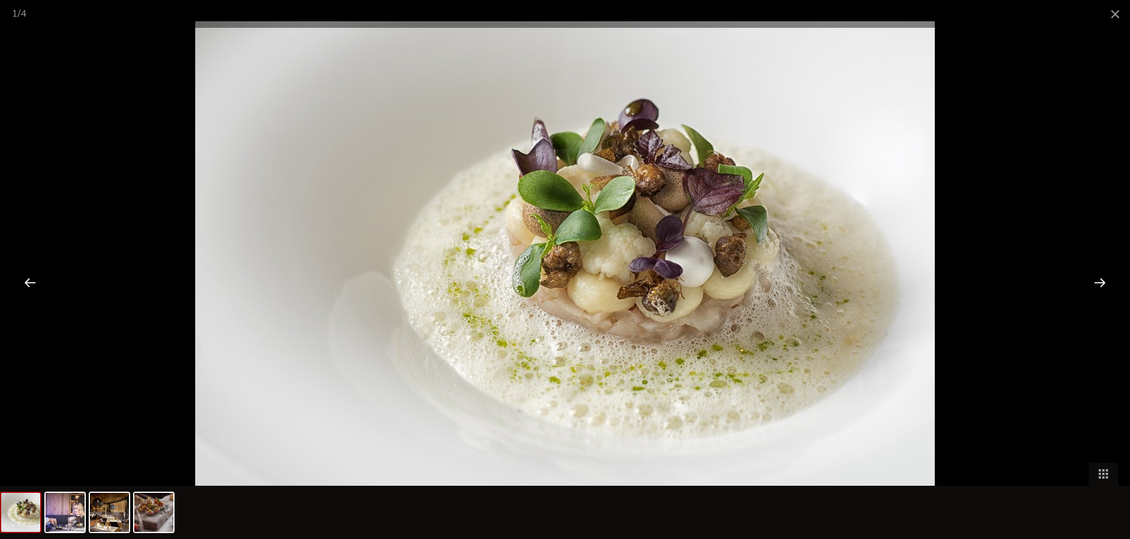
click at [1102, 279] on div at bounding box center [1100, 282] width 37 height 37
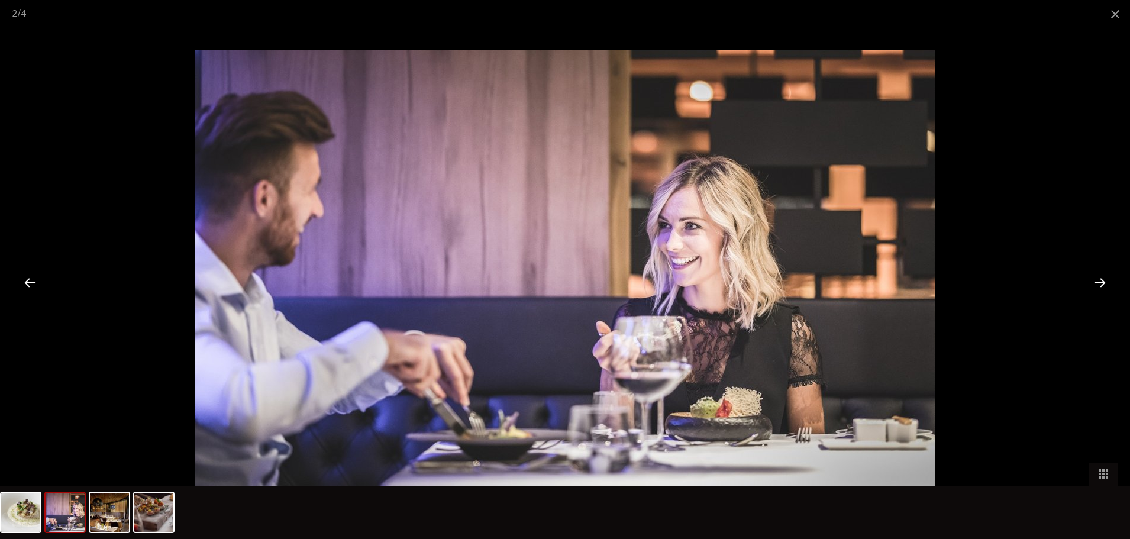
click at [1102, 279] on div at bounding box center [1100, 282] width 37 height 37
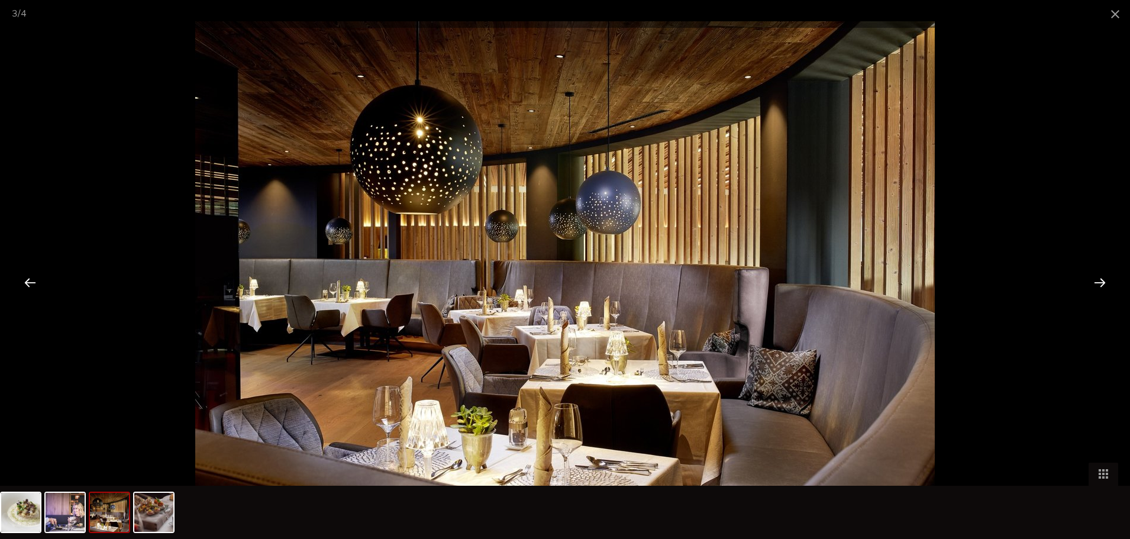
click at [1102, 279] on div at bounding box center [1100, 282] width 37 height 37
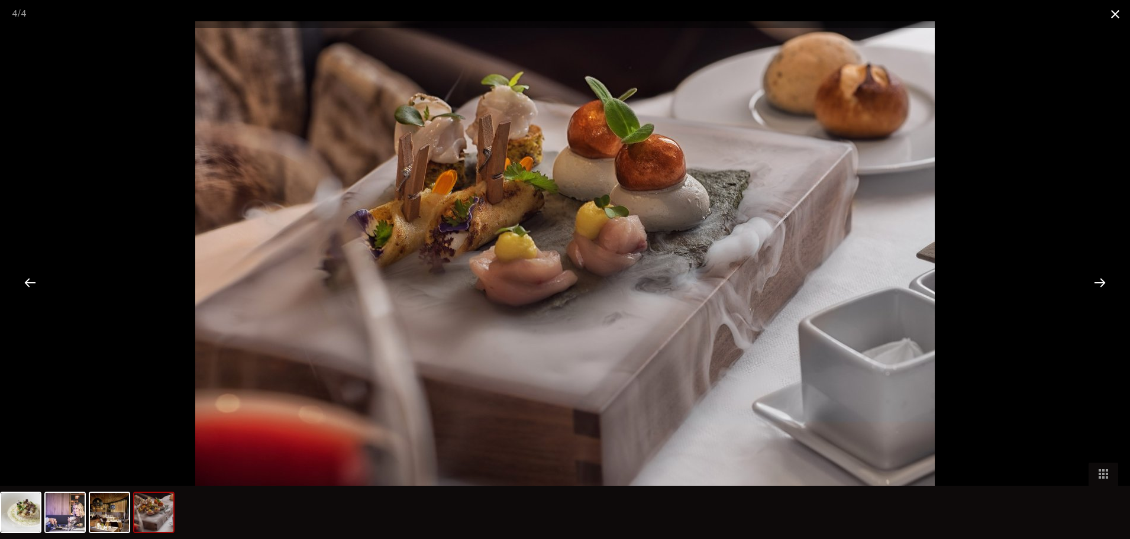
click at [1115, 14] on span at bounding box center [1116, 14] width 30 height 28
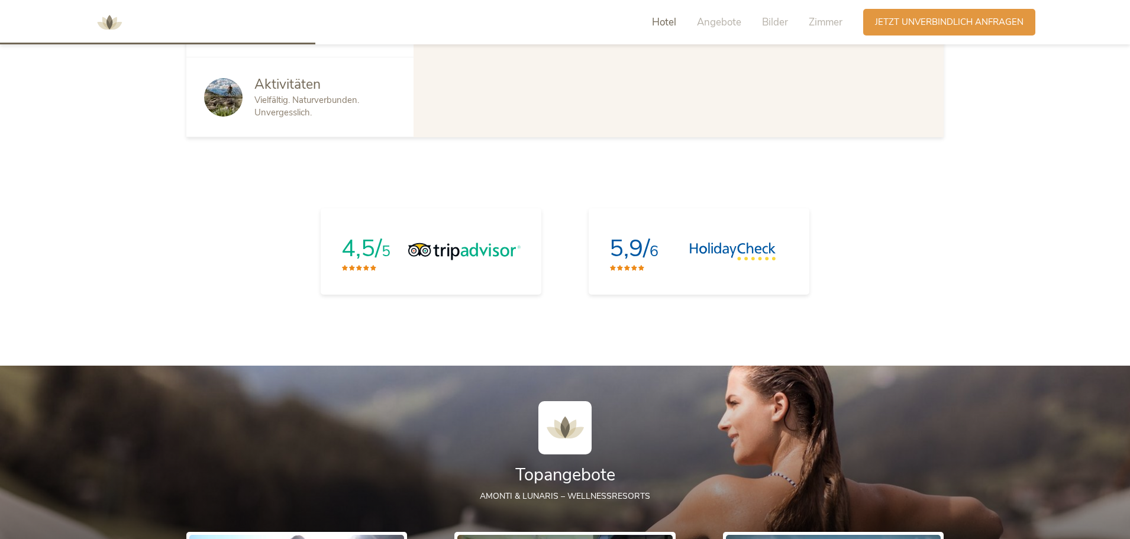
scroll to position [956, 0]
